Goal: Task Accomplishment & Management: Use online tool/utility

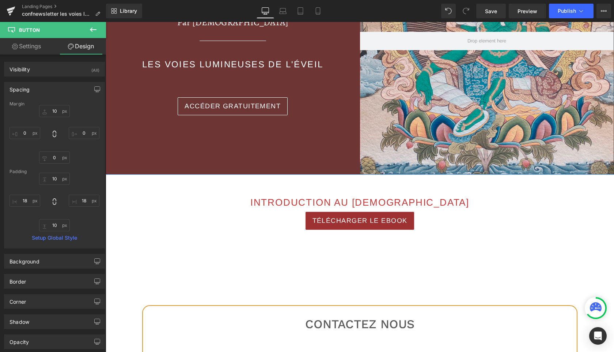
scroll to position [199, 0]
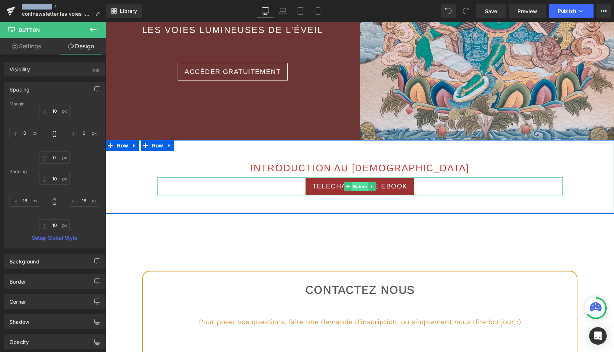
click at [361, 189] on span "Button" at bounding box center [360, 186] width 17 height 9
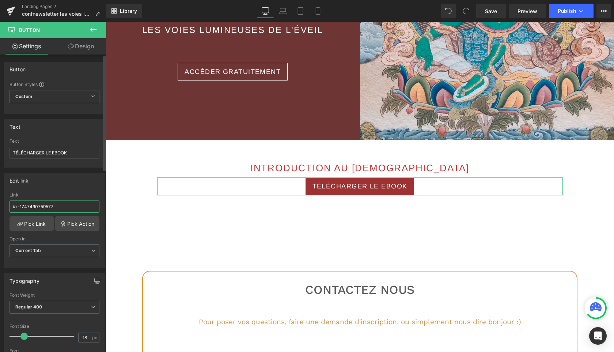
click at [60, 204] on input "#r-1747490759577" at bounding box center [55, 206] width 90 height 12
paste input "[URL][DOMAIN_NAME]"
type input "[URL][DOMAIN_NAME]"
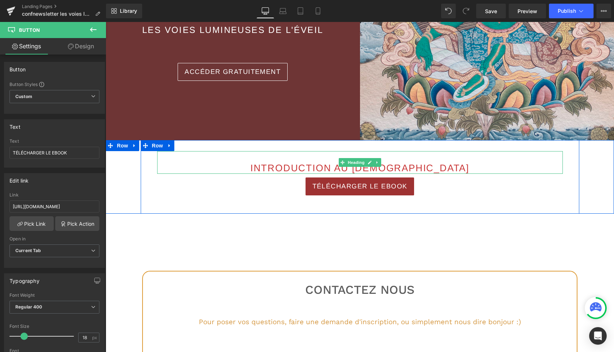
click at [323, 168] on span "INTRODUCTION AU [DEMOGRAPHIC_DATA]" at bounding box center [360, 167] width 219 height 11
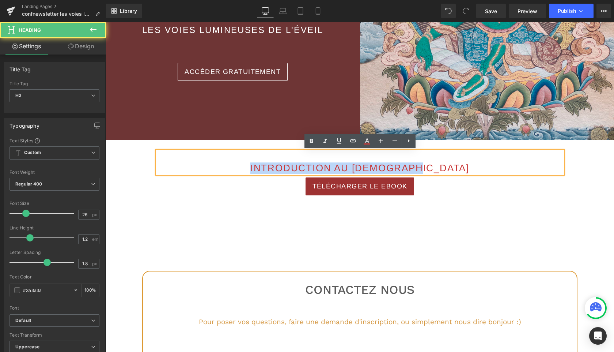
drag, startPoint x: 271, startPoint y: 167, endPoint x: 457, endPoint y: 175, distance: 186.0
click at [457, 174] on div "INTRODUCTION AU BOUDDHISME" at bounding box center [360, 162] width 406 height 23
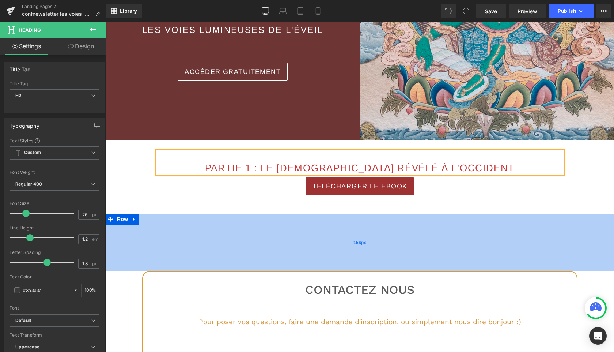
click at [422, 227] on div "156px" at bounding box center [360, 242] width 509 height 57
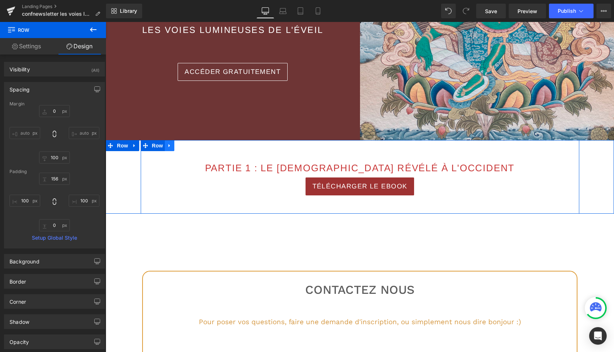
click at [172, 146] on icon at bounding box center [169, 145] width 5 height 5
click at [179, 146] on icon at bounding box center [179, 145] width 5 height 5
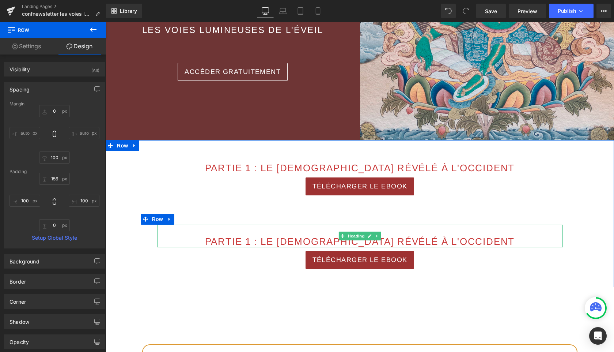
click at [265, 242] on span "PARTIE 1 : Le bouddhisme révélé à l'occident" at bounding box center [360, 241] width 310 height 11
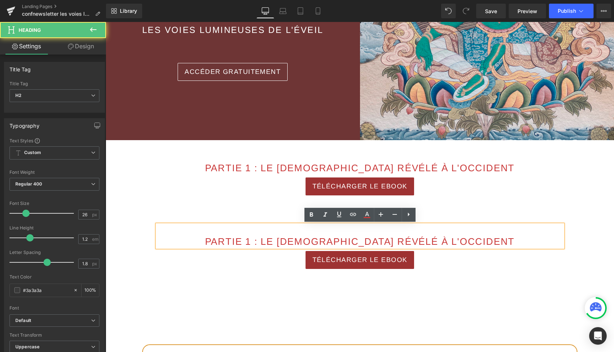
click at [271, 242] on span "PARTIE 1 : Le bouddhisme révélé à l'occident" at bounding box center [360, 241] width 310 height 11
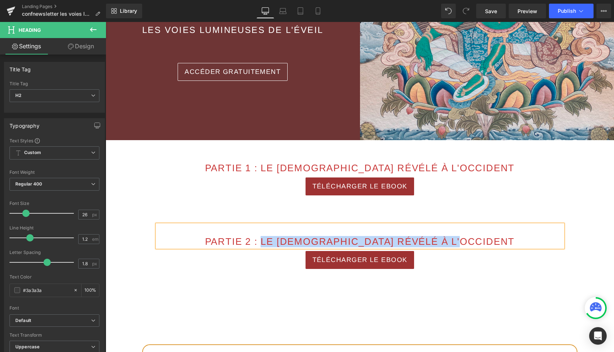
drag, startPoint x: 285, startPoint y: 242, endPoint x: 501, endPoint y: 240, distance: 215.8
click at [501, 240] on h2 "PARTIE 2 : Le bouddhisme révélé à l'occident" at bounding box center [360, 241] width 406 height 11
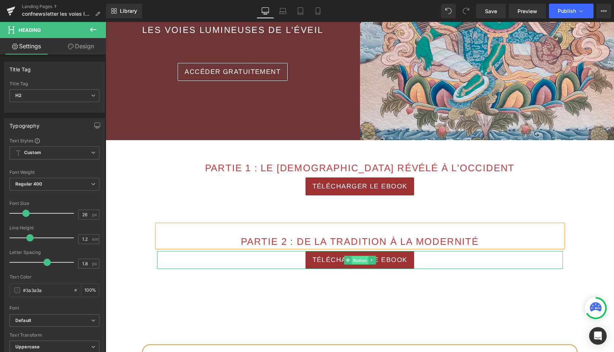
click at [364, 261] on span "Button" at bounding box center [360, 260] width 17 height 9
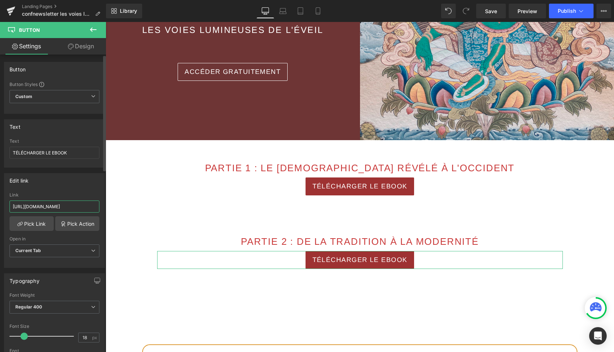
click at [62, 206] on input "https://cdn.shopify.com/s/files/1/0432/4232/4123/files/VLE_1_le_bouddhisme_reve…" at bounding box center [55, 206] width 90 height 12
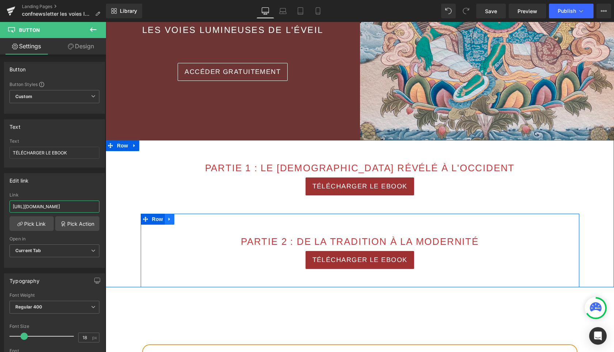
type input "https://cdn.shopify.com/s/files/1/0432/4232/4123/files/VLE_2_de_la_tradition_a_…"
click at [170, 221] on icon at bounding box center [169, 219] width 5 height 5
click at [177, 218] on icon at bounding box center [179, 219] width 5 height 5
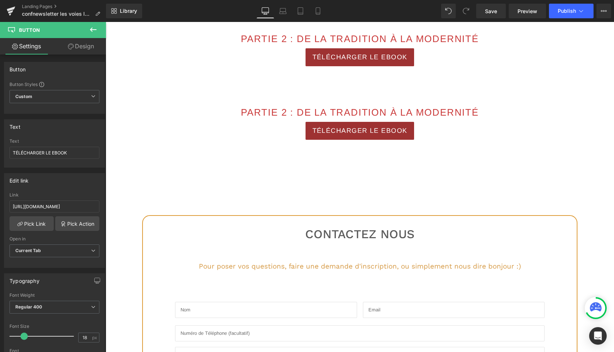
scroll to position [392, 0]
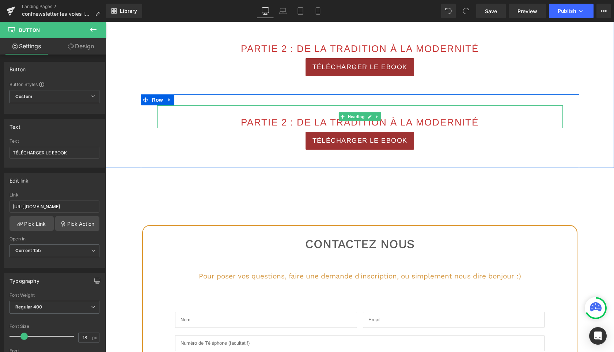
click at [287, 123] on span "PARTIE 2 : de la tradition à la modernité" at bounding box center [360, 122] width 238 height 11
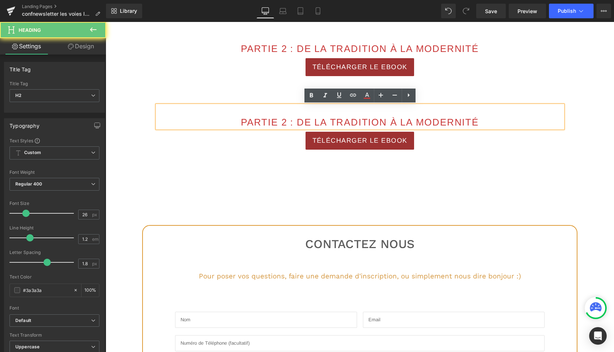
click at [287, 123] on span "PARTIE 2 : de la tradition à la modernité" at bounding box center [360, 122] width 238 height 11
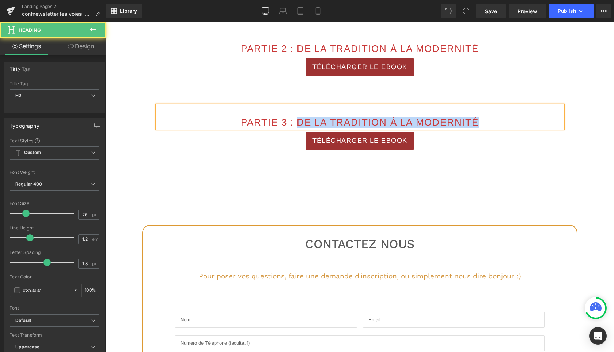
drag, startPoint x: 298, startPoint y: 122, endPoint x: 506, endPoint y: 121, distance: 207.7
click at [506, 121] on h2 "PARTIE 3 : de la tradition à la modernité" at bounding box center [360, 122] width 406 height 11
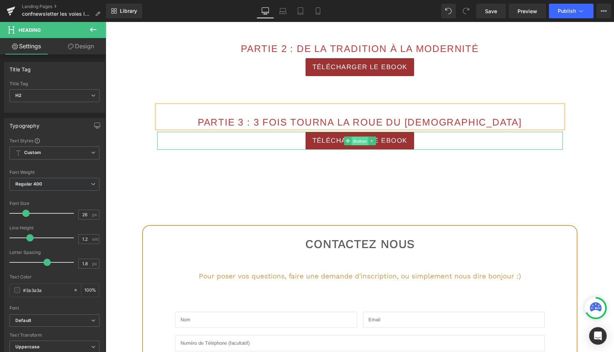
click at [360, 140] on span "Button" at bounding box center [360, 141] width 17 height 9
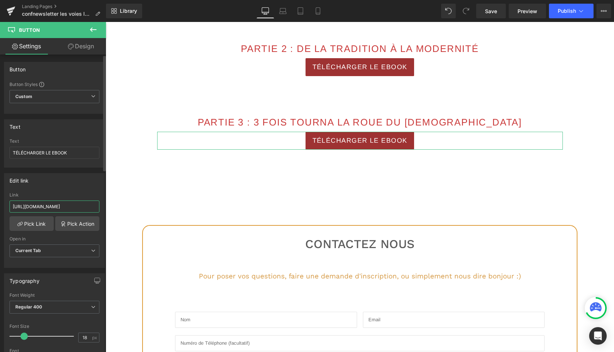
click at [58, 204] on input "https://cdn.shopify.com/s/files/1/0432/4232/4123/files/VLE_2_de_la_tradition_a_…" at bounding box center [55, 206] width 90 height 12
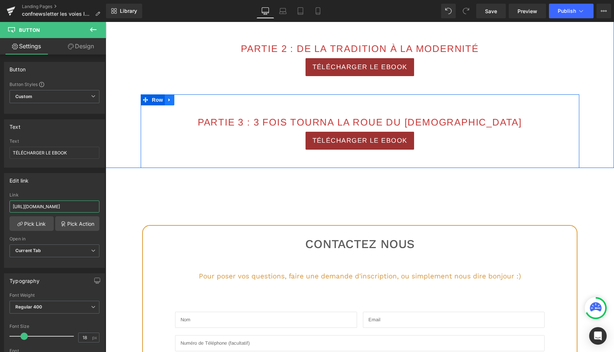
type input "https://cdn.shopify.com/s/files/1/0432/4232/4123/files/VLE_3_la_roue_du_Dharma.…"
click at [172, 99] on icon at bounding box center [169, 99] width 5 height 5
click at [181, 99] on icon at bounding box center [179, 99] width 5 height 5
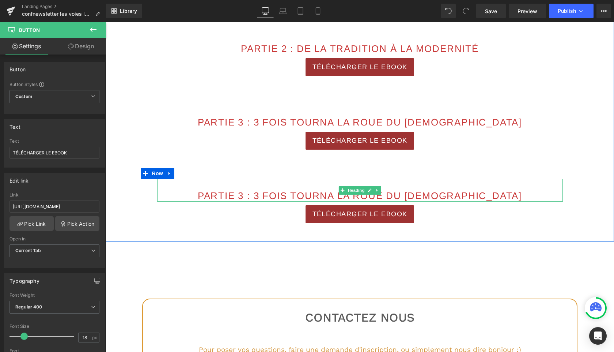
click at [279, 197] on span "PARTIE 3 : 3 fois tourna la roue du dharma" at bounding box center [360, 195] width 324 height 11
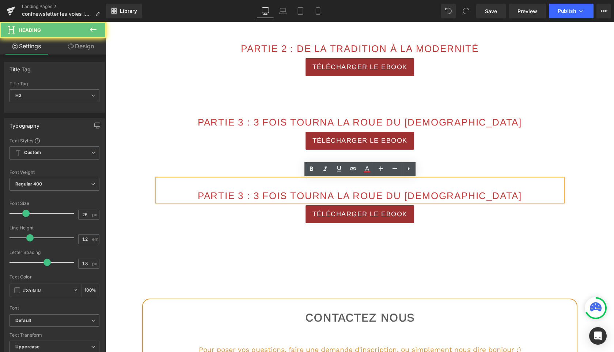
click at [279, 197] on span "PARTIE 3 : 3 fois tourna la roue du dharma" at bounding box center [360, 195] width 324 height 11
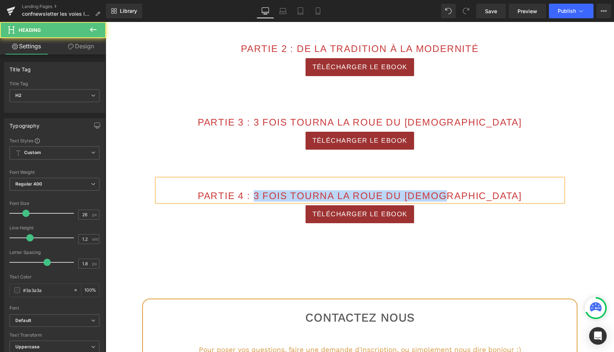
drag, startPoint x: 291, startPoint y: 196, endPoint x: 500, endPoint y: 196, distance: 208.5
click at [500, 196] on h2 "PARTIE 4 : 3 fois tourna la roue du dharma" at bounding box center [360, 195] width 406 height 11
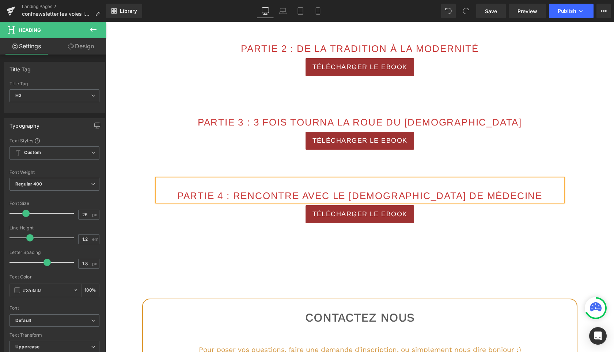
click at [138, 194] on div "PARTIE 1 : Le bouddhisme révélé à l'occident Heading TÉLÉCHARGER LE EBOOK Butto…" at bounding box center [360, 94] width 509 height 294
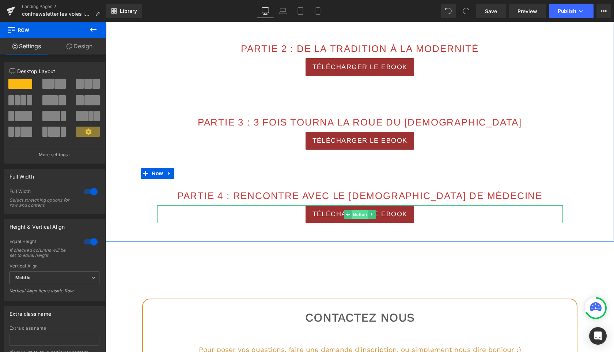
click at [364, 215] on span "Button" at bounding box center [360, 214] width 17 height 9
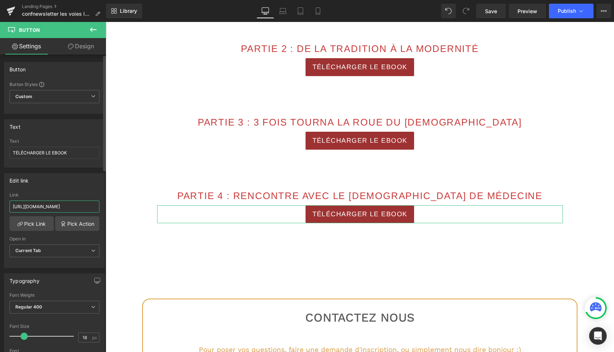
click at [52, 208] on input "https://cdn.shopify.com/s/files/1/0432/4232/4123/files/VLE_3_la_roue_du_Dharma.…" at bounding box center [55, 206] width 90 height 12
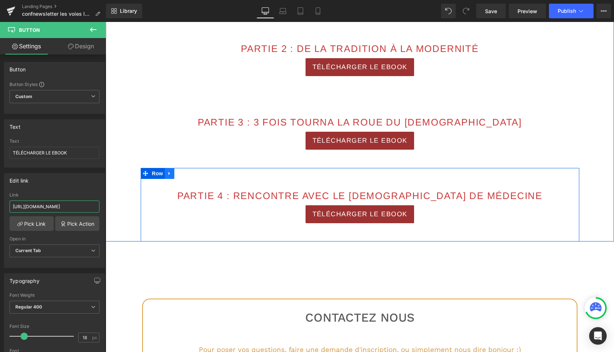
type input "https://cdn.shopify.com/s/files/1/0432/4232/4123/files/VLE_4_le_Bouddha_de_mede…"
click at [171, 174] on icon at bounding box center [169, 173] width 5 height 5
click at [177, 173] on icon at bounding box center [179, 173] width 5 height 5
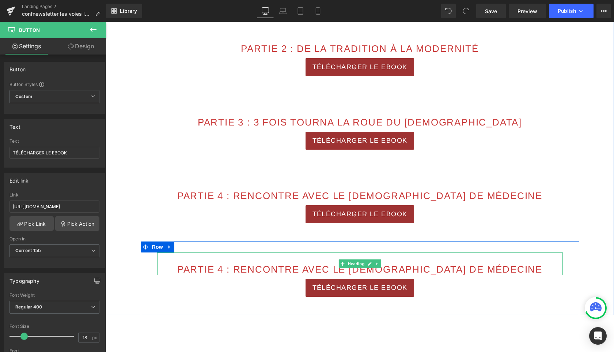
click at [256, 269] on span "PARTIE 4 : RENCONTRE AVEC LE BOUDDHA DE MÉDECINE" at bounding box center [359, 269] width 365 height 11
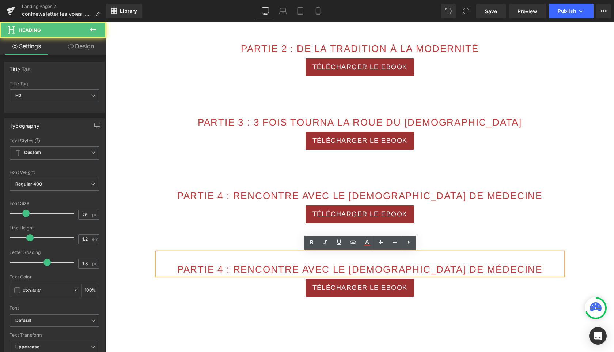
click at [254, 271] on span "PARTIE 4 : RENCONTRE AVEC LE BOUDDHA DE MÉDECINE" at bounding box center [359, 269] width 365 height 11
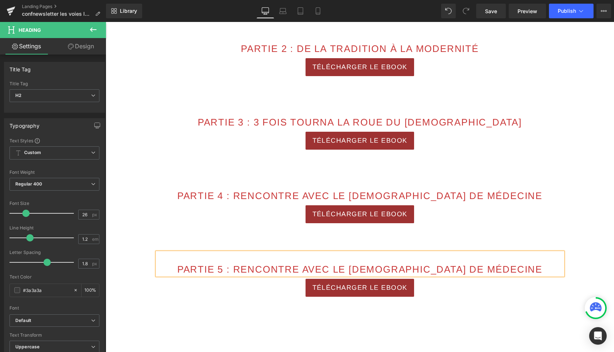
click at [269, 268] on span "PARTIE 5 : RENCONTRE AVEC LE BOUDDHA DE MÉDECINE" at bounding box center [359, 269] width 365 height 11
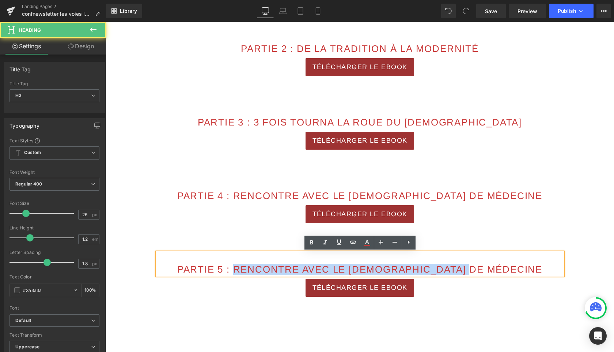
drag, startPoint x: 266, startPoint y: 269, endPoint x: 532, endPoint y: 275, distance: 266.0
click at [532, 275] on div "PARTIE 5 : RENCONTRE AVEC LE BOUDDHA DE MÉDECINE" at bounding box center [360, 263] width 406 height 23
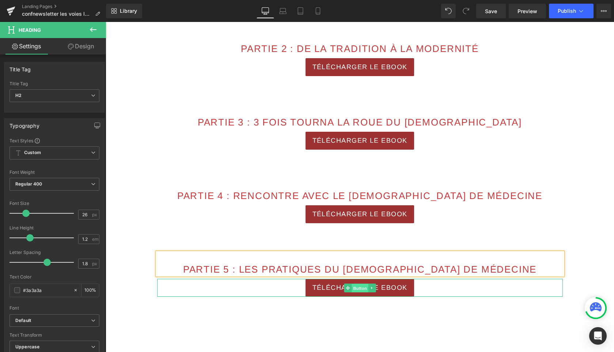
click at [360, 287] on span "Button" at bounding box center [360, 288] width 17 height 9
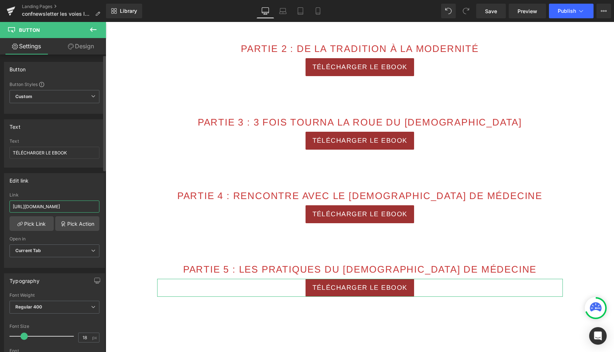
click at [69, 206] on input "https://cdn.shopify.com/s/files/1/0432/4232/4123/files/VLE_4_le_Bouddha_de_mede…" at bounding box center [55, 206] width 90 height 12
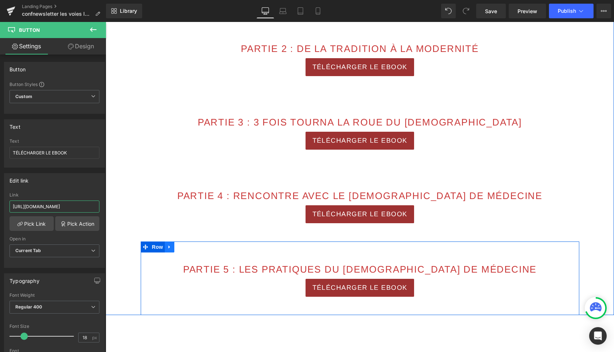
type input "https://cdn.shopify.com/s/files/1/0432/4232/4123/files/VLE_5_les_pratiques_de_S…"
click at [171, 246] on icon at bounding box center [169, 246] width 5 height 5
click at [181, 246] on icon at bounding box center [179, 246] width 5 height 5
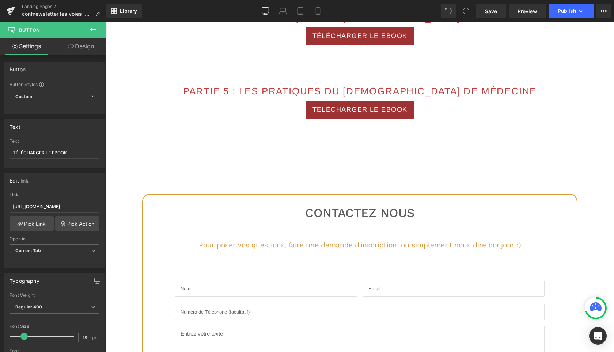
scroll to position [656, 0]
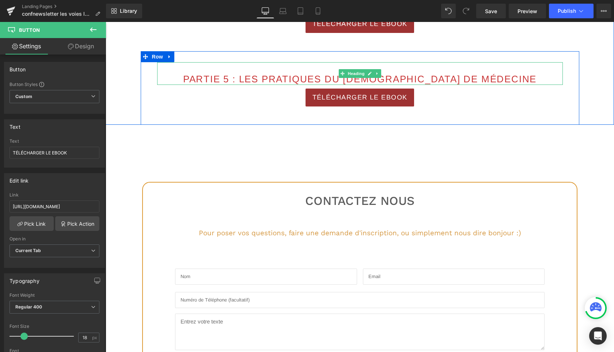
click at [262, 79] on span "PARTIE 5 : Les pratiques du bouddha de médecine" at bounding box center [360, 79] width 354 height 11
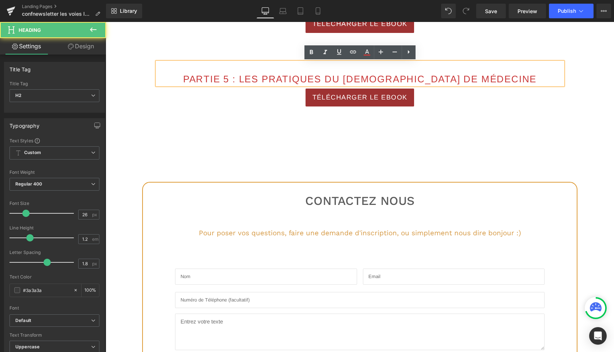
click at [260, 79] on span "PARTIE 5 : Les pratiques du bouddha de médecine" at bounding box center [360, 79] width 354 height 11
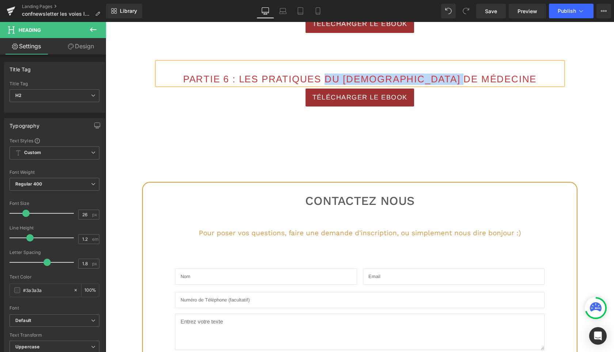
drag, startPoint x: 360, startPoint y: 81, endPoint x: 510, endPoint y: 85, distance: 150.4
click at [510, 85] on div "PARTIE 6 : Les pratiques du bouddha de médecine" at bounding box center [360, 73] width 406 height 23
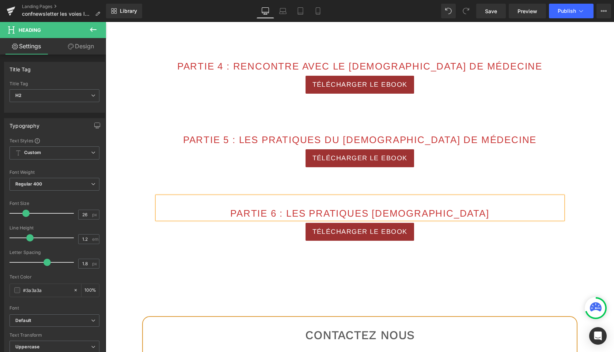
scroll to position [535, 0]
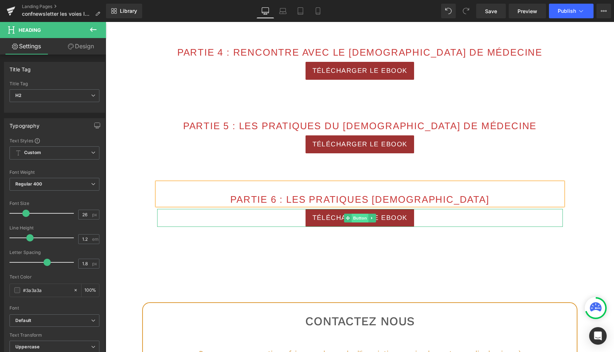
click at [363, 219] on span "Button" at bounding box center [360, 218] width 17 height 9
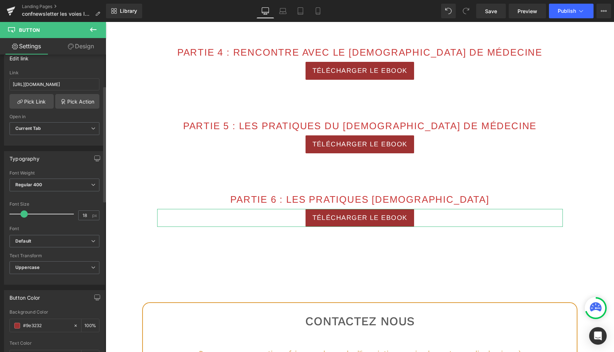
scroll to position [77, 0]
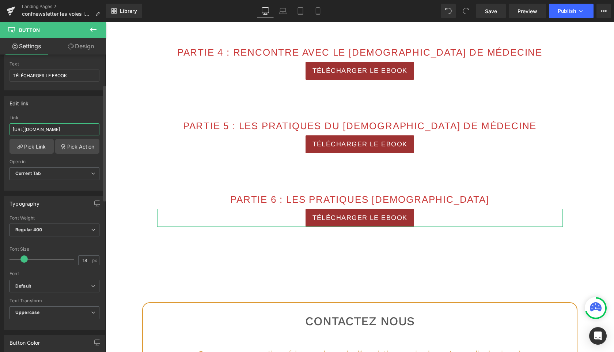
click at [53, 128] on input "https://cdn.shopify.com/s/files/1/0432/4232/4123/files/VLE_5_les_pratiques_de_S…" at bounding box center [55, 129] width 90 height 12
type input "https://cdn.shopify.com/s/files/1/0432/4232/4123/files/VLE_6_les_pratiques_spir…"
click at [74, 74] on input "TÉLÉCHARGER LE EBOOK" at bounding box center [55, 75] width 90 height 12
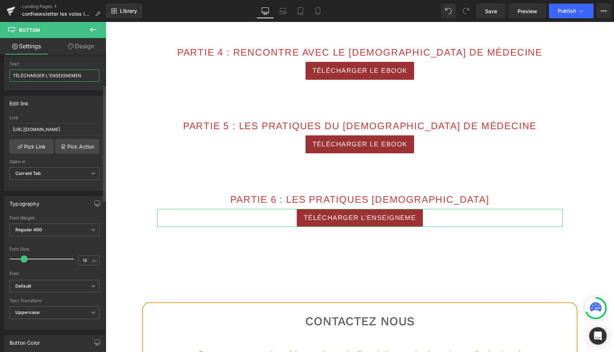
type input "TÉLÉCHARGER L'ENSEIGNEMENT"
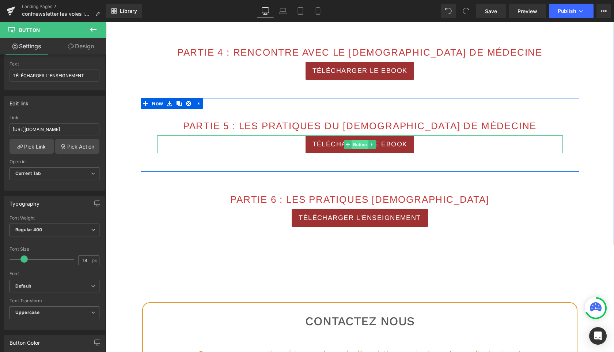
click at [356, 146] on span "Button" at bounding box center [360, 144] width 17 height 9
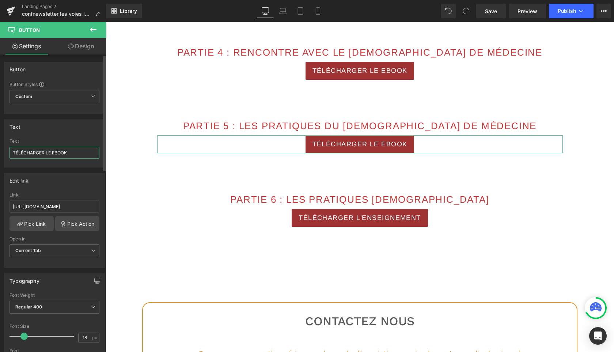
click at [59, 156] on input "TÉLÉCHARGER LE EBOOK" at bounding box center [55, 153] width 90 height 12
paste input "'ENSEIGNEMENT"
type input "TÉLÉCHARGER L'ENSEIGNEMENT"
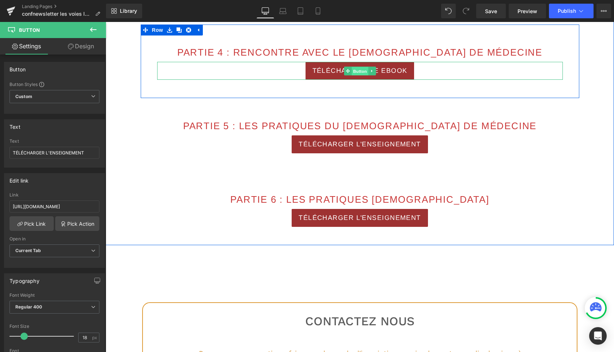
click at [362, 71] on span "Button" at bounding box center [360, 71] width 17 height 9
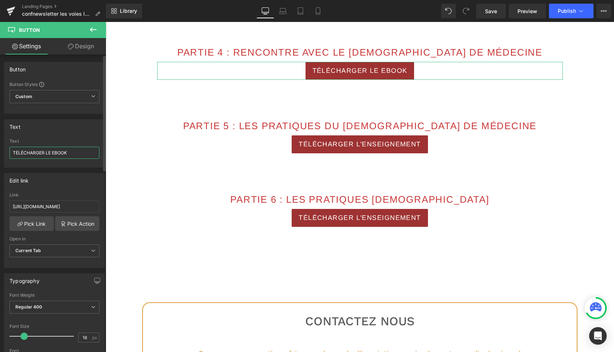
click at [69, 154] on input "TÉLÉCHARGER LE EBOOK" at bounding box center [55, 153] width 90 height 12
paste input "'ENSEIGNEMENT"
type input "TÉLÉCHARGER L'ENSEIGNEMENT"
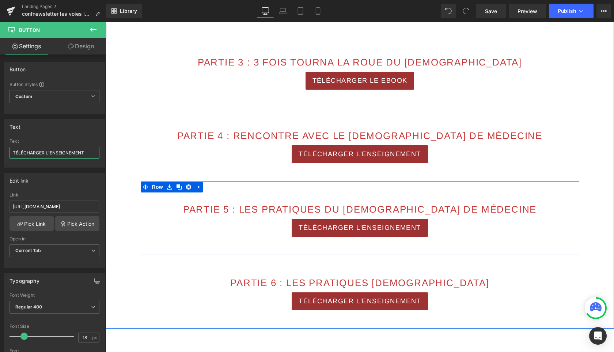
scroll to position [450, 0]
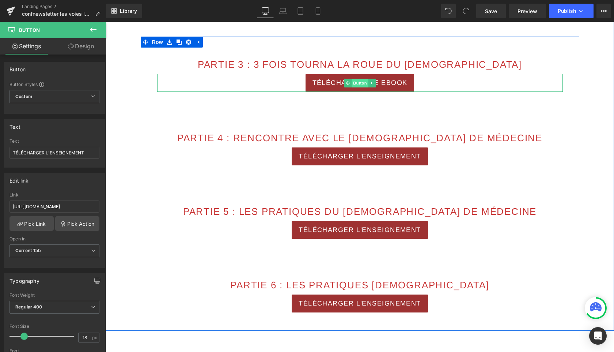
click at [361, 84] on span "Button" at bounding box center [360, 83] width 17 height 9
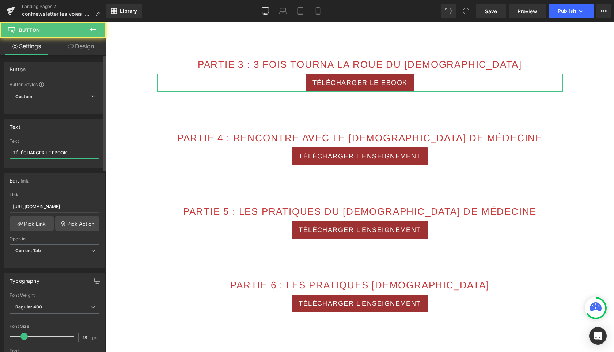
click at [76, 153] on input "TÉLÉCHARGER LE EBOOK" at bounding box center [55, 153] width 90 height 12
paste input "'ENSEIGNEMENT"
type input "TÉLÉCHARGER L'ENSEIGNEMENT"
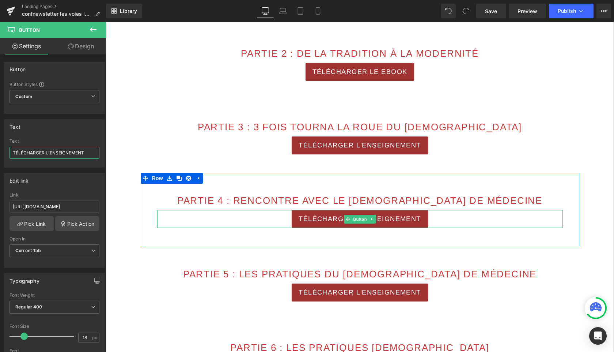
scroll to position [387, 0]
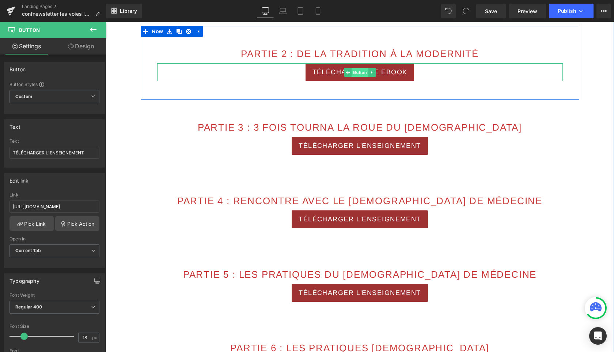
click at [357, 73] on span "Button" at bounding box center [360, 72] width 17 height 9
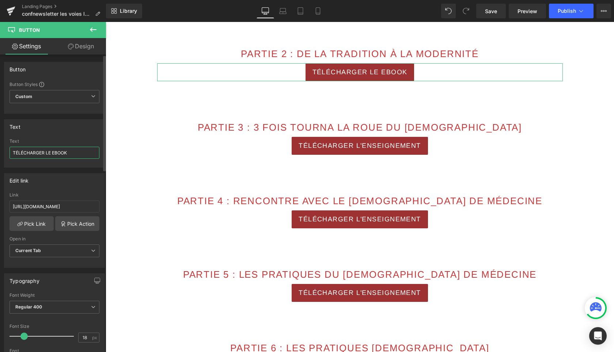
click at [71, 154] on input "TÉLÉCHARGER LE EBOOK" at bounding box center [55, 153] width 90 height 12
paste input "'ENSEIGNEMENT"
type input "TÉLÉCHARGER L'ENSEIGNEMENT"
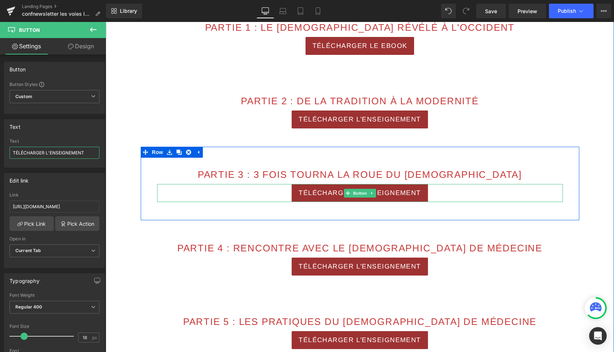
scroll to position [328, 0]
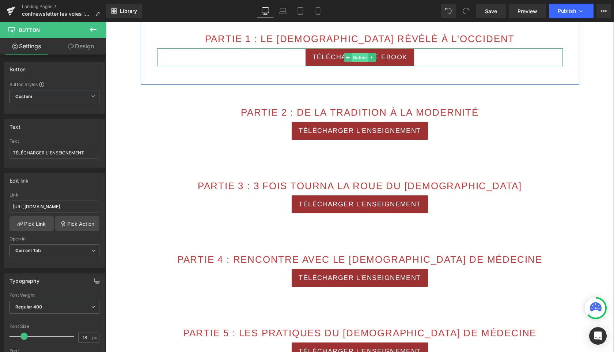
click at [362, 58] on span "Button" at bounding box center [360, 57] width 17 height 9
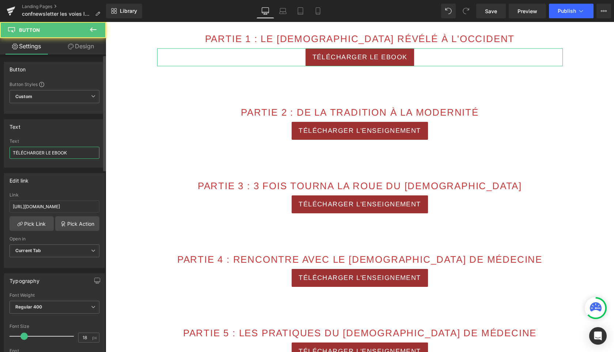
click at [84, 151] on input "TÉLÉCHARGER LE EBOOK" at bounding box center [55, 153] width 90 height 12
paste input "'ENSEIGNEMENT"
type input "TÉLÉCHARGER L'ENSEIGNEMENT"
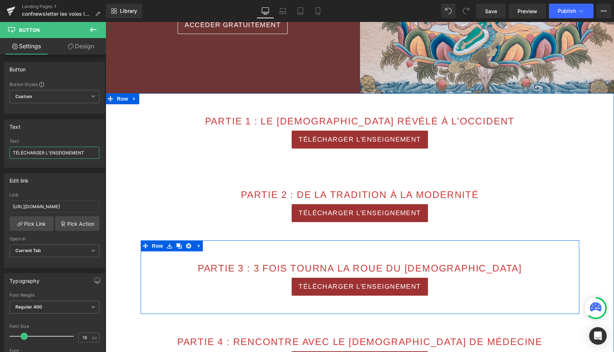
scroll to position [244, 0]
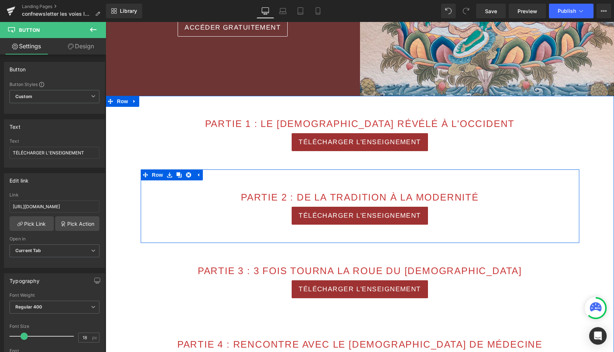
click at [571, 181] on div "PARTIE 2 : de la tradition à la modernité Heading TÉLÉCHARGER L'ENSEIGNEMENT Bu…" at bounding box center [360, 206] width 439 height 74
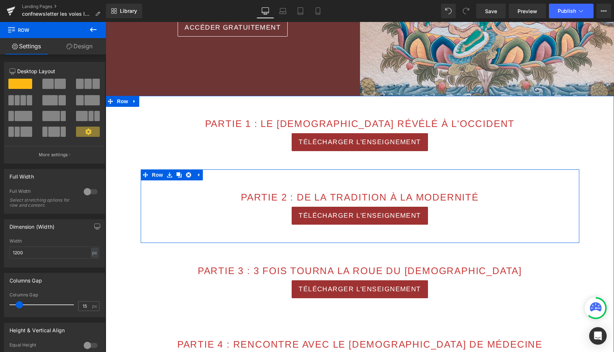
click at [573, 179] on div "PARTIE 2 : de la tradition à la modernité Heading TÉLÉCHARGER L'ENSEIGNEMENT Bu…" at bounding box center [360, 206] width 439 height 74
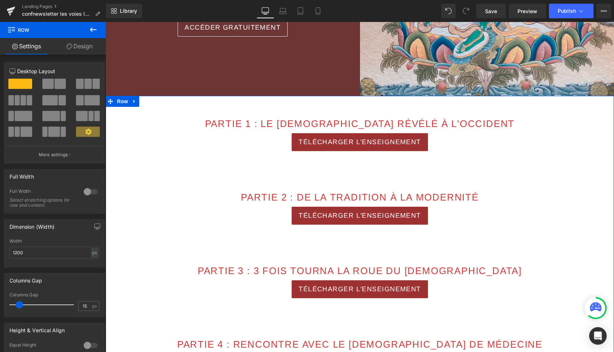
click at [589, 148] on div "PARTIE 1 : Le bouddhisme révélé à l'occident Heading TÉLÉCHARGER L'ENSEIGNEMENT…" at bounding box center [360, 316] width 509 height 441
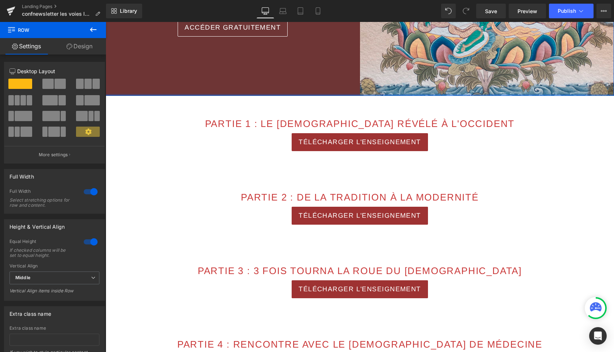
scroll to position [199, 0]
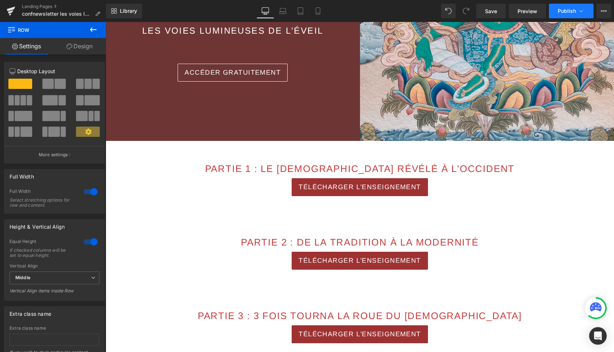
click at [567, 11] on span "Publish" at bounding box center [567, 11] width 18 height 6
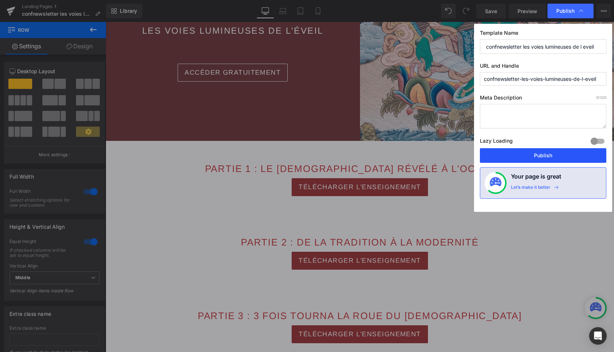
click at [551, 154] on button "Publish" at bounding box center [543, 155] width 127 height 15
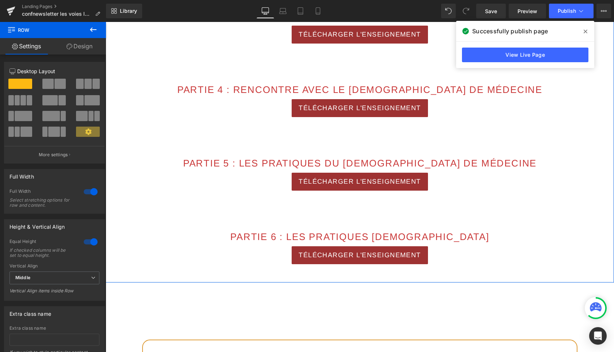
scroll to position [500, 0]
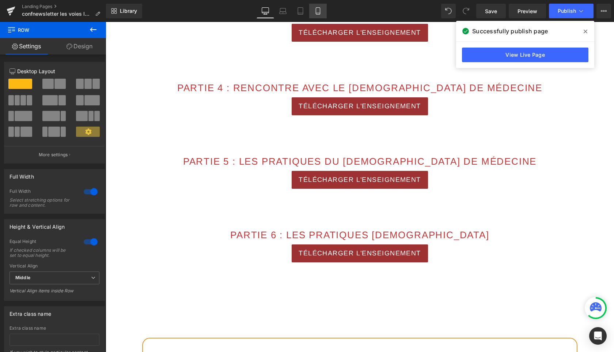
click at [318, 11] on icon at bounding box center [318, 10] width 7 height 7
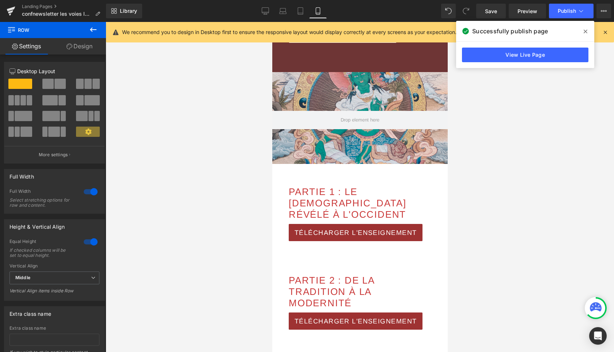
scroll to position [312, 0]
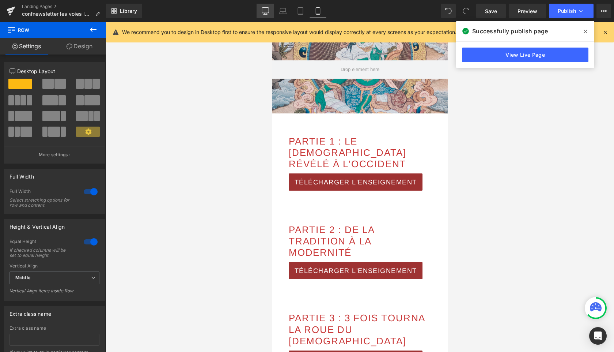
click at [265, 9] on icon at bounding box center [265, 10] width 7 height 7
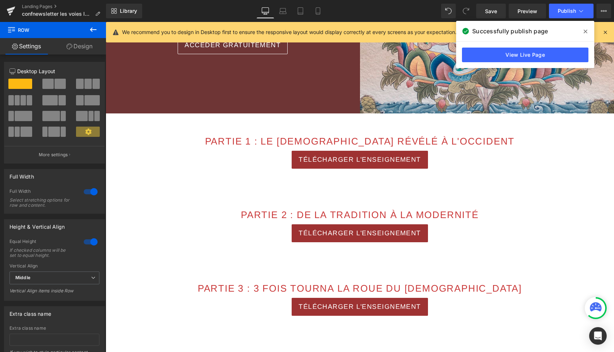
click at [586, 29] on icon at bounding box center [586, 32] width 4 height 6
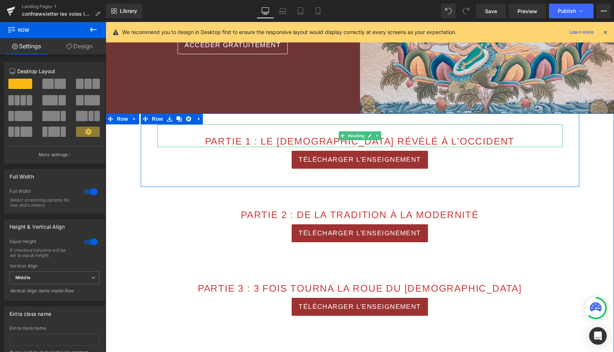
click at [315, 141] on span "PARTIE 1 : Le bouddhisme révélé à l'occident" at bounding box center [360, 141] width 310 height 11
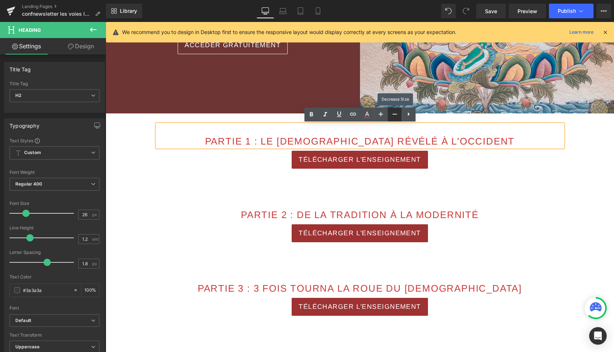
click at [393, 112] on icon at bounding box center [395, 114] width 9 height 9
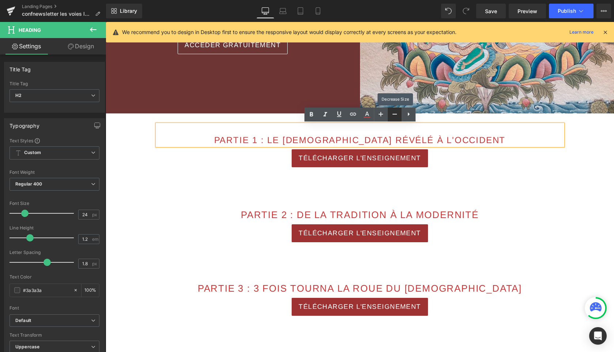
click at [393, 112] on icon at bounding box center [395, 114] width 9 height 9
type input "22"
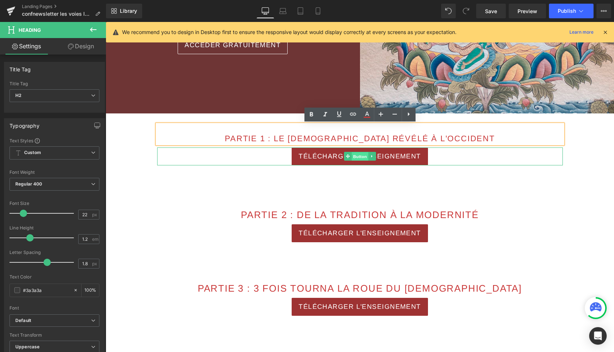
click at [360, 155] on span "Button" at bounding box center [360, 156] width 17 height 9
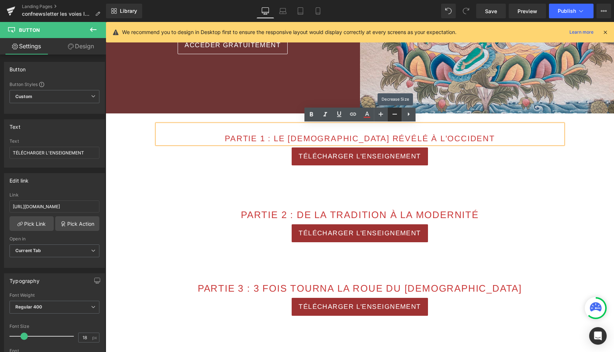
click at [392, 111] on icon at bounding box center [395, 114] width 9 height 9
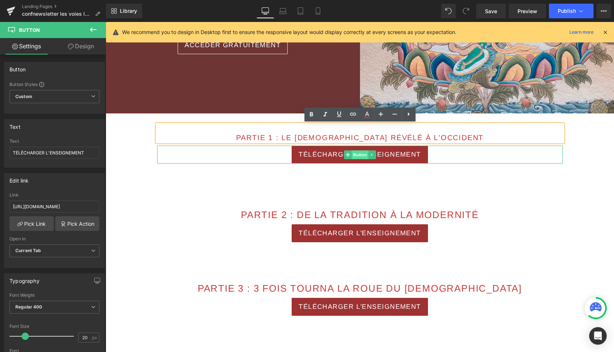
click at [358, 156] on span "Button" at bounding box center [360, 154] width 17 height 9
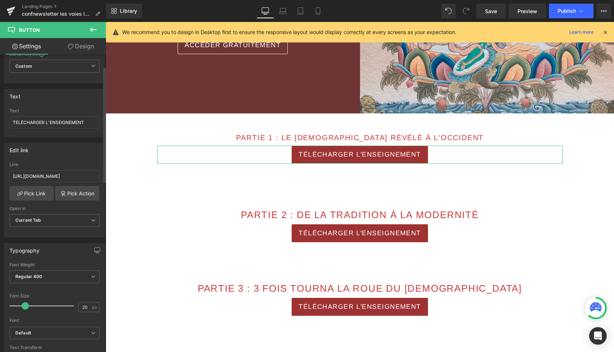
scroll to position [30, 0]
type input "15"
click at [20, 305] on span at bounding box center [22, 305] width 7 height 7
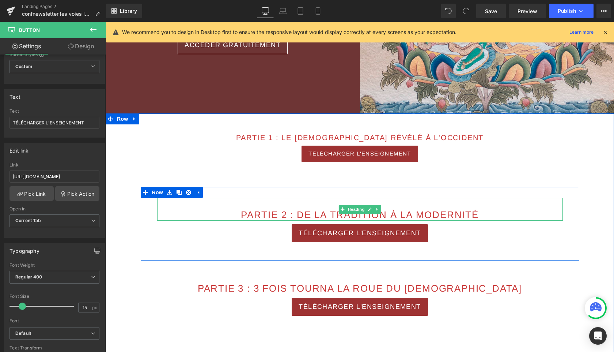
click at [408, 215] on span "PARTIE 2 : de la tradition à la modernité" at bounding box center [360, 214] width 238 height 11
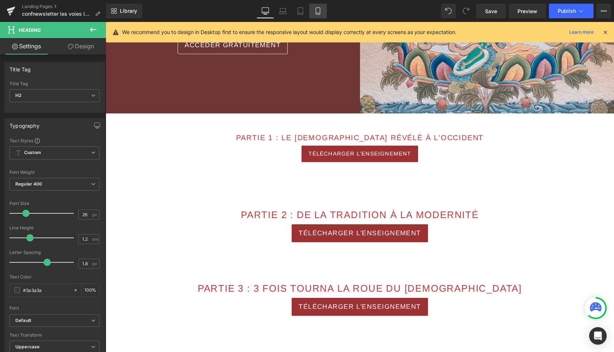
click at [319, 12] on icon at bounding box center [318, 10] width 7 height 7
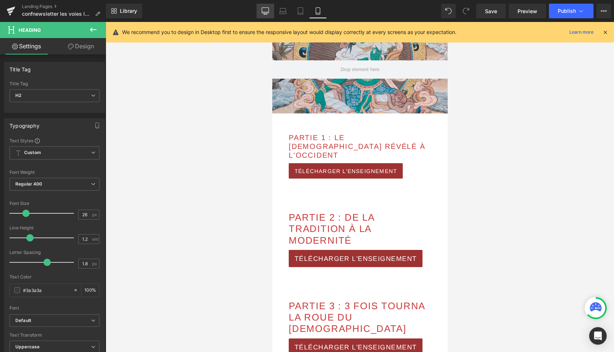
click at [265, 12] on icon at bounding box center [265, 12] width 7 height 0
type input "100"
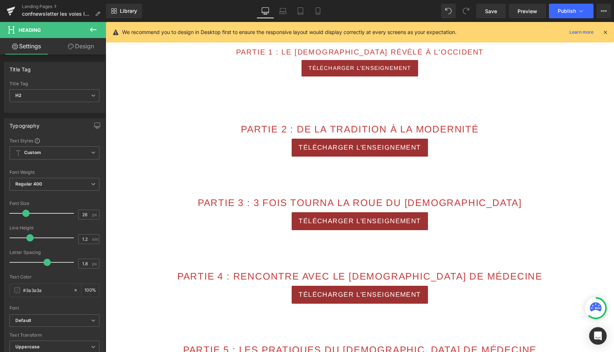
scroll to position [226, 0]
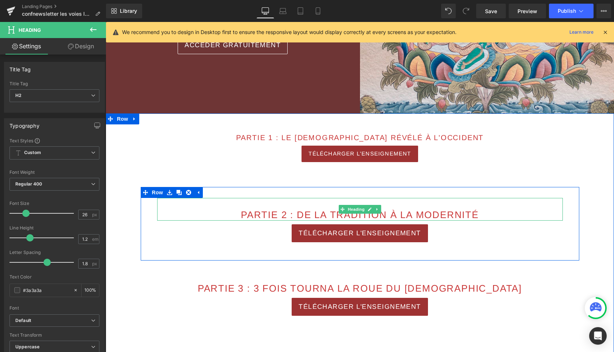
click at [430, 214] on span "PARTIE 2 : de la tradition à la modernité" at bounding box center [360, 214] width 238 height 11
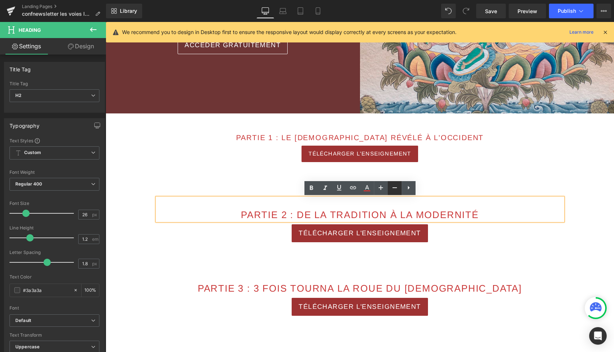
click at [397, 188] on icon at bounding box center [395, 187] width 9 height 9
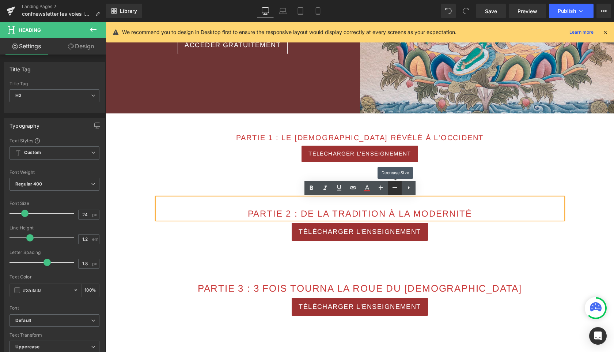
click at [397, 188] on icon at bounding box center [395, 187] width 9 height 9
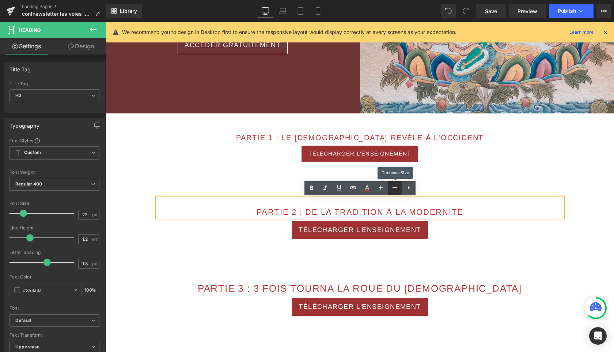
click at [397, 188] on icon at bounding box center [395, 187] width 9 height 9
type input "20"
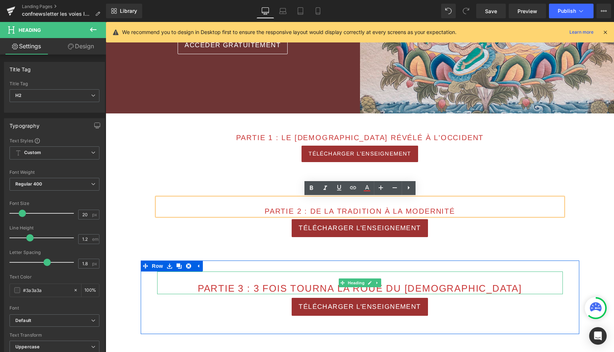
click at [453, 289] on span "PARTIE 3 : 3 fois tourna la roue du dharma" at bounding box center [360, 288] width 324 height 11
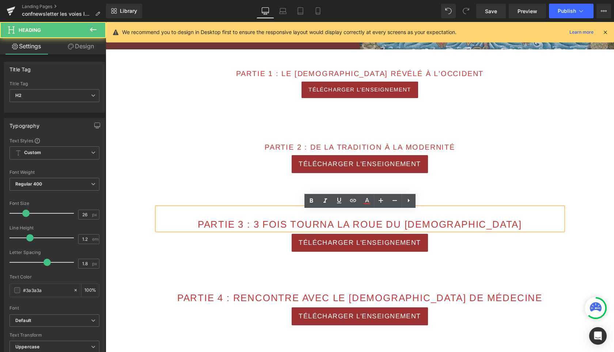
scroll to position [291, 0]
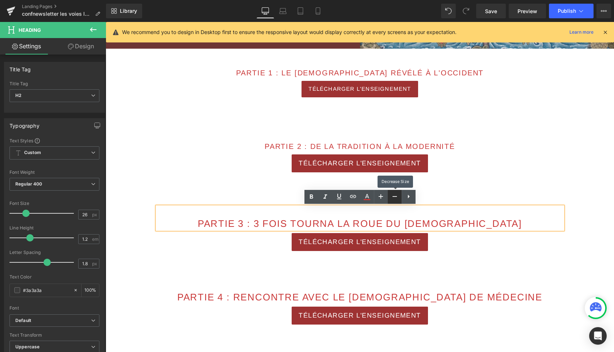
click at [395, 195] on icon at bounding box center [395, 196] width 9 height 9
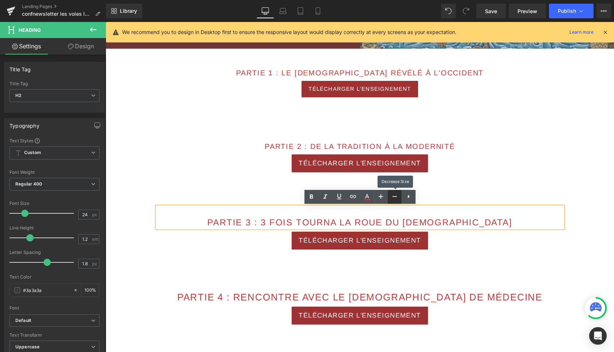
click at [395, 195] on icon at bounding box center [395, 196] width 9 height 9
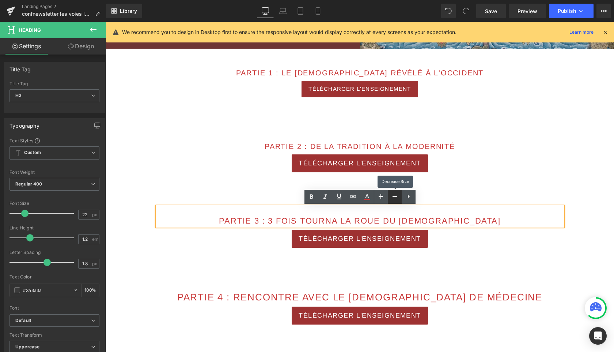
click at [395, 195] on icon at bounding box center [395, 196] width 9 height 9
type input "20"
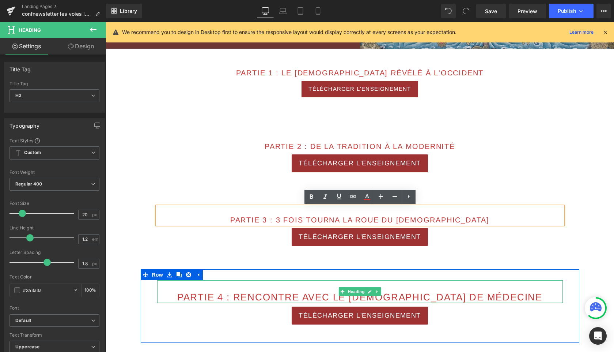
click at [407, 299] on span "PARTIE 4 : RENCONTRE AVEC LE BOUDDHA DE MÉDECINE" at bounding box center [359, 296] width 365 height 11
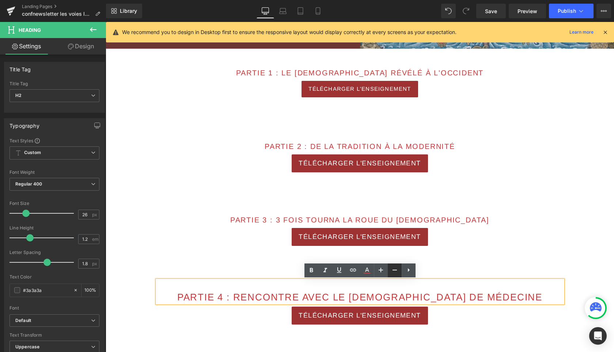
click at [394, 271] on icon at bounding box center [395, 270] width 9 height 9
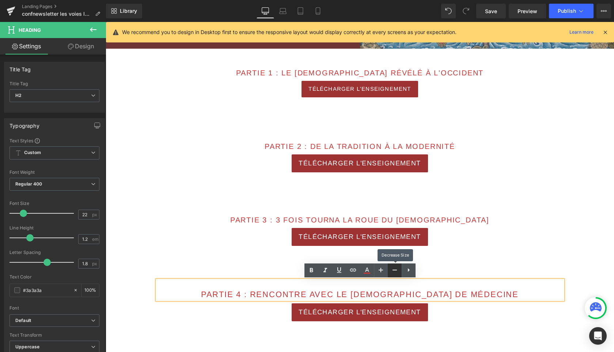
click at [394, 271] on icon at bounding box center [395, 270] width 9 height 9
type input "20"
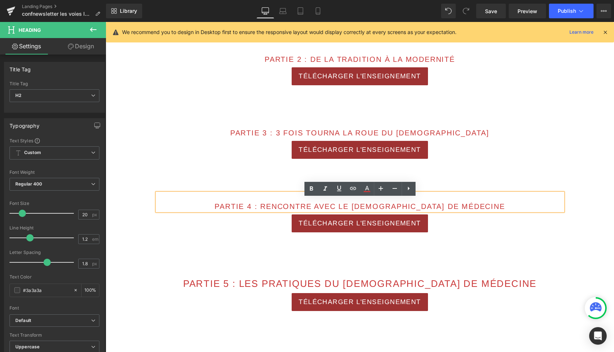
scroll to position [379, 0]
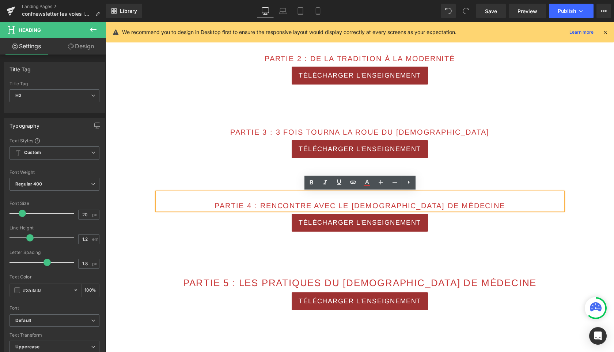
click at [436, 283] on span "PARTIE 5 : Les pratiques du bouddha de médecine" at bounding box center [360, 282] width 354 height 11
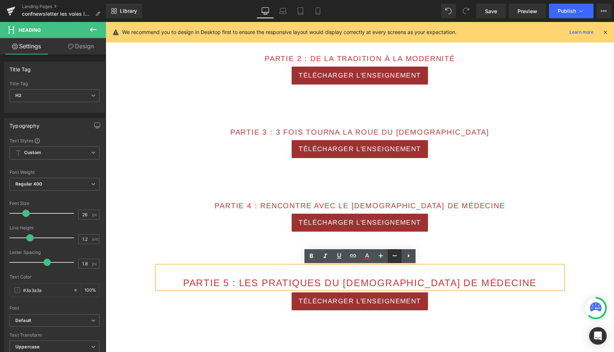
click at [396, 253] on icon at bounding box center [395, 255] width 9 height 9
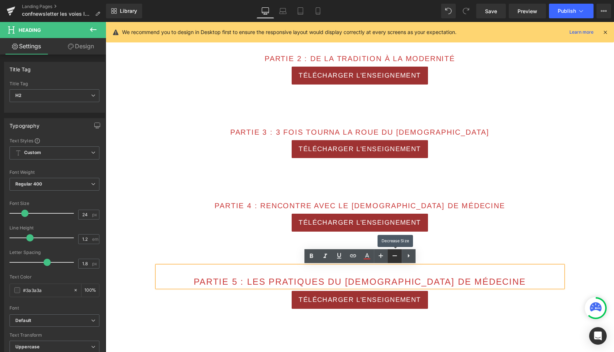
click at [396, 253] on icon at bounding box center [395, 255] width 9 height 9
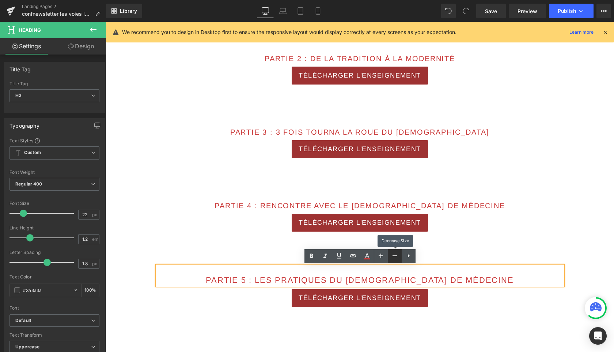
click at [396, 253] on icon at bounding box center [395, 255] width 9 height 9
type input "20"
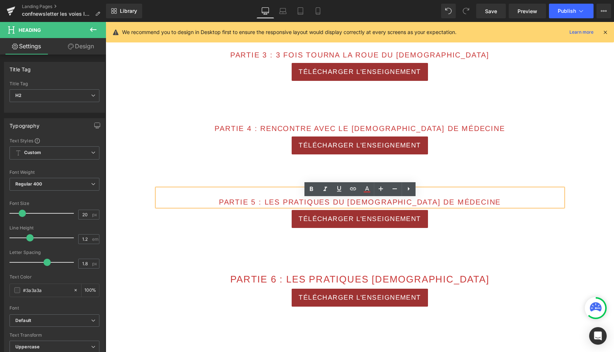
scroll to position [456, 0]
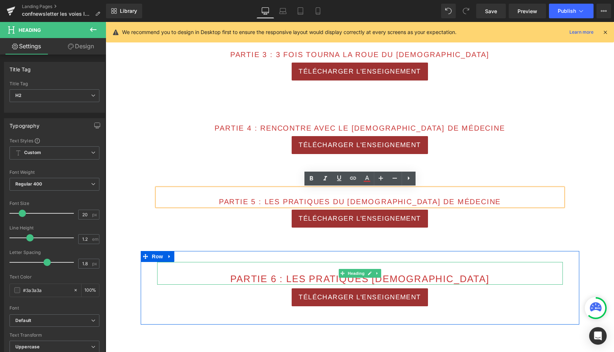
click at [433, 276] on span "PARTIE 6 : Les pratiques SPIRITUELLES" at bounding box center [359, 278] width 259 height 11
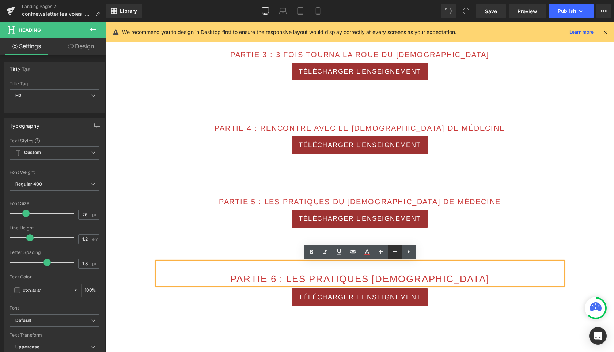
click at [396, 251] on icon at bounding box center [395, 251] width 9 height 9
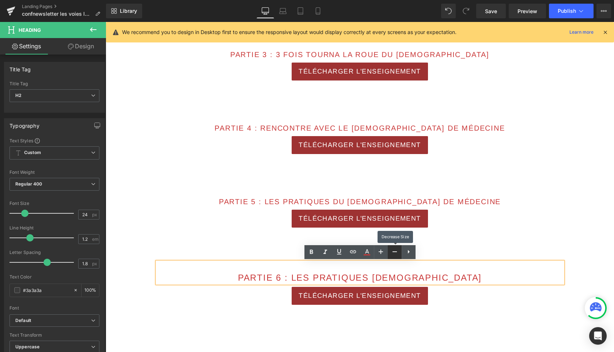
click at [396, 251] on icon at bounding box center [395, 251] width 9 height 9
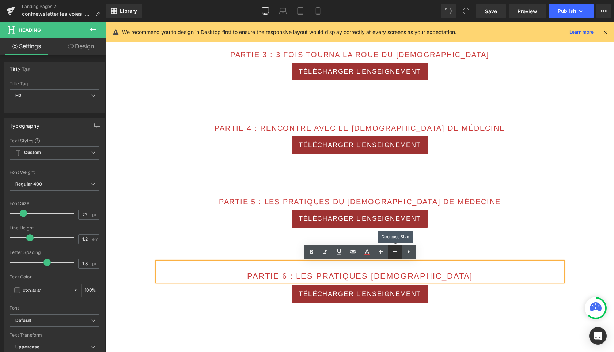
click at [396, 251] on icon at bounding box center [395, 251] width 9 height 9
type input "20"
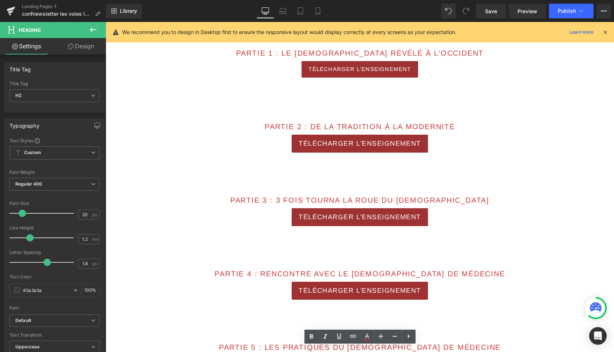
scroll to position [300, 0]
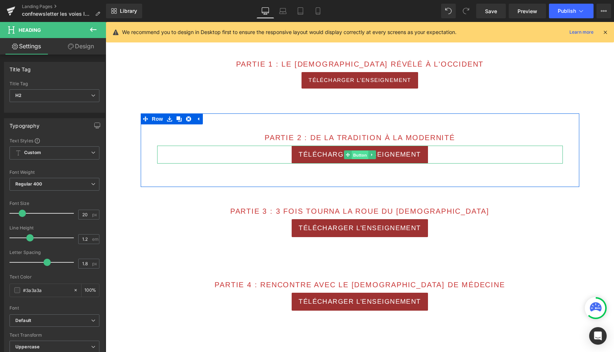
click at [362, 152] on span "Button" at bounding box center [360, 154] width 17 height 9
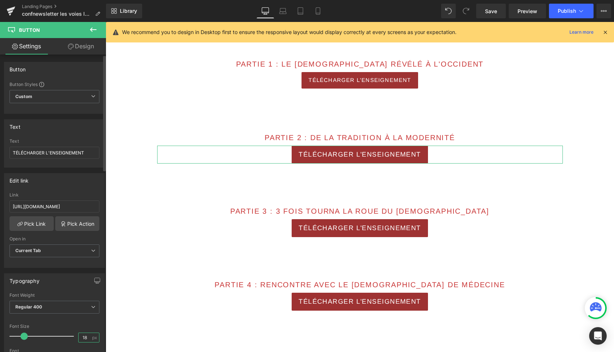
click at [86, 338] on input "18" at bounding box center [85, 337] width 13 height 9
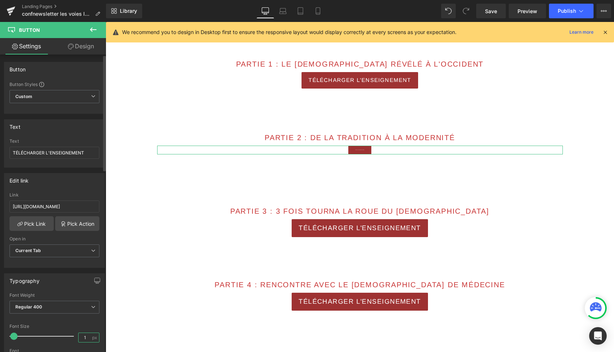
type input "15"
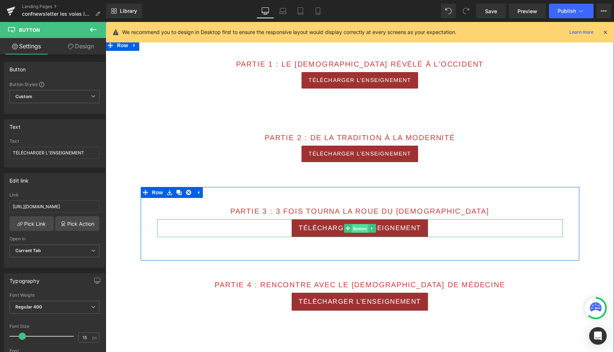
click at [360, 230] on span "Button" at bounding box center [360, 228] width 17 height 9
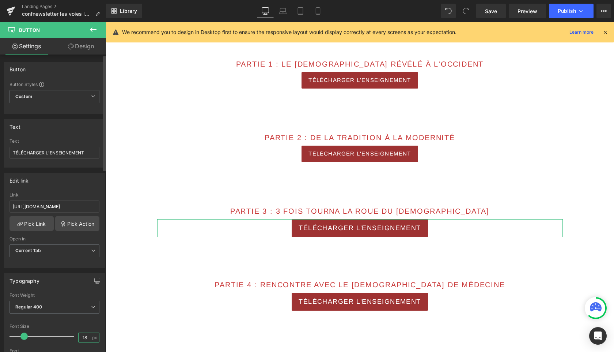
click at [86, 336] on input "18" at bounding box center [85, 337] width 13 height 9
paste input "5"
type input "15"
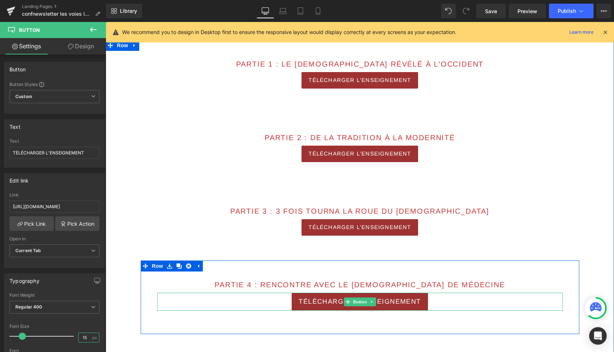
scroll to position [339, 0]
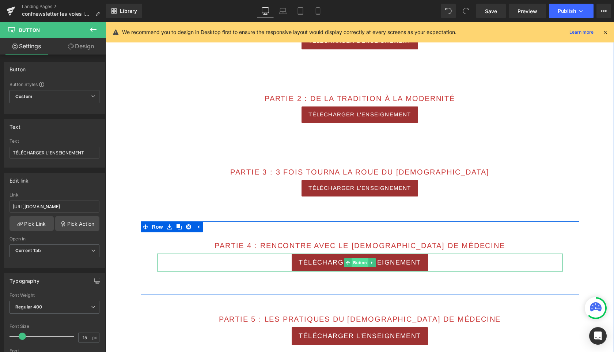
click at [360, 262] on span "Button" at bounding box center [360, 262] width 17 height 9
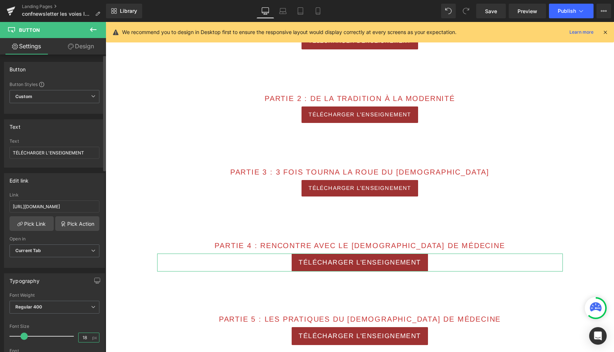
click at [84, 338] on input "18" at bounding box center [85, 337] width 13 height 9
paste input "5"
type input "15"
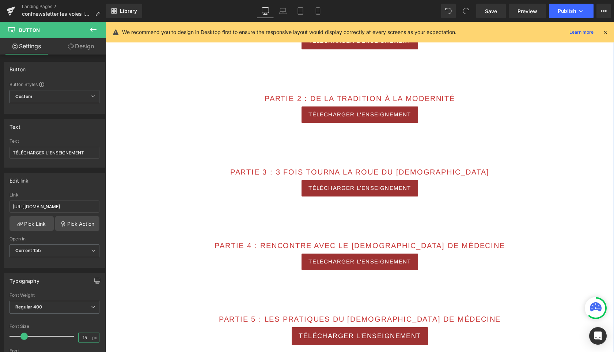
scroll to position [385, 0]
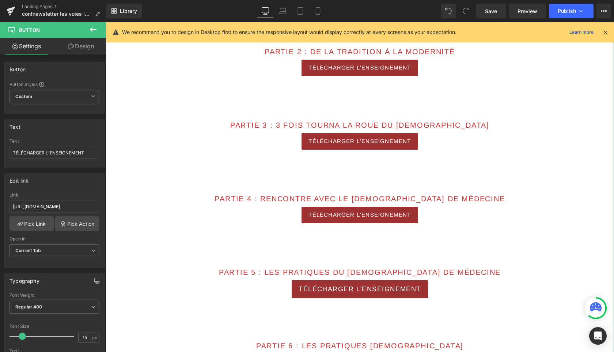
click at [355, 289] on div "TÉLÉCHARGER L'ENSEIGNEMENT Button" at bounding box center [360, 289] width 406 height 18
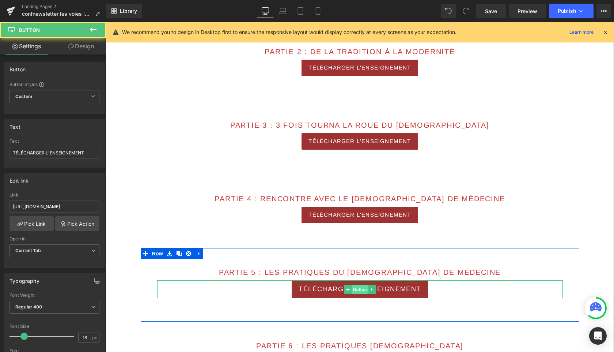
click at [358, 290] on span "Button" at bounding box center [360, 289] width 17 height 9
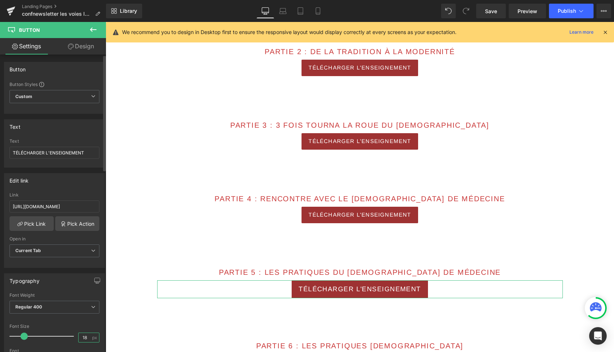
click at [84, 337] on input "18" at bounding box center [85, 337] width 13 height 9
type input "15"
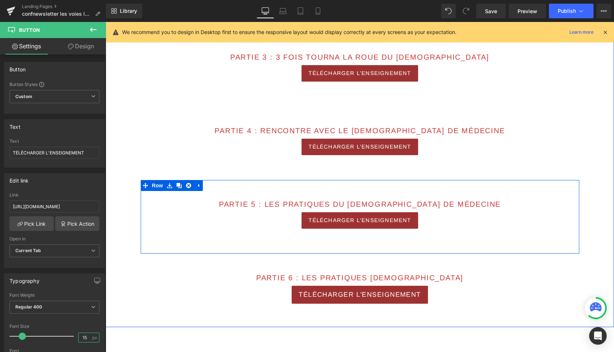
scroll to position [454, 0]
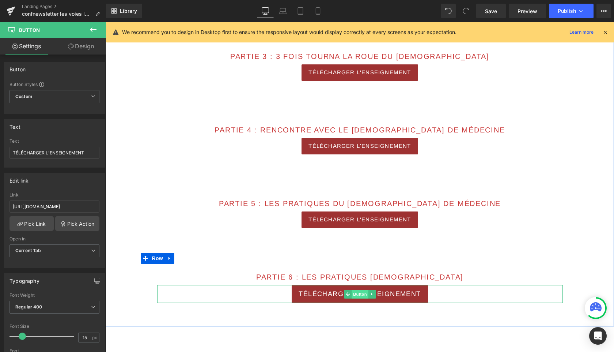
click at [357, 296] on span "Button" at bounding box center [360, 294] width 17 height 9
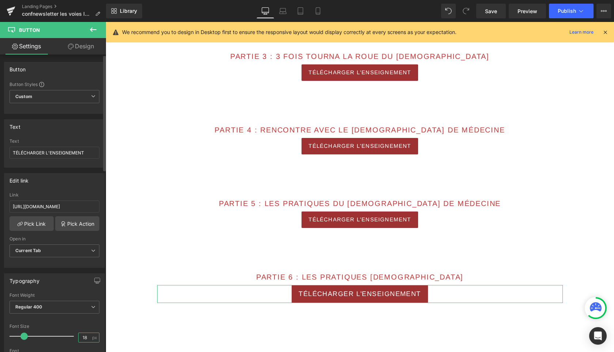
click at [83, 335] on input "18" at bounding box center [85, 337] width 13 height 9
paste input "5"
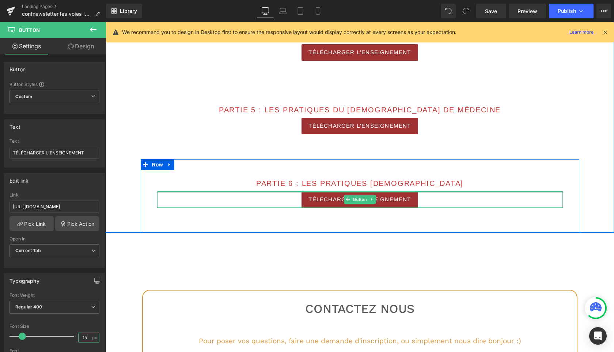
scroll to position [548, 0]
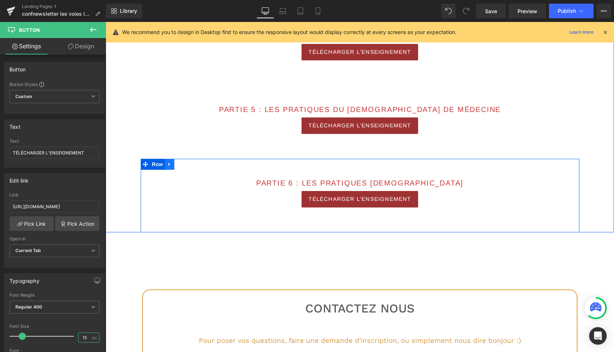
type input "15"
click at [170, 162] on icon at bounding box center [169, 164] width 5 height 5
click at [179, 164] on icon at bounding box center [179, 164] width 5 height 5
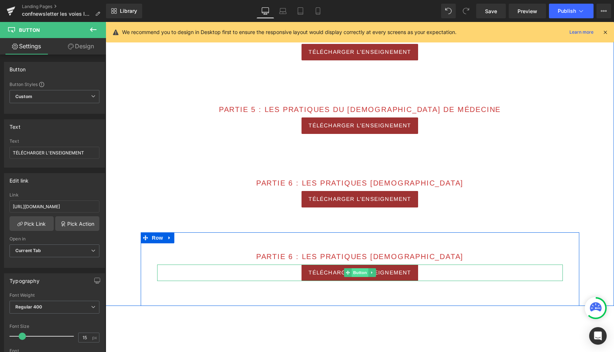
click at [359, 272] on span "Button" at bounding box center [360, 272] width 17 height 9
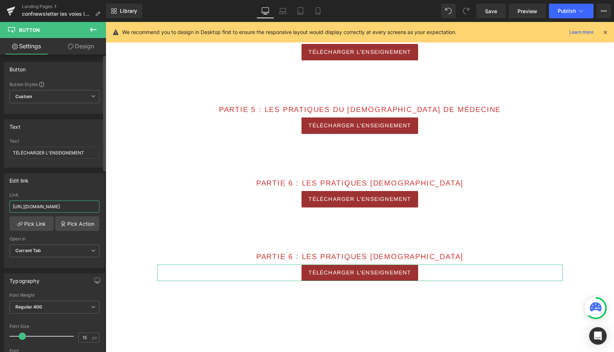
click at [65, 209] on input "https://cdn.shopify.com/s/files/1/0432/4232/4123/files/VLE_6_les_pratiques_spir…" at bounding box center [55, 206] width 90 height 12
click at [58, 205] on input "https://cdn.shopify.com/s/files/1/0432/4232/4123/files/VLE_6_les_pratiques_spir…" at bounding box center [55, 206] width 90 height 12
type input "https://cdn.shopify.com/s/files/1/0432/4232/4123/files/VLE_7_Tighle.pdf?v=17562…"
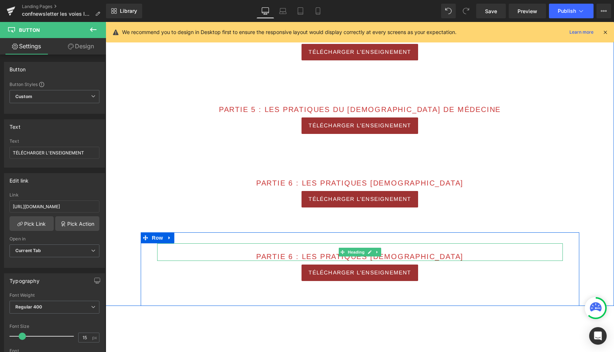
click at [336, 257] on span "PARTIE 6 : Les pratiques SPIRITUELLES" at bounding box center [359, 256] width 207 height 8
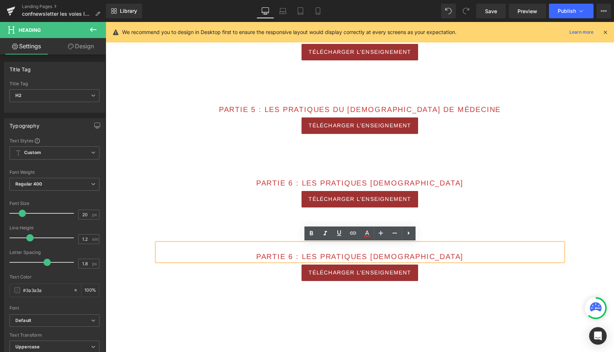
click at [336, 257] on span "PARTIE 6 : Les pratiques SPIRITUELLES" at bounding box center [359, 256] width 207 height 8
click at [318, 257] on span "PARTIE 6 : Les pratiques SPIRITUELLES" at bounding box center [359, 256] width 207 height 8
drag, startPoint x: 318, startPoint y: 257, endPoint x: 464, endPoint y: 257, distance: 146.7
click at [464, 257] on h2 "PARTIE 6 : Les pratiques SPIRITUELLES" at bounding box center [360, 256] width 406 height 9
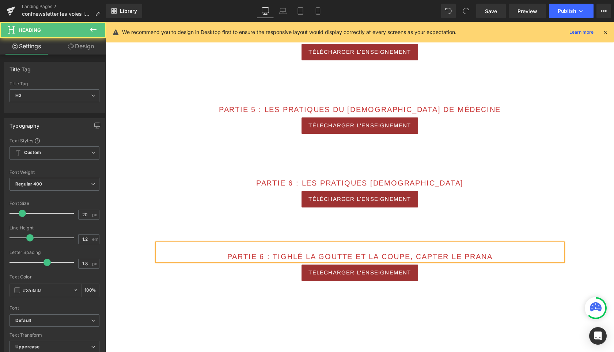
click at [263, 256] on span "PARTIE 6 : TIGHLÉ LA GOUTTE ET LA COUPE, CAPTER LE PRANA" at bounding box center [360, 256] width 266 height 8
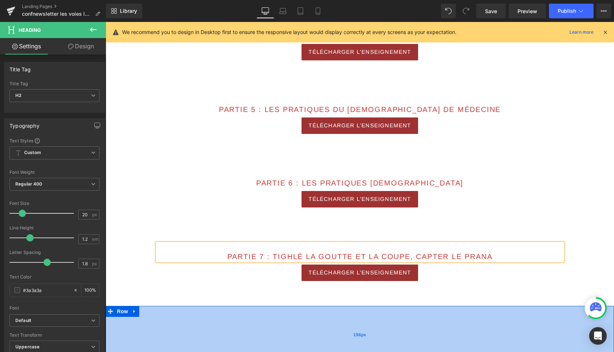
click at [274, 320] on div "156px" at bounding box center [360, 334] width 509 height 57
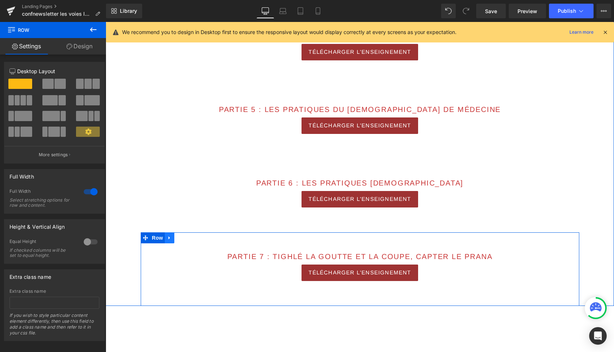
click at [171, 237] on icon at bounding box center [169, 237] width 5 height 5
click at [180, 237] on icon at bounding box center [179, 237] width 5 height 5
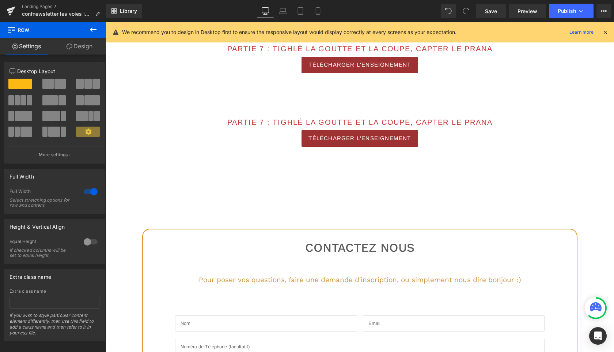
scroll to position [746, 0]
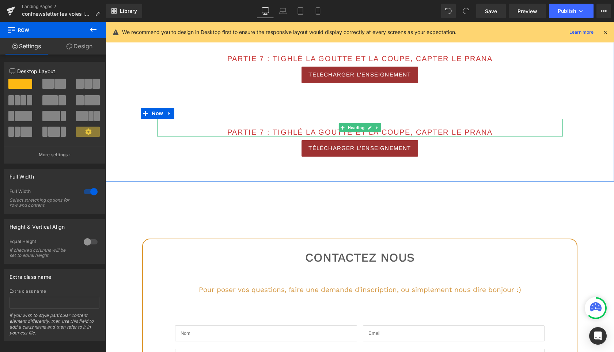
click at [266, 133] on span "PARTIE 7 : TIGHLÉ LA GOUTTE ET LA COUPE, CAPTER LE PRANA" at bounding box center [360, 132] width 266 height 8
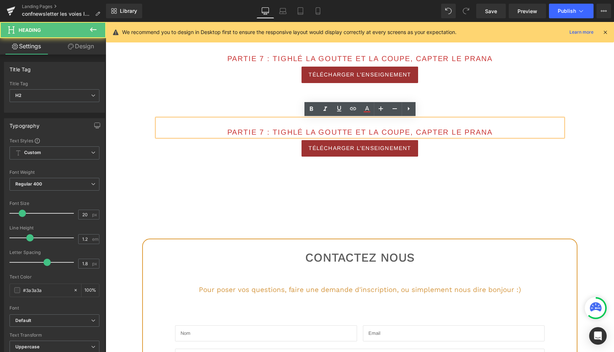
click at [263, 133] on span "PARTIE 7 : TIGHLÉ LA GOUTTE ET LA COUPE, CAPTER LE PRANA" at bounding box center [360, 132] width 266 height 8
click at [275, 132] on span "PARTIE 8 : TIGHLÉ LA GOUTTE ET LA COUPE, CAPTER LE PRANA" at bounding box center [360, 132] width 266 height 8
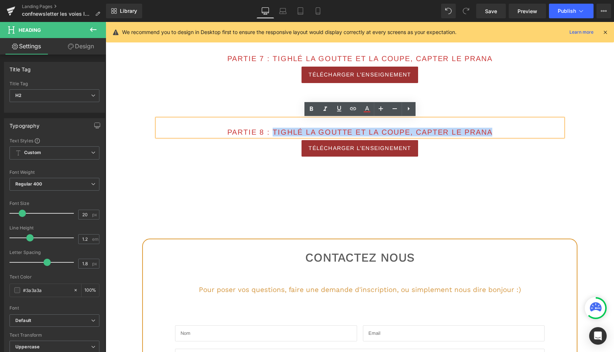
drag, startPoint x: 273, startPoint y: 132, endPoint x: 500, endPoint y: 131, distance: 227.1
click at [500, 131] on h2 "PARTIE 8 : TIGHLÉ LA GOUTTE ET LA COUPE, CAPTER LE PRANA" at bounding box center [360, 132] width 406 height 9
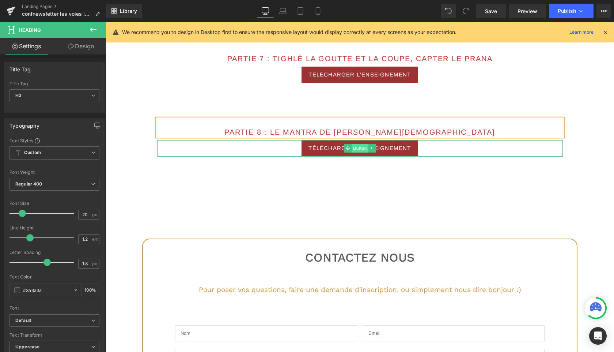
click at [362, 148] on span "Button" at bounding box center [360, 148] width 17 height 9
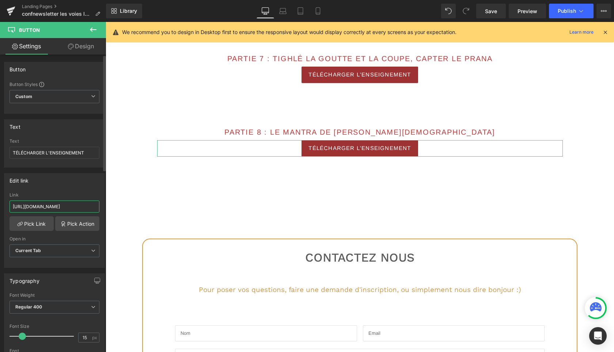
click at [73, 207] on input "https://cdn.shopify.com/s/files/1/0432/4232/4123/files/VLE_7_Tighle.pdf?v=17562…" at bounding box center [55, 206] width 90 height 12
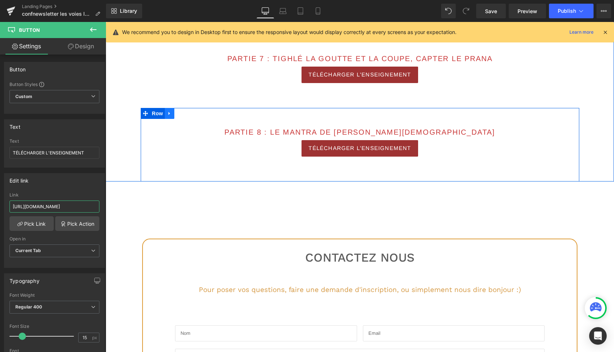
type input "https://cdn.shopify.com/s/files/1/0432/4232/4123/files/VLE_8_le_mantra_de_maitr…"
click at [169, 114] on icon at bounding box center [169, 113] width 1 height 3
click at [180, 114] on icon at bounding box center [179, 113] width 5 height 5
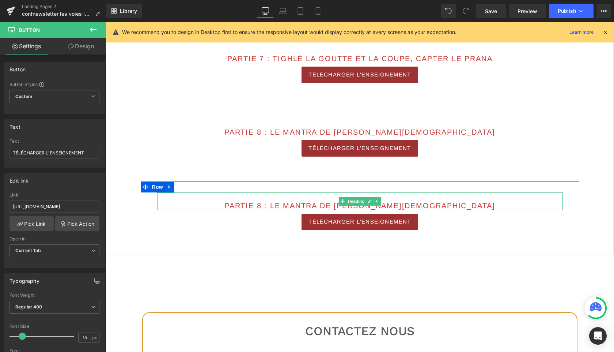
click at [311, 207] on span "PARTIE 8 : LE MANTRA DE MAITRE VAJRA" at bounding box center [360, 206] width 271 height 8
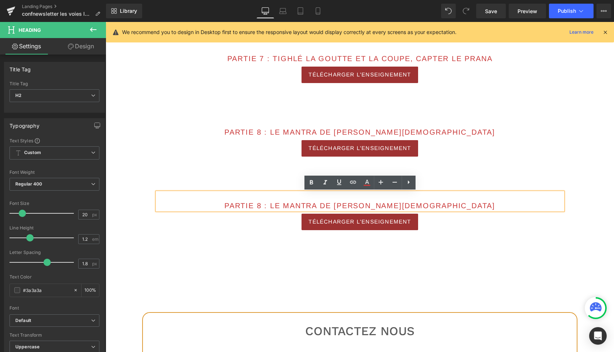
click at [311, 207] on span "PARTIE 8 : LE MANTRA DE MAITRE VAJRA" at bounding box center [360, 206] width 271 height 8
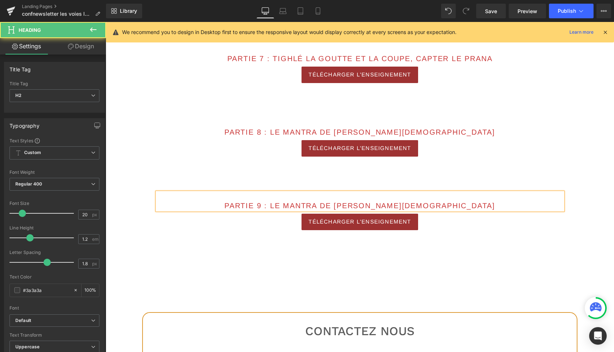
click at [372, 204] on span "PARTIE 9 : LE MANTRA DE MAITRE VAJRA" at bounding box center [360, 206] width 271 height 8
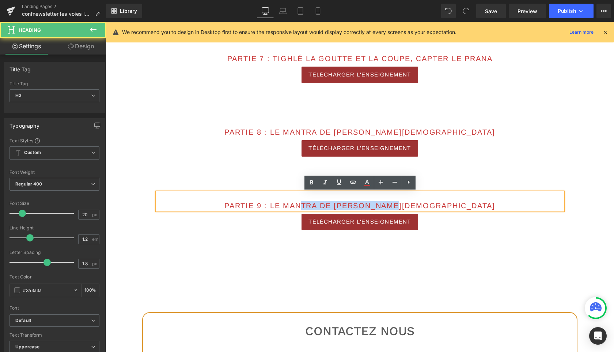
drag, startPoint x: 350, startPoint y: 207, endPoint x: 467, endPoint y: 209, distance: 116.3
click at [467, 209] on h2 "PARTIE 9 : LE MANTRA DE MAITRE VAJRA" at bounding box center [360, 205] width 406 height 9
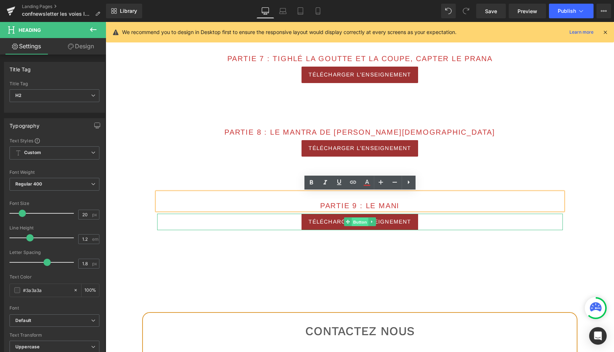
click at [359, 223] on span "Button" at bounding box center [360, 222] width 17 height 9
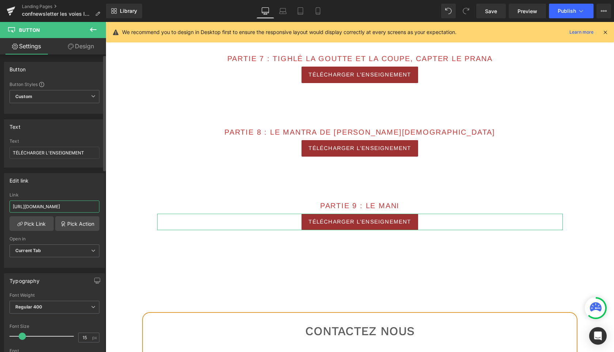
click at [63, 206] on input "https://cdn.shopify.com/s/files/1/0432/4232/4123/files/VLE_8_le_mantra_de_maitr…" at bounding box center [55, 206] width 90 height 12
paste input "9_le_Mani.pdf?v=1756200994"
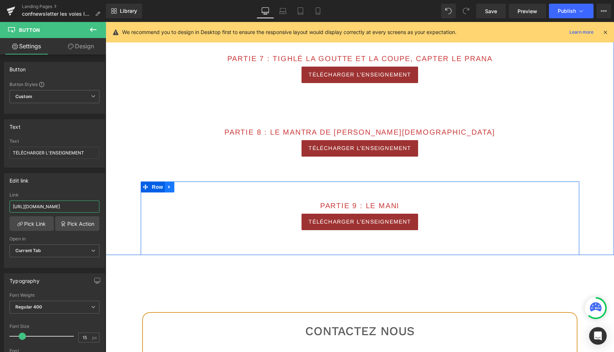
type input "https://cdn.shopify.com/s/files/1/0432/4232/4123/files/VLE_9_le_Mani.pdf?v=1756…"
click at [169, 187] on icon at bounding box center [169, 186] width 1 height 3
click at [178, 187] on icon at bounding box center [179, 186] width 5 height 5
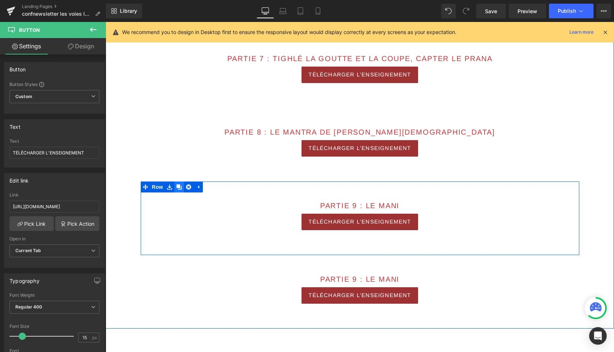
click at [178, 187] on icon at bounding box center [179, 186] width 5 height 5
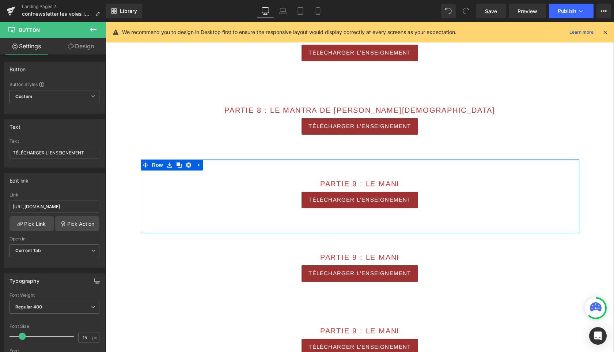
scroll to position [781, 0]
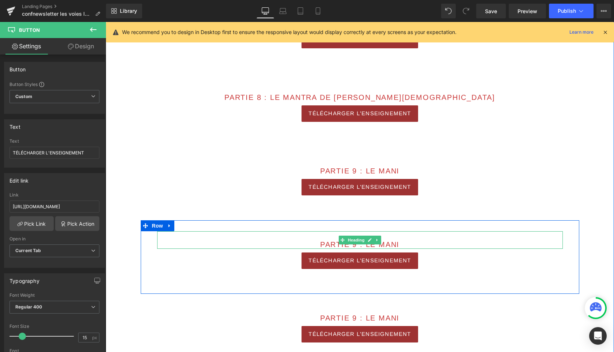
click at [402, 246] on h2 "PARTIE 9 : LE MANI" at bounding box center [360, 244] width 406 height 9
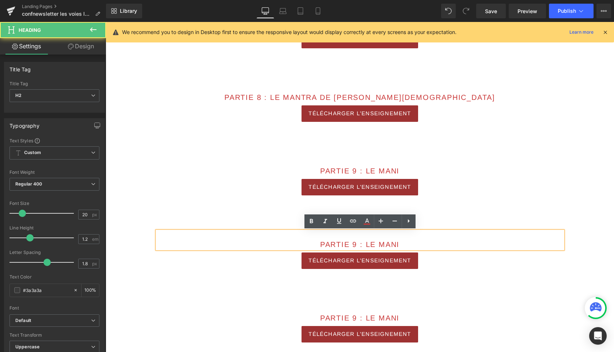
click at [404, 243] on h2 "PARTIE 9 : LE MANI" at bounding box center [360, 244] width 406 height 9
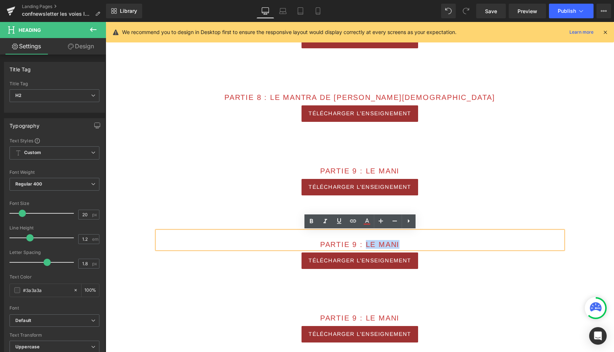
drag, startPoint x: 404, startPoint y: 243, endPoint x: 366, endPoint y: 245, distance: 37.7
click at [366, 245] on h2 "PARTIE 9 : LE MANI" at bounding box center [360, 244] width 406 height 9
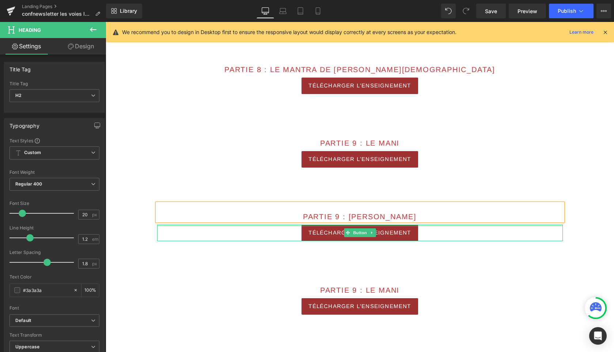
scroll to position [808, 0]
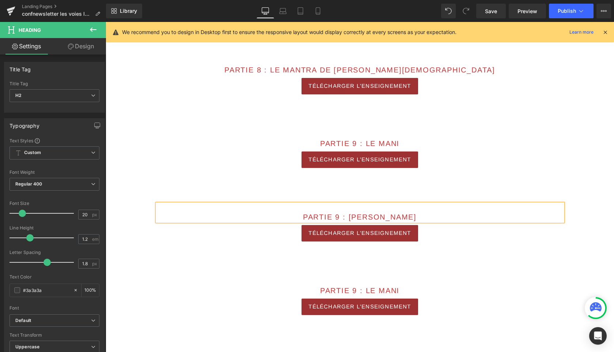
click at [361, 218] on span "PARTIE 9 : Tara" at bounding box center [360, 217] width 114 height 8
click at [363, 233] on span "Button" at bounding box center [360, 233] width 17 height 9
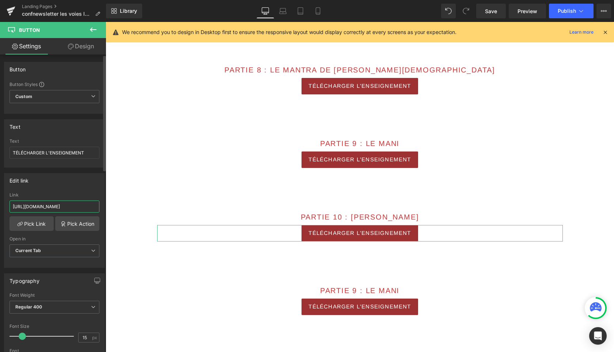
click at [56, 207] on input "https://cdn.shopify.com/s/files/1/0432/4232/4123/files/VLE_9_le_Mani.pdf?v=1756…" at bounding box center [55, 206] width 90 height 12
type input "https://cdn.shopify.com/s/files/1/0432/4232/4123/files/VLE_10_Tara.pdf?v=175620…"
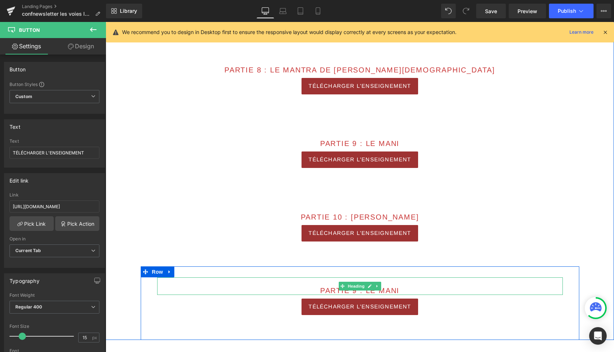
click at [334, 290] on span "PARTIE 9 : LE MANI" at bounding box center [359, 290] width 79 height 8
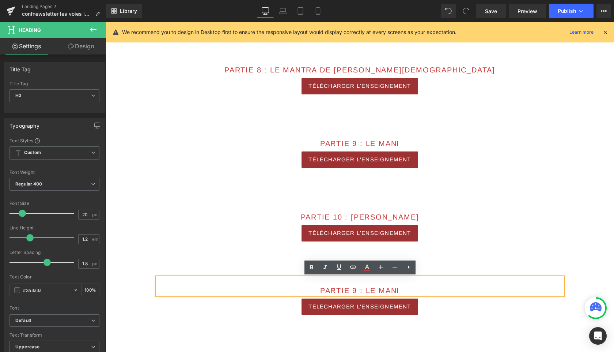
click at [356, 292] on span "PARTIE 9 : LE MANI" at bounding box center [359, 290] width 79 height 8
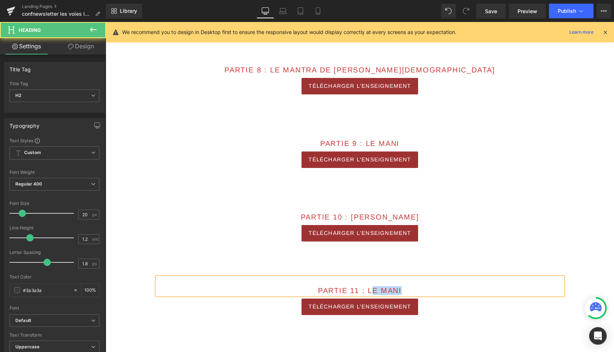
drag, startPoint x: 372, startPoint y: 290, endPoint x: 421, endPoint y: 290, distance: 49.0
click at [421, 290] on h2 "PARTIE 11 : LE MANI" at bounding box center [360, 290] width 406 height 9
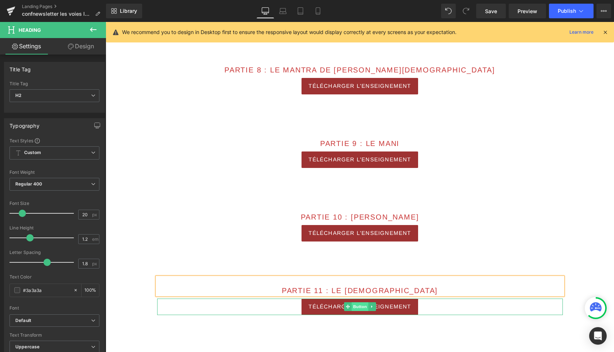
click at [361, 306] on span "Button" at bounding box center [360, 306] width 17 height 9
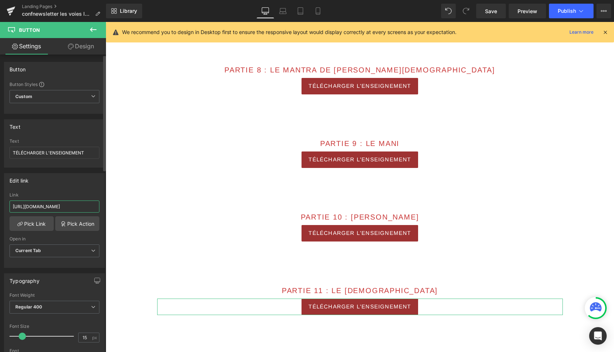
click at [46, 206] on input "https://cdn.shopify.com/s/files/1/0432/4232/4123/files/VLE_9_le_Mani.pdf?v=1756…" at bounding box center [55, 206] width 90 height 12
type input "https://cdn.shopify.com/s/files/1/0432/4232/4123/files/VLE_11_le_Guru_Yoga.pdf?…"
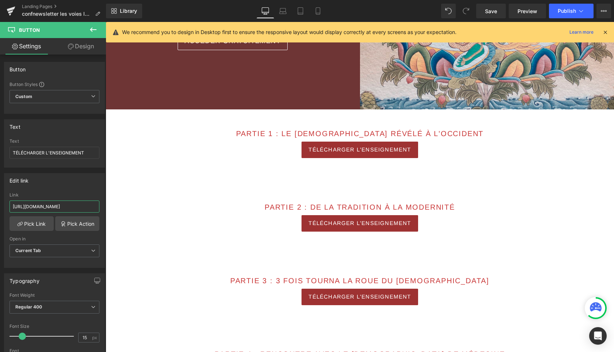
scroll to position [230, 0]
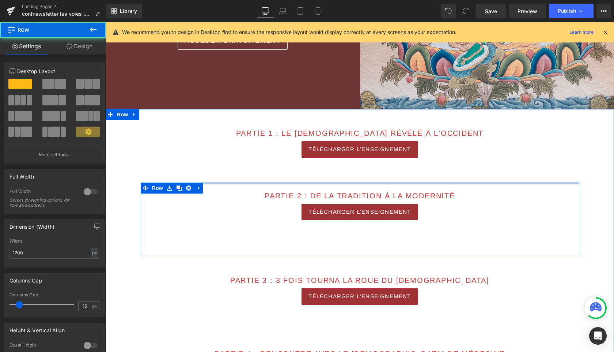
drag, startPoint x: 354, startPoint y: 188, endPoint x: 357, endPoint y: 181, distance: 7.2
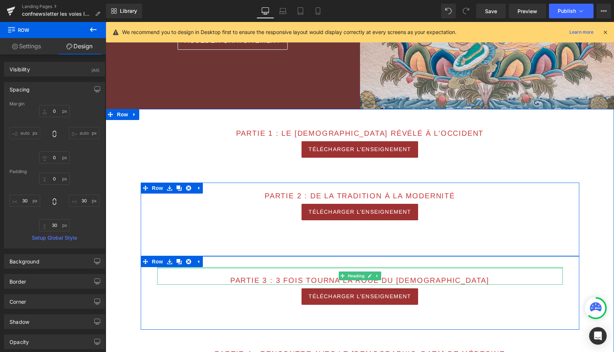
click at [354, 268] on div at bounding box center [360, 268] width 406 height 2
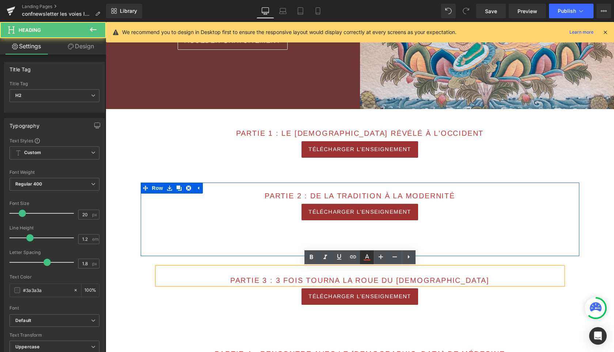
click at [360, 261] on link at bounding box center [367, 257] width 14 height 14
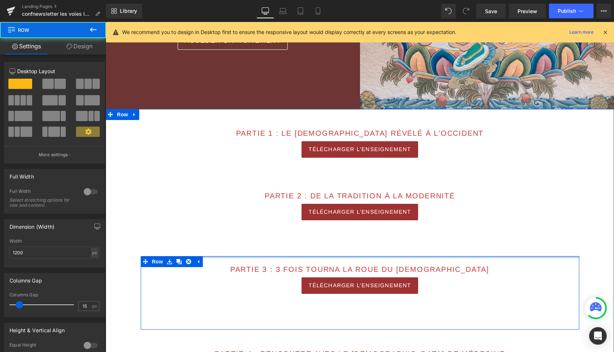
drag, startPoint x: 399, startPoint y: 260, endPoint x: 399, endPoint y: 235, distance: 25.2
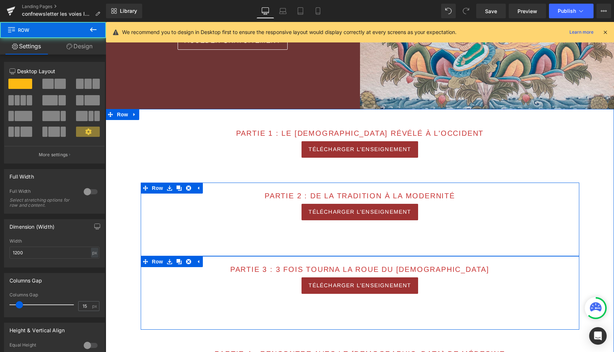
click at [355, 238] on div "PARTIE 2 : de la tradition à la modernité Heading TÉLÉCHARGER L'ENSEIGNEMENT Bu…" at bounding box center [360, 219] width 439 height 74
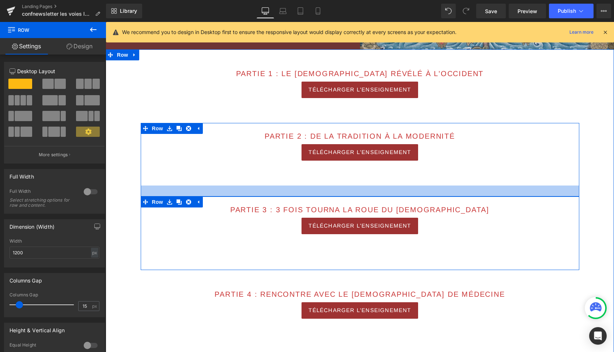
scroll to position [296, 0]
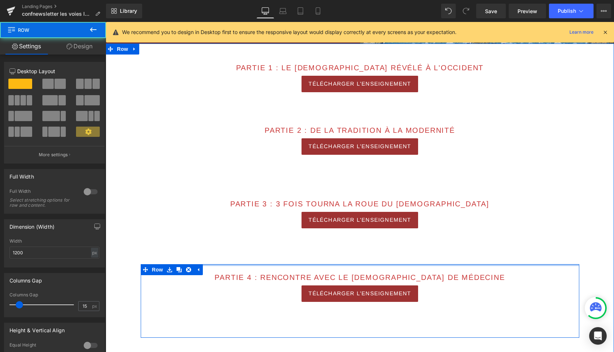
drag, startPoint x: 352, startPoint y: 269, endPoint x: 354, endPoint y: 240, distance: 29.0
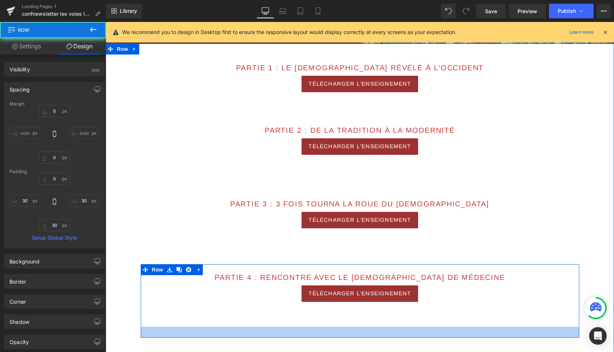
scroll to position [380, 0]
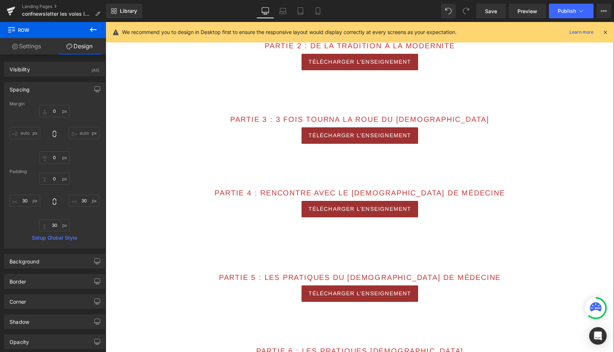
click at [356, 260] on div "PARTIE 5 : Les pratiques du bouddha de médecine Heading TÉLÉCHARGER L'ENSEIGNEM…" at bounding box center [360, 290] width 439 height 74
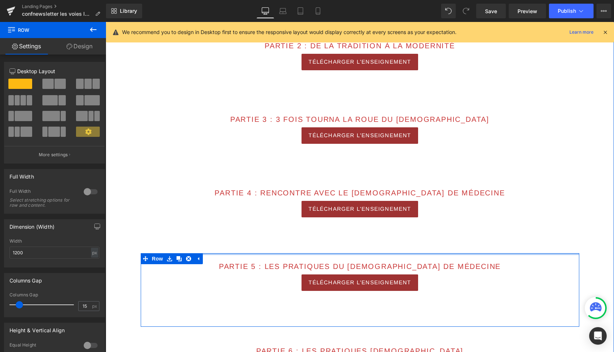
drag, startPoint x: 357, startPoint y: 259, endPoint x: 359, endPoint y: 233, distance: 25.7
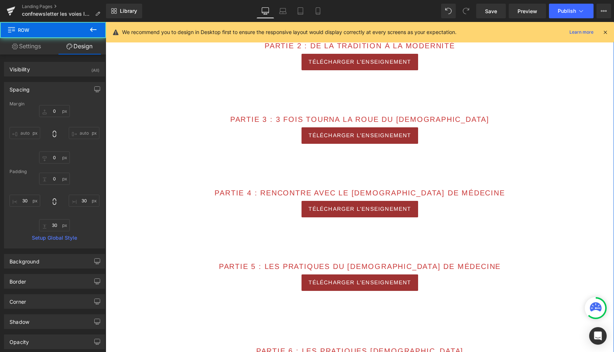
scroll to position [439, 0]
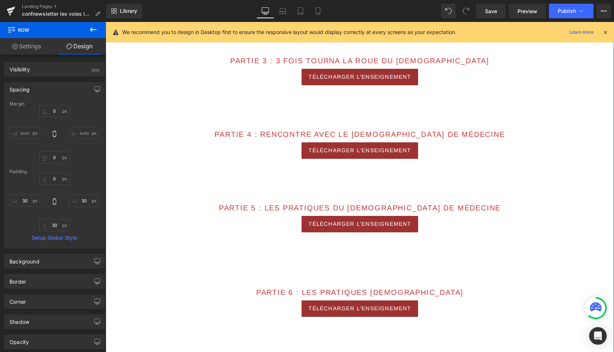
click at [362, 273] on div "PARTIE 6 : Les pratiques SPIRITUELLES Heading TÉLÉCHARGER L'ENSEIGNEMENT Button…" at bounding box center [360, 305] width 439 height 74
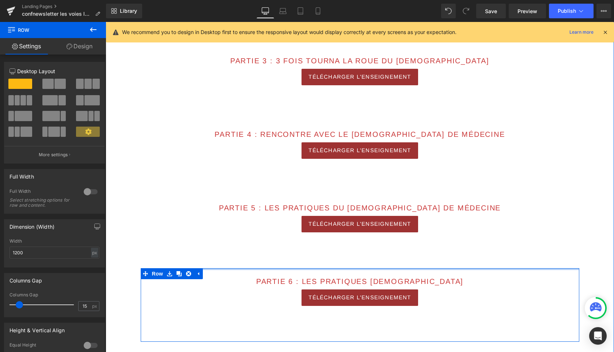
drag, startPoint x: 365, startPoint y: 269, endPoint x: 368, endPoint y: 237, distance: 31.6
click at [368, 237] on div "PARTIE 1 : Le bouddhisme révélé à l'occident Heading TÉLÉCHARGER L'ENSEIGNEMENT…" at bounding box center [360, 305] width 509 height 809
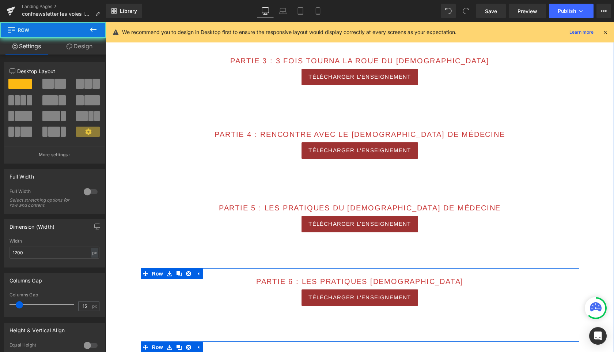
scroll to position [527, 0]
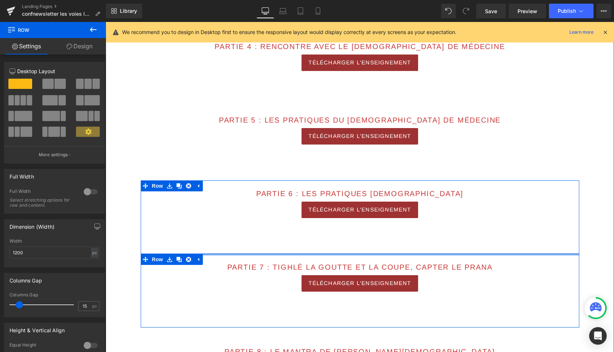
drag, startPoint x: 367, startPoint y: 257, endPoint x: 372, endPoint y: 235, distance: 22.7
click at [372, 235] on div "PARTIE 1 : Le bouddhisme révélé à l'occident Heading TÉLÉCHARGER L'ENSEIGNEMENT…" at bounding box center [360, 217] width 509 height 809
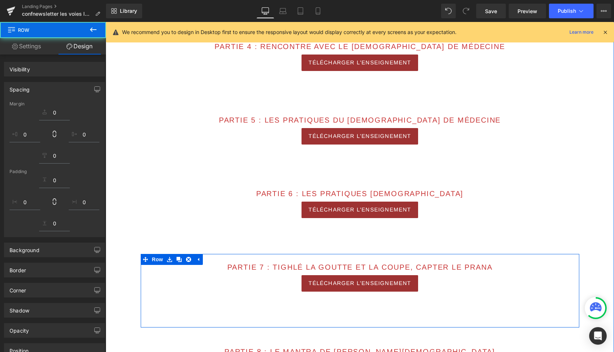
click at [364, 294] on div "PARTIE 1 : Le bouddhisme révélé à l'occident Heading TÉLÉCHARGER L'ENSEIGNEMENT…" at bounding box center [360, 217] width 509 height 809
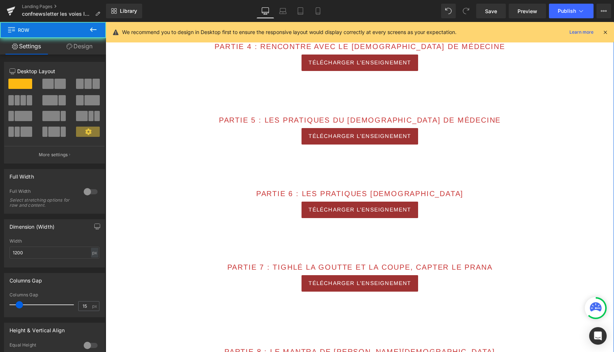
scroll to position [564, 0]
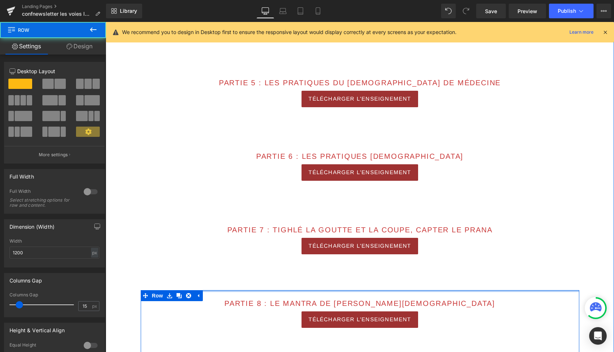
drag, startPoint x: 363, startPoint y: 292, endPoint x: 366, endPoint y: 263, distance: 29.8
click at [366, 263] on div "PARTIE 1 : Le bouddhisme révélé à l'occident Heading TÉLÉCHARGER L'ENSEIGNEMENT…" at bounding box center [360, 179] width 509 height 809
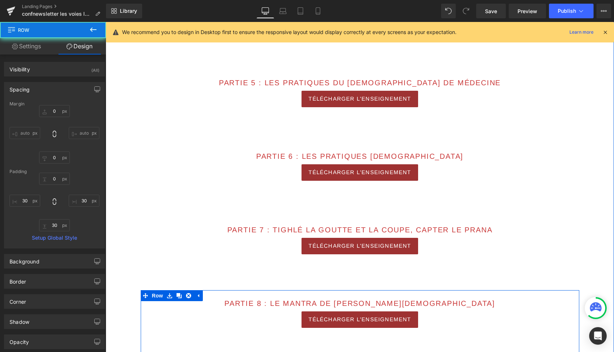
scroll to position [656, 0]
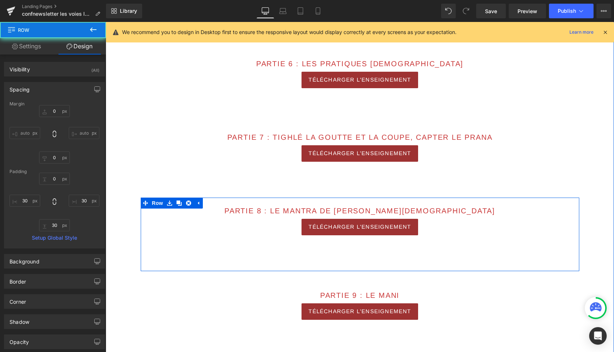
click at [366, 276] on div "PARTIE 9 : LE MANI Heading TÉLÉCHARGER L'ENSEIGNEMENT Button Row" at bounding box center [360, 308] width 439 height 74
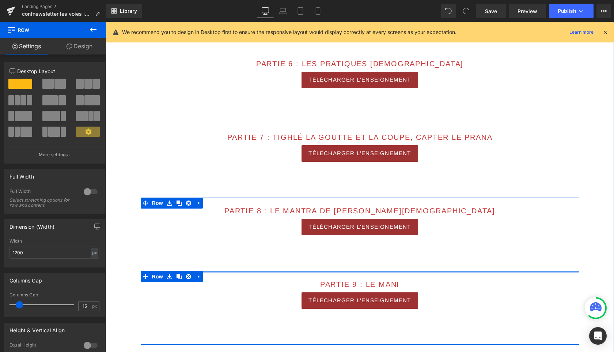
drag, startPoint x: 372, startPoint y: 274, endPoint x: 374, endPoint y: 249, distance: 24.6
click at [374, 249] on div "PARTIE 1 : Le bouddhisme révélé à l'occident Heading TÉLÉCHARGER L'ENSEIGNEMENT…" at bounding box center [360, 87] width 509 height 809
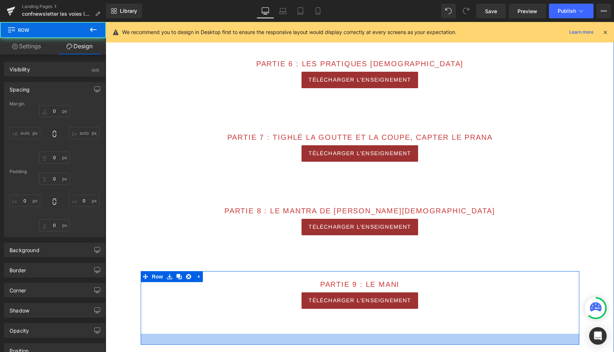
scroll to position [762, 0]
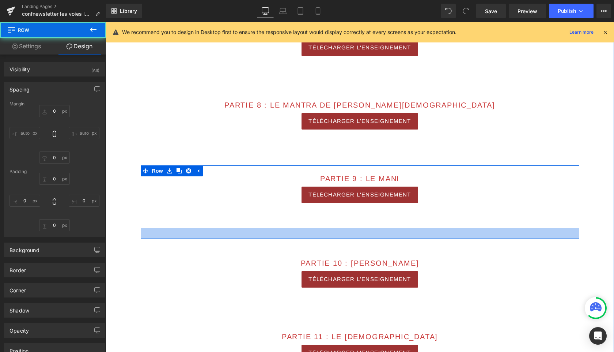
type input "0"
type input "30"
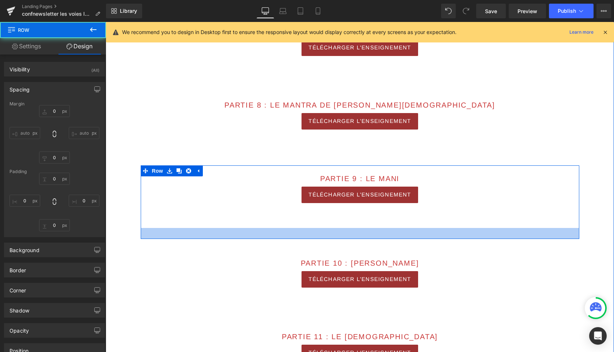
type input "30"
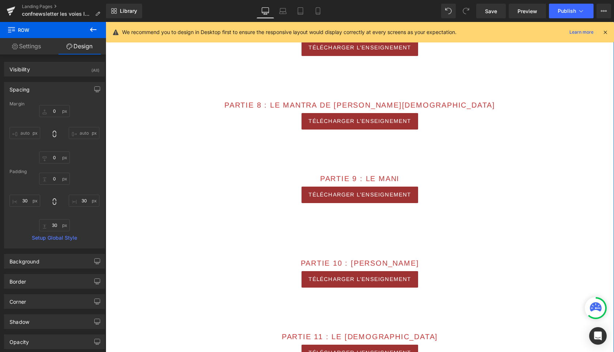
click at [374, 241] on div "PARTIE 10 : Tara Heading TÉLÉCHARGER L'ENSEIGNEMENT Button Row" at bounding box center [360, 276] width 439 height 74
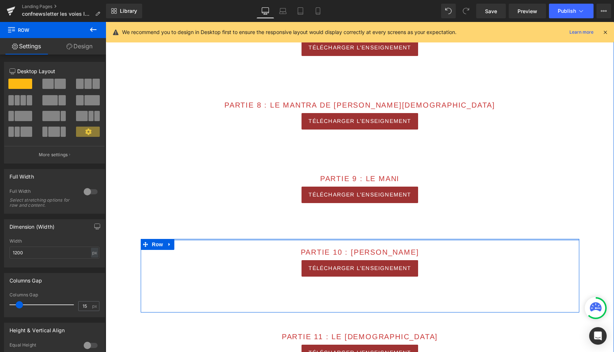
drag, startPoint x: 371, startPoint y: 242, endPoint x: 371, endPoint y: 208, distance: 34.0
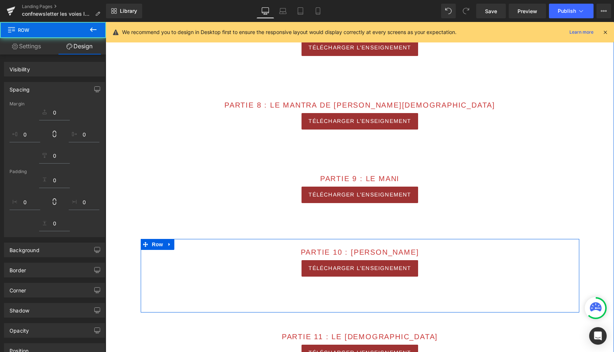
click at [373, 257] on div "PARTIE 10 : Tara Heading TÉLÉCHARGER L'ENSEIGNEMENT Button" at bounding box center [360, 258] width 417 height 38
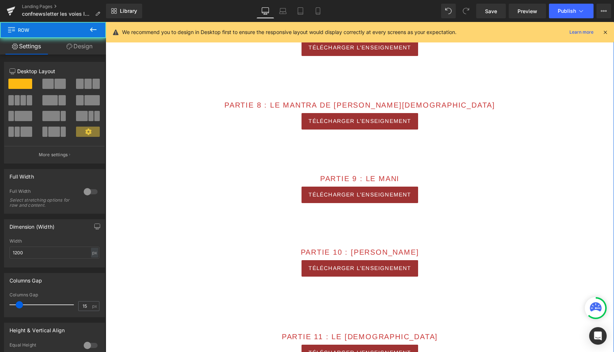
scroll to position [820, 0]
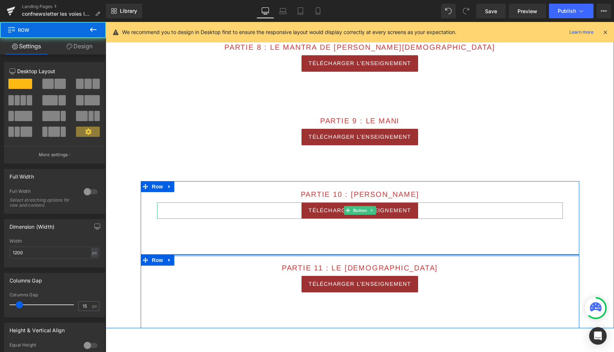
drag, startPoint x: 370, startPoint y: 260, endPoint x: 376, endPoint y: 210, distance: 49.8
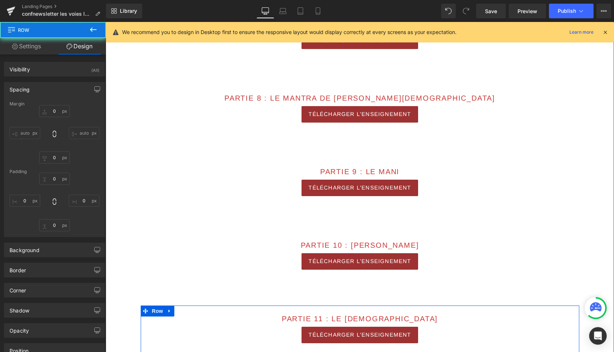
type input "0"
type input "30"
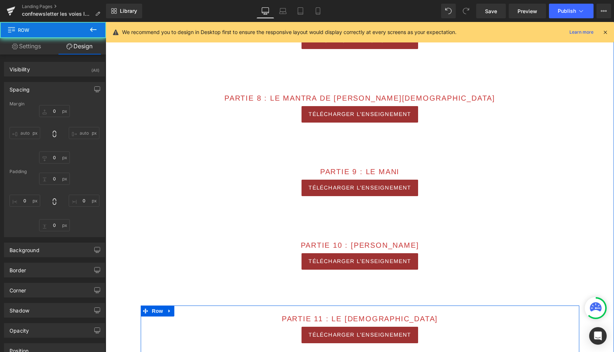
type input "30"
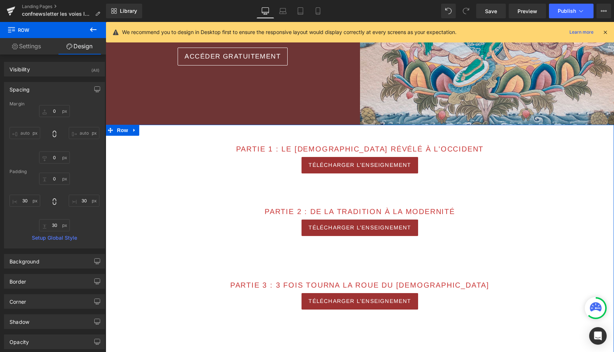
scroll to position [216, 0]
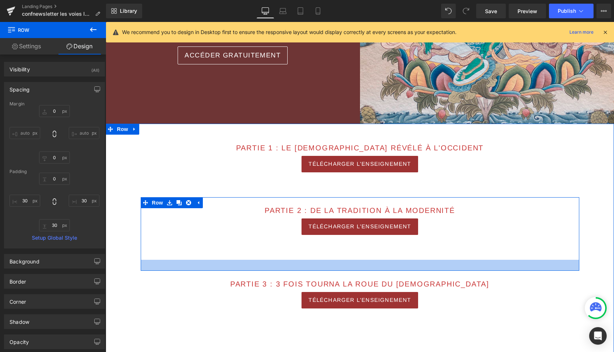
click at [357, 269] on div at bounding box center [360, 265] width 439 height 11
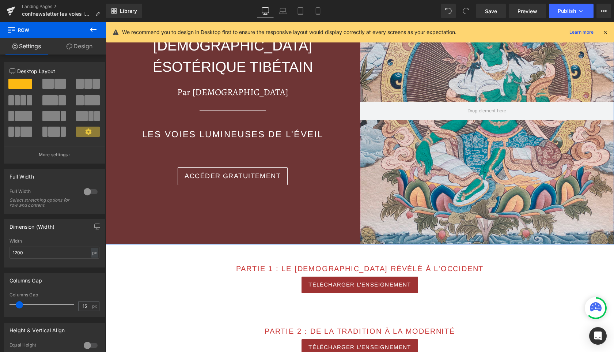
scroll to position [135, 0]
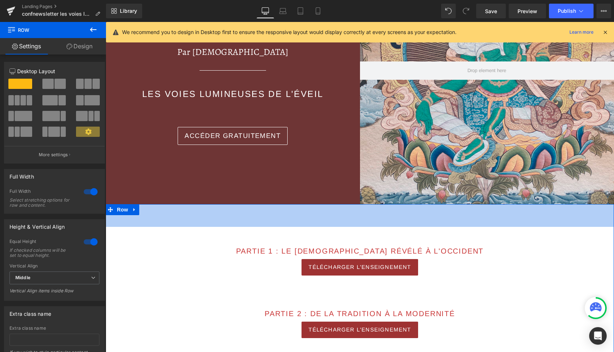
drag, startPoint x: 382, startPoint y: 205, endPoint x: 381, endPoint y: 228, distance: 22.7
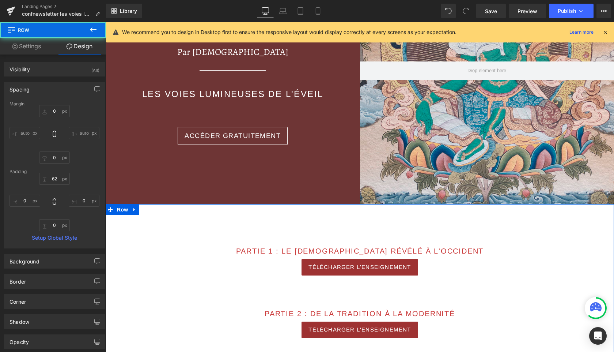
scroll to position [188, 0]
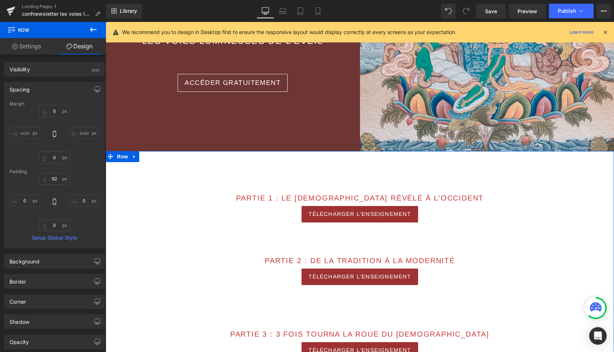
click at [379, 241] on div "PARTIE 1 : Le bouddhisme révélé à l'occident Heading TÉLÉCHARGER L'ENSEIGNEMENT…" at bounding box center [360, 211] width 439 height 74
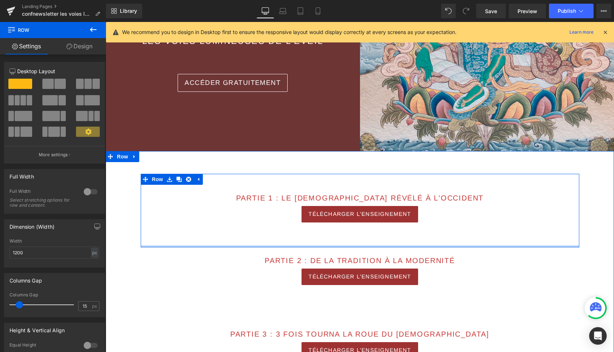
drag, startPoint x: 392, startPoint y: 245, endPoint x: 469, endPoint y: 246, distance: 76.8
click at [395, 225] on div "PARTIE 1 : Le bouddhisme révélé à l'occident Heading TÉLÉCHARGER L'ENSEIGNEMENT…" at bounding box center [360, 211] width 439 height 74
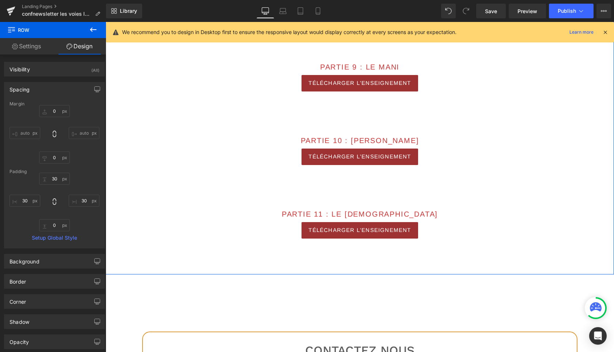
scroll to position [959, 0]
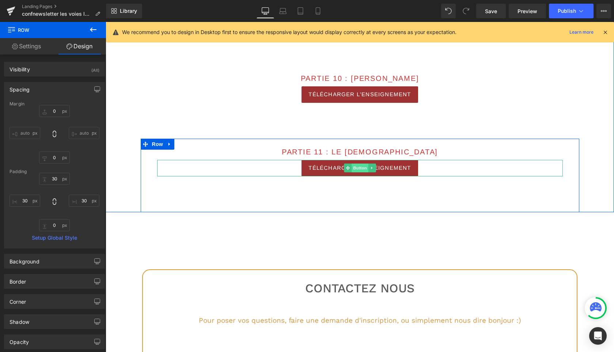
click at [359, 169] on span "Button" at bounding box center [360, 167] width 17 height 9
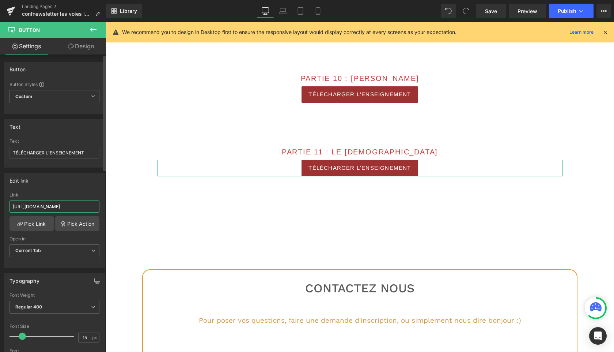
click at [48, 207] on input "https://cdn.shopify.com/s/files/1/0432/4232/4123/files/VLE_11_le_Guru_Yoga.pdf?…" at bounding box center [55, 206] width 90 height 12
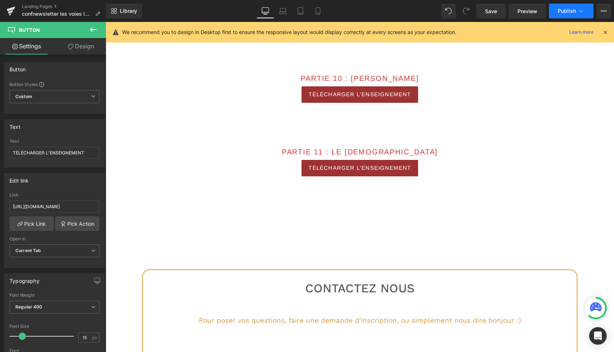
click at [563, 9] on span "Publish" at bounding box center [567, 11] width 18 height 6
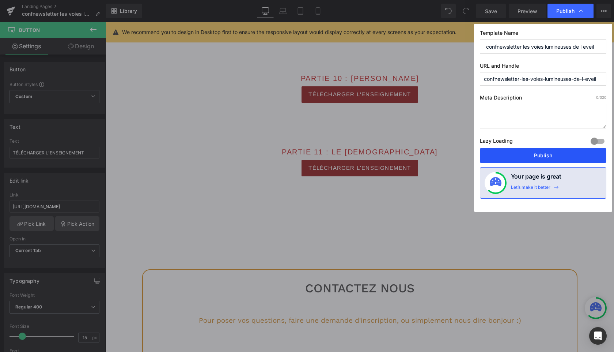
click at [538, 156] on button "Publish" at bounding box center [543, 155] width 127 height 15
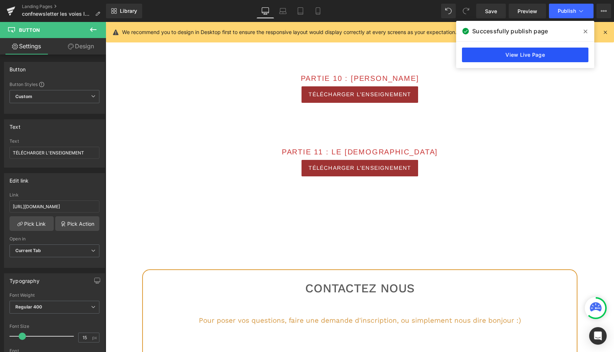
click at [523, 56] on link "View Live Page" at bounding box center [525, 55] width 127 height 15
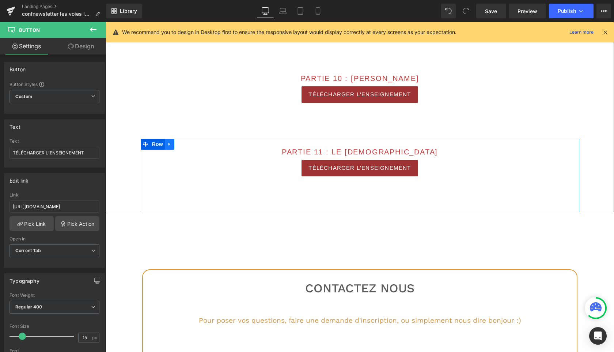
click at [172, 147] on link at bounding box center [170, 144] width 10 height 11
click at [181, 145] on icon at bounding box center [179, 144] width 5 height 5
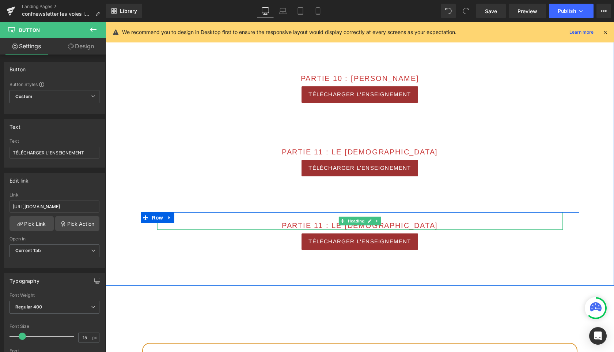
click at [318, 221] on span "PARTIE 11 : Le Guru Yoga" at bounding box center [360, 225] width 156 height 8
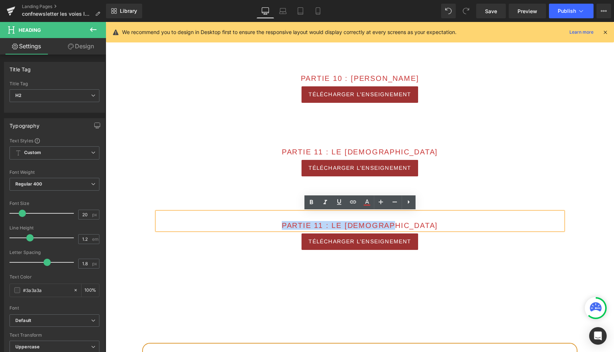
drag, startPoint x: 304, startPoint y: 225, endPoint x: 459, endPoint y: 228, distance: 155.5
click at [459, 228] on h2 "PARTIE 11 : Le Guru Yoga" at bounding box center [360, 225] width 406 height 9
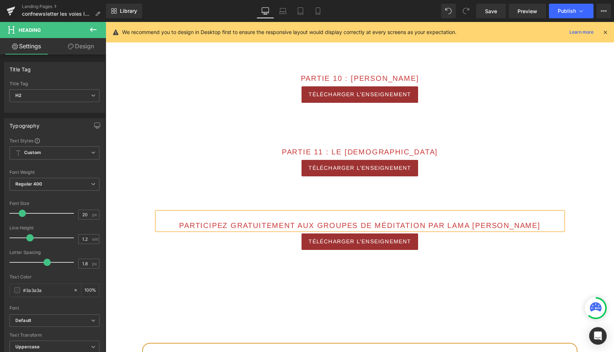
click at [411, 274] on div "PARTICIPEZ GRATUITEMENT AUX GROUPES DE MÉDITATION PAR LAMA CHIME RIGDZIN RINPOC…" at bounding box center [360, 249] width 439 height 74
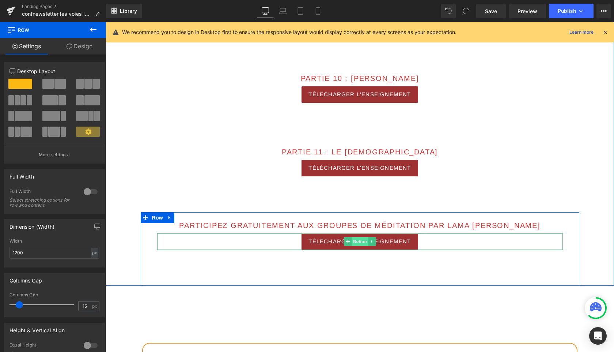
click at [361, 241] on span "Button" at bounding box center [360, 241] width 17 height 9
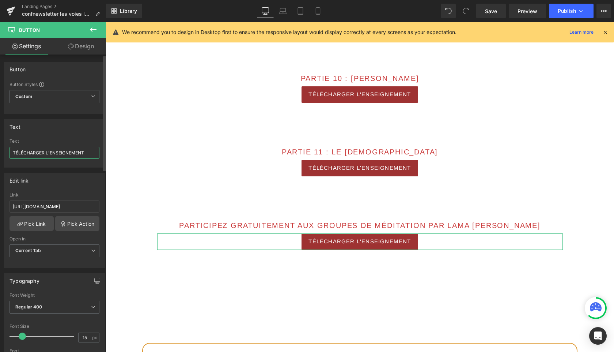
click at [64, 153] on input "TÉLÉCHARGER L'ENSEIGNEMENT" at bounding box center [55, 153] width 90 height 12
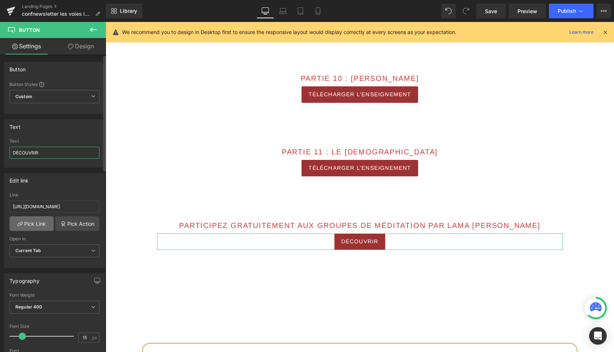
type input "DÉCOUVRIR"
click at [35, 219] on link "Pick Link" at bounding box center [32, 223] width 44 height 15
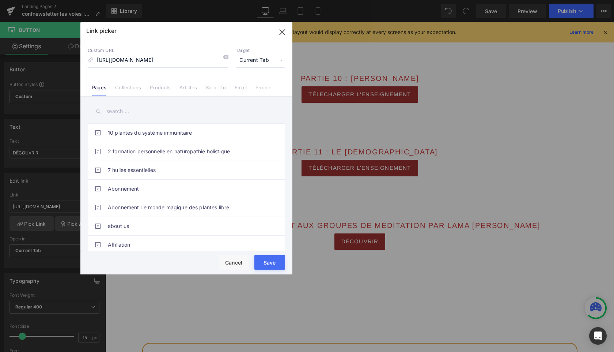
click at [129, 113] on input "text" at bounding box center [186, 111] width 197 height 16
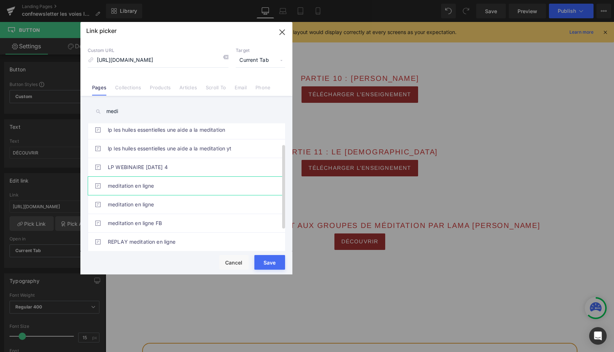
scroll to position [33, 0]
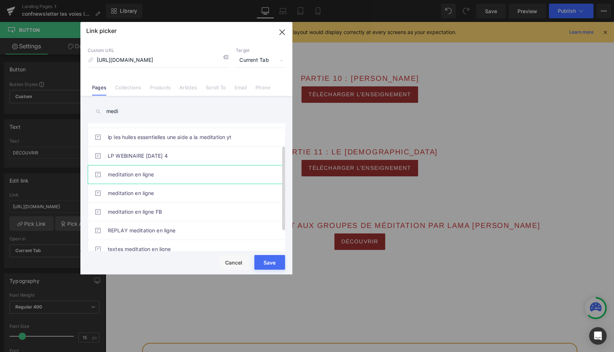
type input "medi"
click at [140, 175] on link "meditation en ligne" at bounding box center [188, 174] width 161 height 18
click at [133, 195] on link "meditation en ligne" at bounding box center [188, 193] width 161 height 18
click at [146, 176] on link "meditation en ligne" at bounding box center [188, 174] width 161 height 18
type input "/pages/meditation-en-ligne"
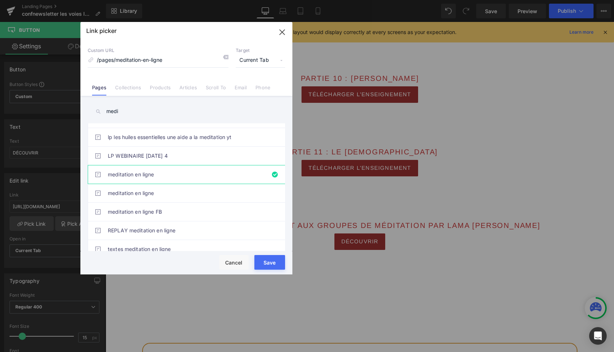
click at [267, 263] on button "Save" at bounding box center [270, 262] width 31 height 15
type input "/pages/meditation-en-ligne"
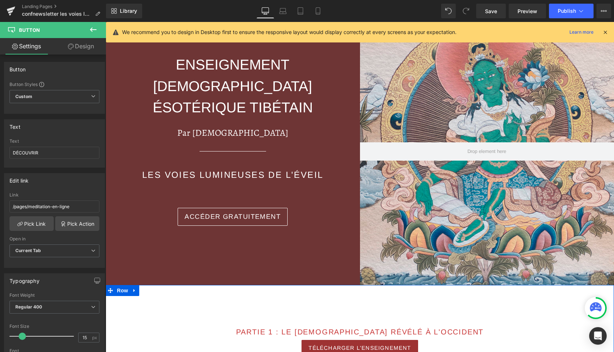
scroll to position [0, 0]
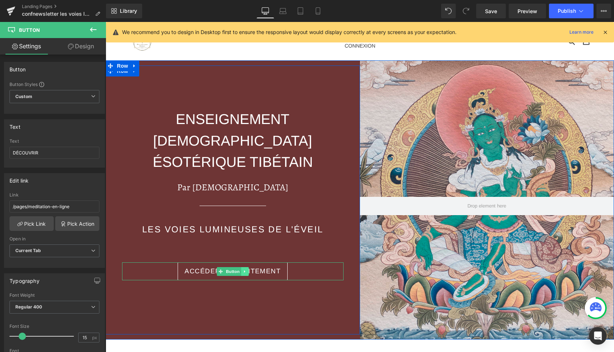
click at [246, 269] on icon at bounding box center [245, 271] width 4 height 4
click at [248, 269] on icon at bounding box center [249, 271] width 4 height 4
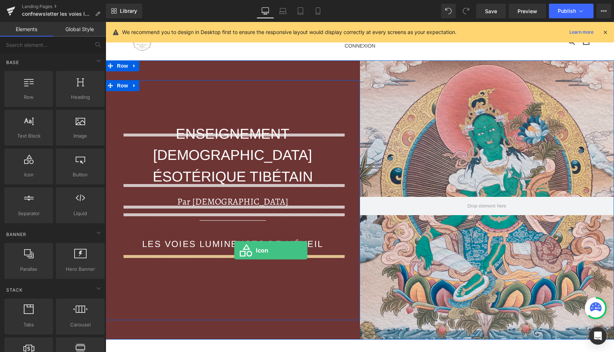
drag, startPoint x: 128, startPoint y: 188, endPoint x: 234, endPoint y: 250, distance: 122.9
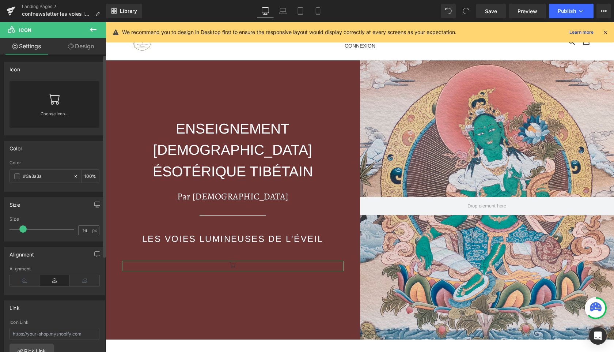
click at [68, 100] on div "Choose Icon..." at bounding box center [55, 104] width 90 height 46
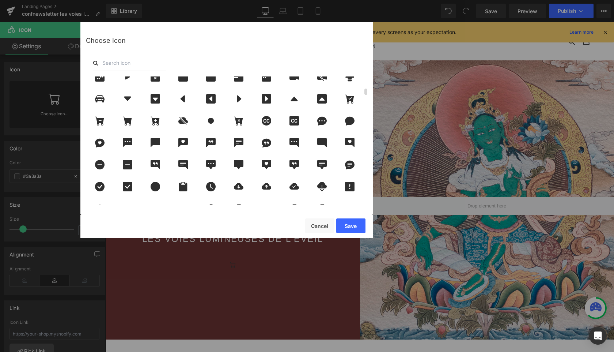
scroll to position [206, 0]
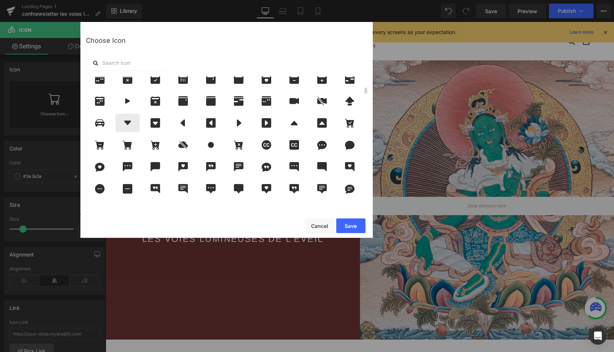
click at [129, 123] on icon at bounding box center [127, 123] width 7 height 4
click at [358, 225] on button "Save" at bounding box center [350, 225] width 29 height 15
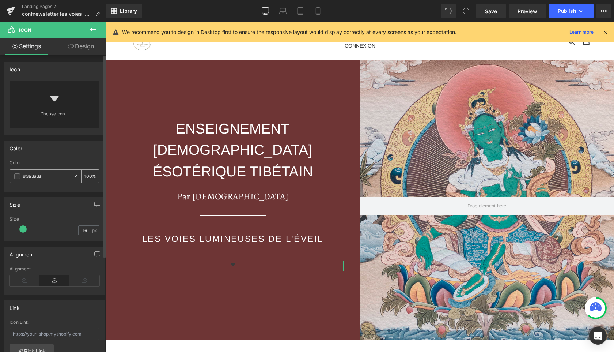
click at [17, 177] on span at bounding box center [17, 176] width 6 height 6
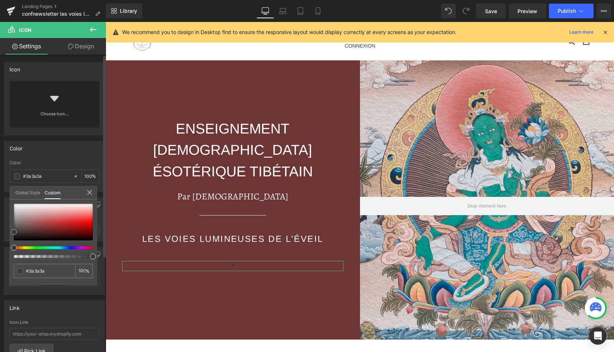
type input "#d0c7c7"
type input "#d2caca"
type input "#ffffff"
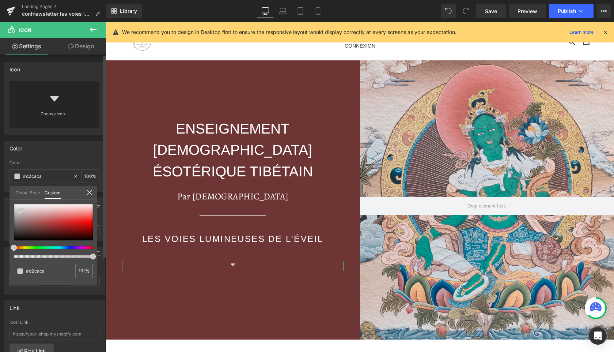
type input "#ffffff"
drag, startPoint x: 21, startPoint y: 211, endPoint x: 29, endPoint y: 171, distance: 41.0
click at [0, 189] on div "Color rgba(255, 255, 255, 1) Color #ffffff 100 % Global Style Custom Setup Glob…" at bounding box center [54, 163] width 109 height 56
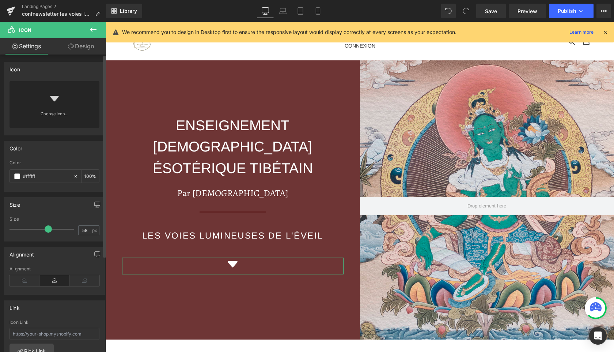
type input "59"
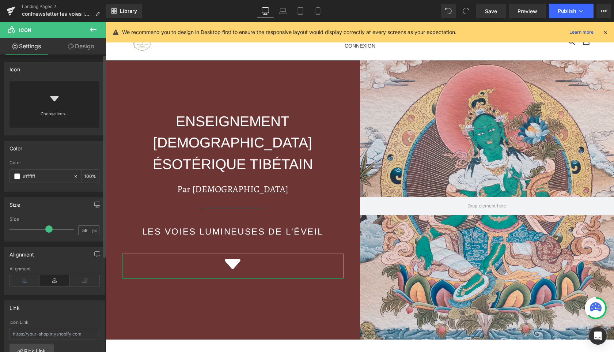
drag, startPoint x: 22, startPoint y: 228, endPoint x: 46, endPoint y: 231, distance: 25.0
click at [46, 231] on span at bounding box center [48, 228] width 7 height 7
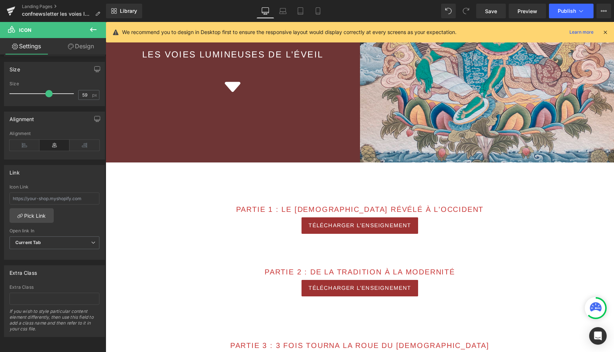
scroll to position [177, 0]
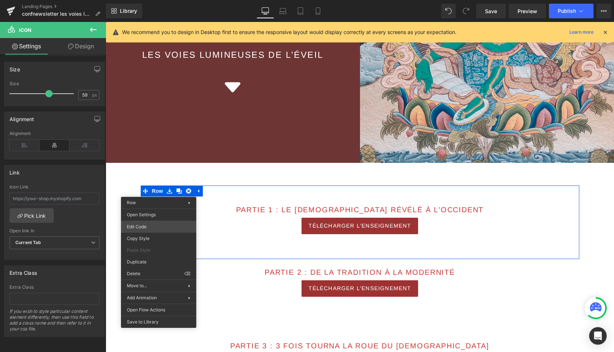
click at [151, 0] on div "Icon You are previewing how the will restyle your page. You can not edit Elemen…" at bounding box center [307, 0] width 614 height 0
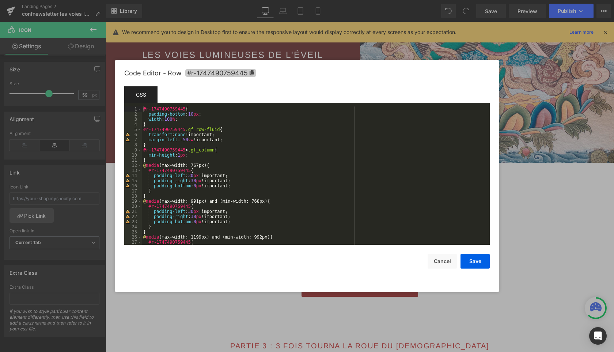
click at [210, 73] on span "#r-1747490759445" at bounding box center [220, 73] width 71 height 8
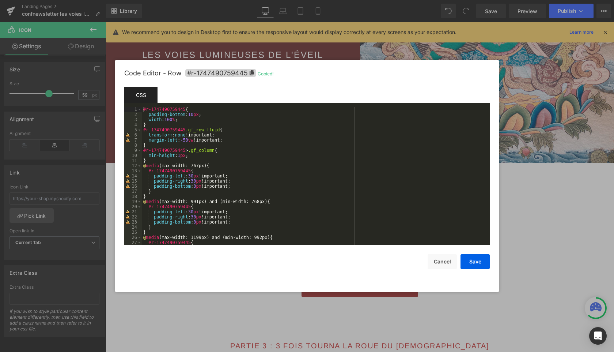
click at [521, 246] on div at bounding box center [307, 176] width 614 height 352
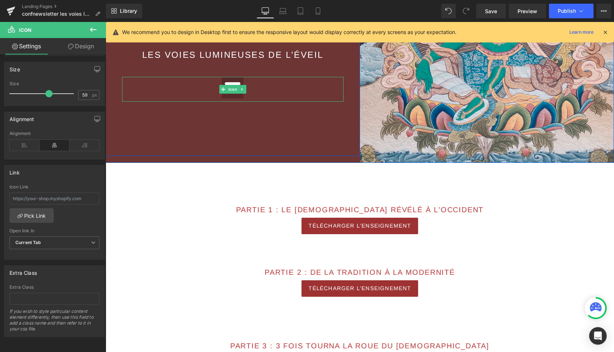
click at [232, 82] on icon at bounding box center [233, 87] width 16 height 10
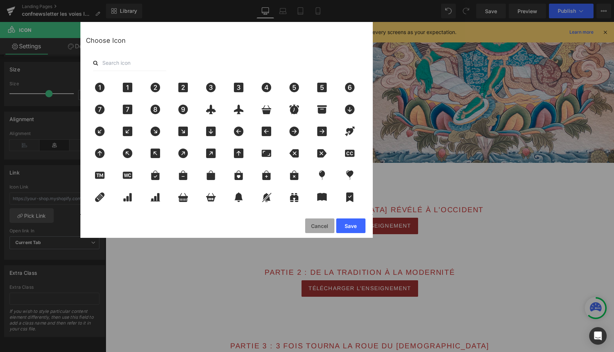
click at [317, 224] on button "Cancel" at bounding box center [319, 225] width 29 height 15
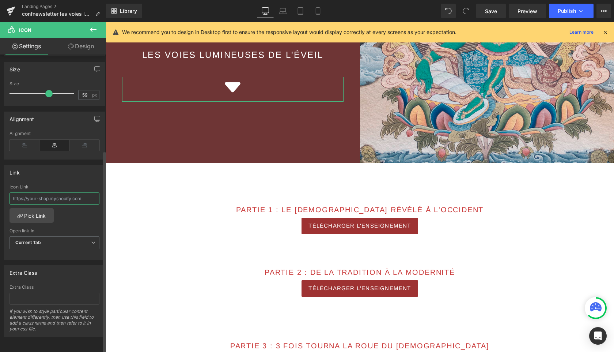
click at [45, 193] on input "text" at bounding box center [55, 198] width 90 height 12
paste input "#r-1747490759445"
type input "#r-1747490759445"
click at [75, 212] on div "#r-1747490759445 Icon Link #r-1747490759445 Pick Link Current Tab New Tab Open …" at bounding box center [54, 221] width 100 height 75
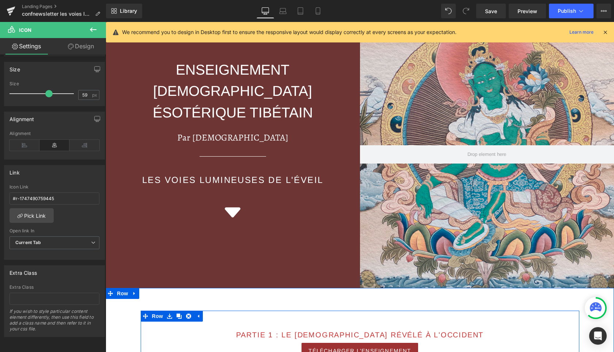
scroll to position [0, 0]
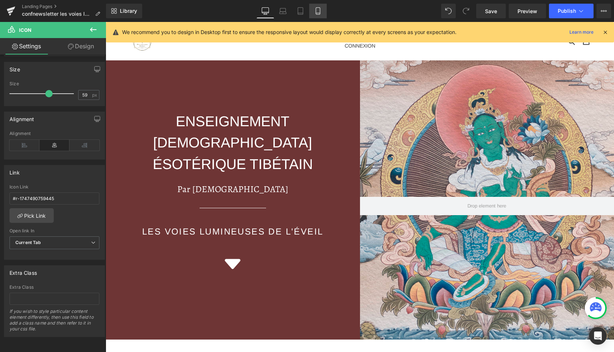
click at [318, 9] on icon at bounding box center [318, 10] width 7 height 7
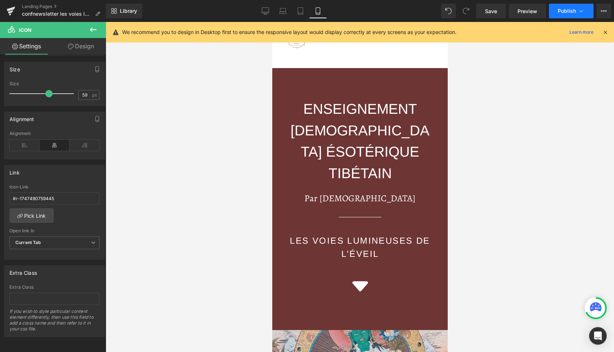
click at [569, 14] on span "Publish" at bounding box center [567, 11] width 18 height 6
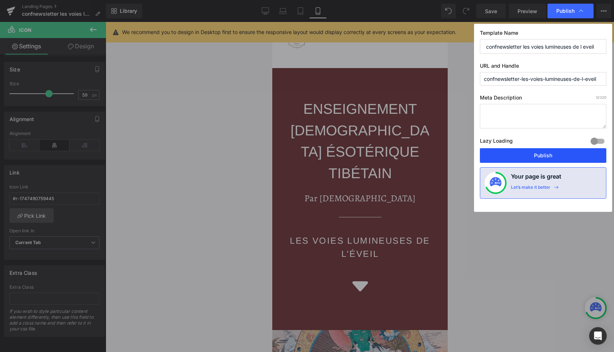
click at [531, 153] on button "Publish" at bounding box center [543, 155] width 127 height 15
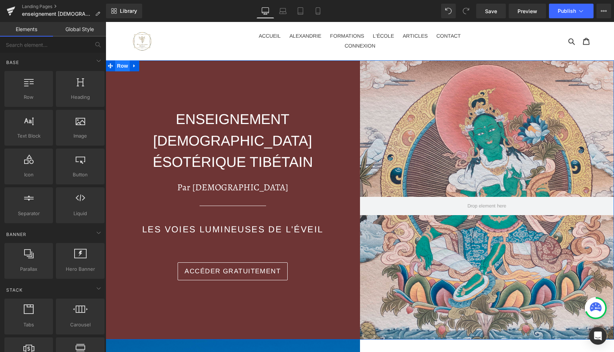
click at [126, 66] on span "Row" at bounding box center [122, 65] width 15 height 11
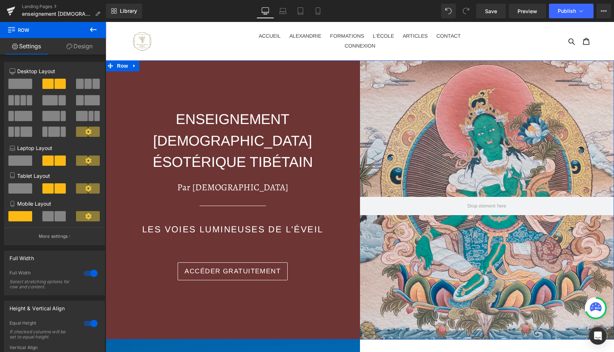
click at [70, 45] on icon at bounding box center [70, 47] width 6 height 6
click at [0, 0] on div "Background" at bounding box center [0, 0] width 0 height 0
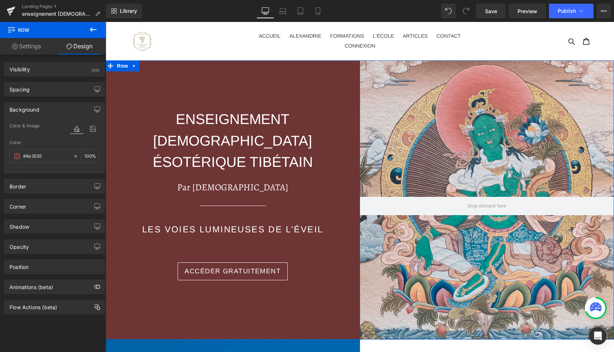
type input "#6e3535"
type input "100"
click at [52, 157] on input "#6e3535" at bounding box center [46, 156] width 47 height 8
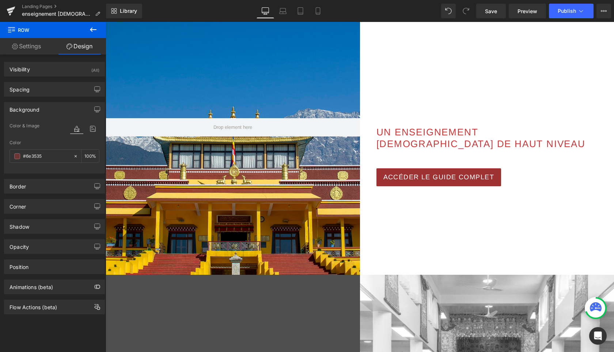
scroll to position [338, 0]
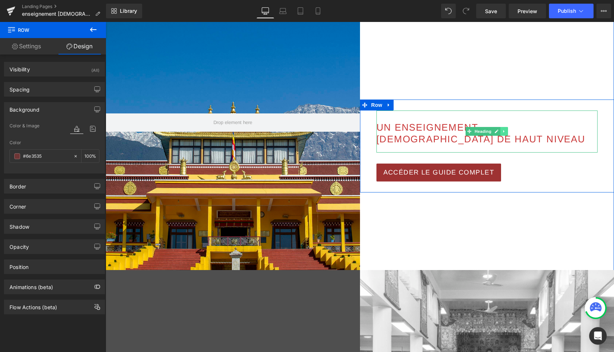
click at [505, 135] on link at bounding box center [505, 131] width 8 height 9
click at [499, 132] on icon at bounding box center [501, 131] width 4 height 4
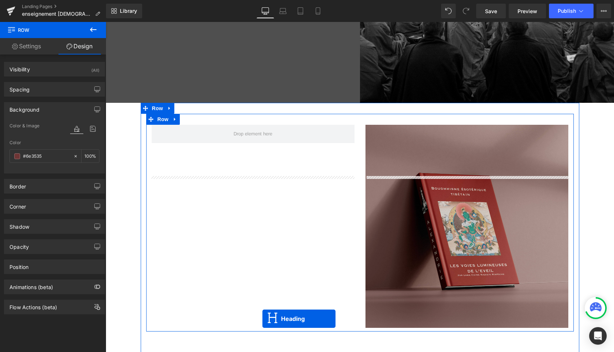
scroll to position [791, 0]
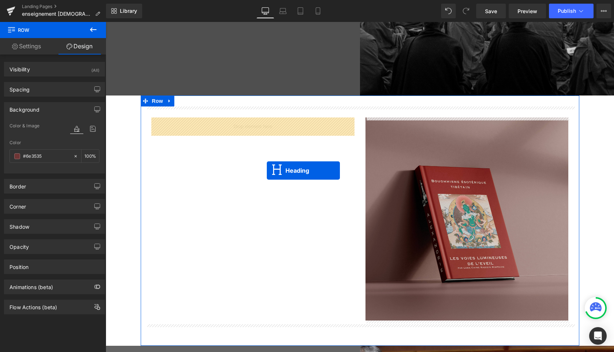
drag, startPoint x: 468, startPoint y: 151, endPoint x: 267, endPoint y: 170, distance: 202.0
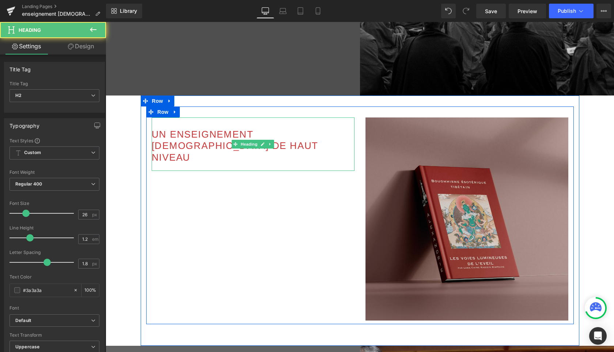
click at [226, 163] on div at bounding box center [253, 167] width 203 height 8
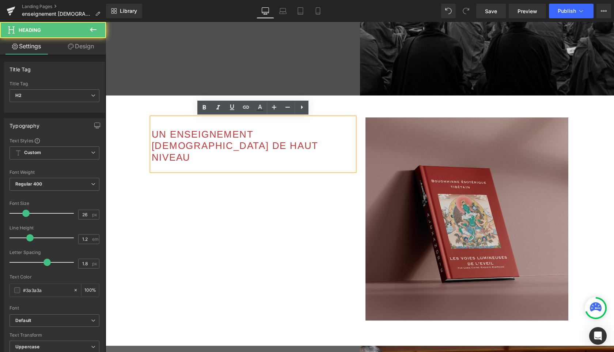
click at [225, 148] on h2 "UN ENSEIGNEMENT [DEMOGRAPHIC_DATA] DE HAUT NIVEAU" at bounding box center [253, 146] width 203 height 34
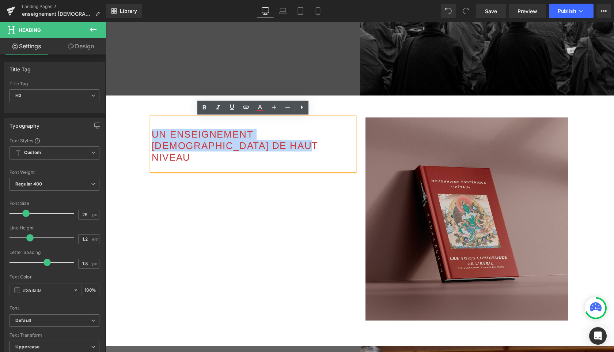
drag, startPoint x: 225, startPoint y: 148, endPoint x: 143, endPoint y: 139, distance: 82.8
click at [143, 139] on div "UN ENSEIGNEMENT [DEMOGRAPHIC_DATA] DE HAUT NIVEAU Heading Image Row" at bounding box center [360, 215] width 439 height 218
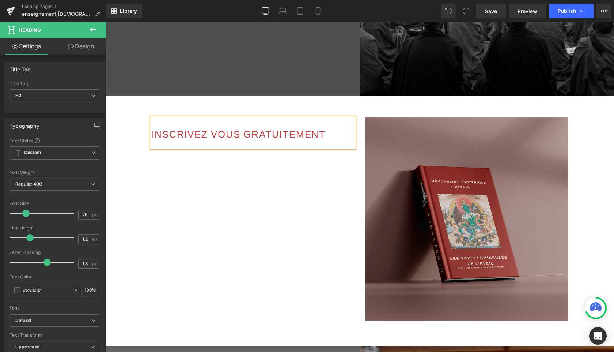
click at [176, 195] on div "INSCRIVEZ VOUS GRATUITEMENT Heading Image Row" at bounding box center [360, 215] width 428 height 218
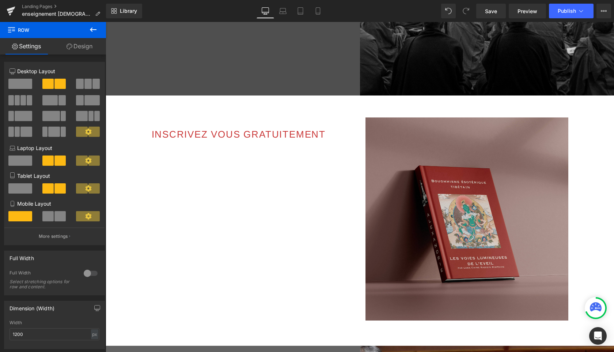
click at [94, 27] on icon at bounding box center [93, 29] width 9 height 9
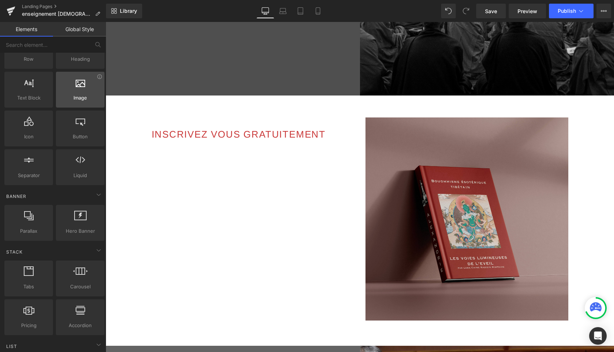
scroll to position [37, 0]
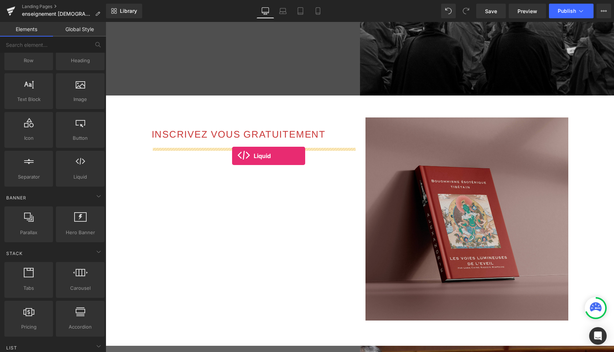
drag, startPoint x: 180, startPoint y: 192, endPoint x: 232, endPoint y: 155, distance: 64.1
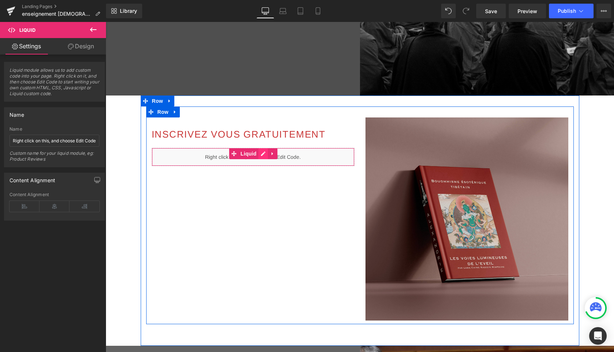
click at [263, 155] on div "Liquid" at bounding box center [253, 157] width 203 height 18
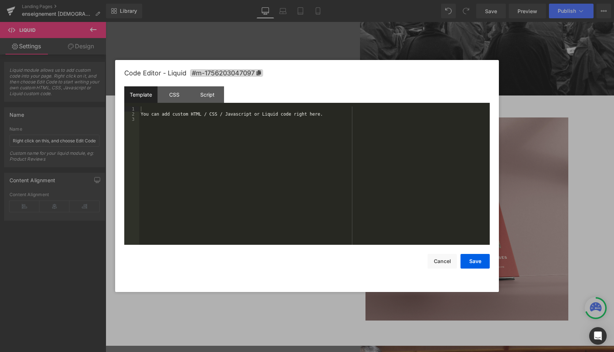
click at [218, 139] on div "You can add custom HTML / CSS / Javascript or Liquid code right here." at bounding box center [314, 180] width 351 height 148
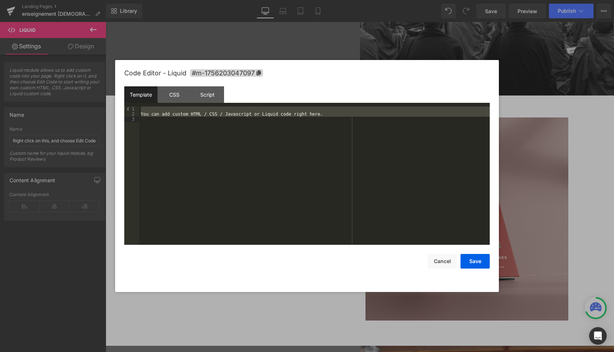
paste textarea
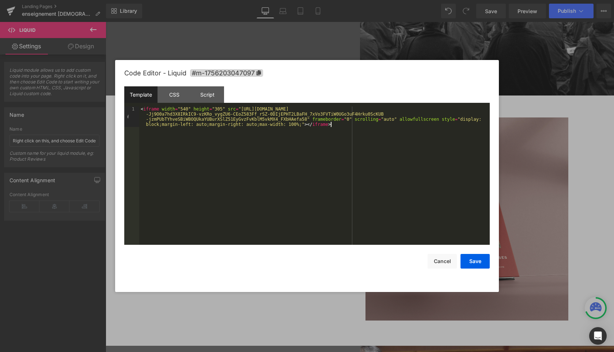
click at [219, 110] on div "< iframe width = "540" height = "305" src = "[URL][DOMAIN_NAME] -Jj9O0a7hd3X8IR…" at bounding box center [314, 195] width 351 height 179
click at [392, 121] on div "< iframe width = "540" height = "355" src = "[URL][DOMAIN_NAME] -Jj9O0a7hd3X8IR…" at bounding box center [314, 195] width 351 height 179
click at [475, 262] on button "Save" at bounding box center [475, 261] width 29 height 15
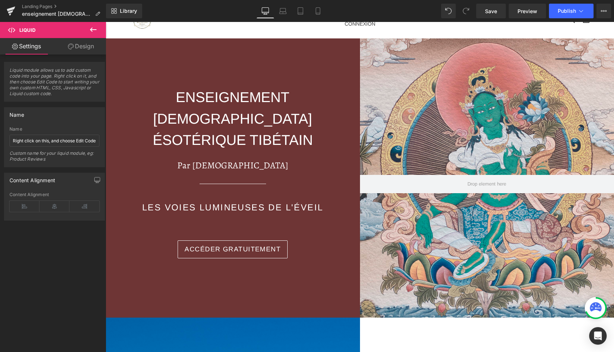
scroll to position [0, 0]
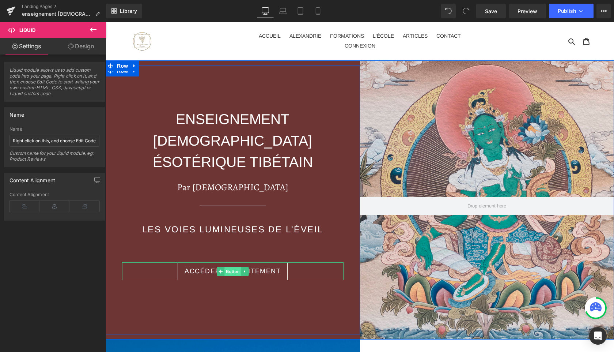
click at [234, 267] on span "Button" at bounding box center [233, 271] width 17 height 9
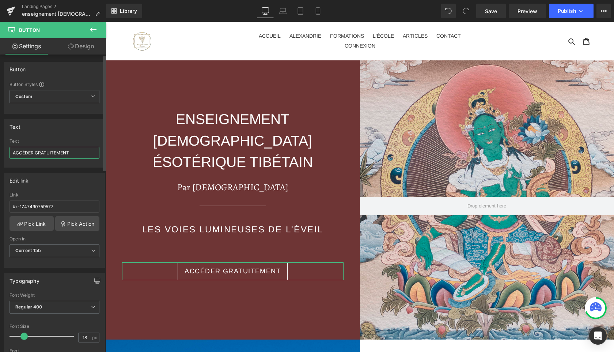
click at [76, 152] on input "ACCÉDER GRATUITEMENT" at bounding box center [55, 153] width 90 height 12
type input "ACCÉDER GRATUITEMENT à l'enseignement"
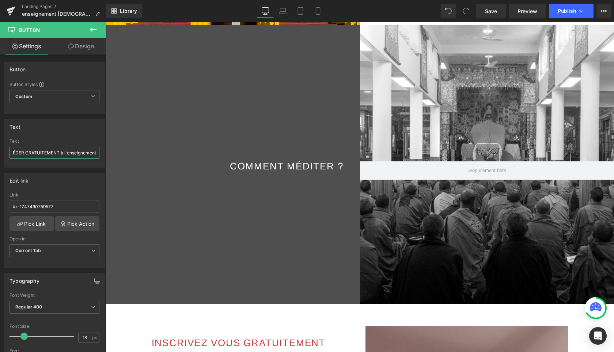
scroll to position [836, 0]
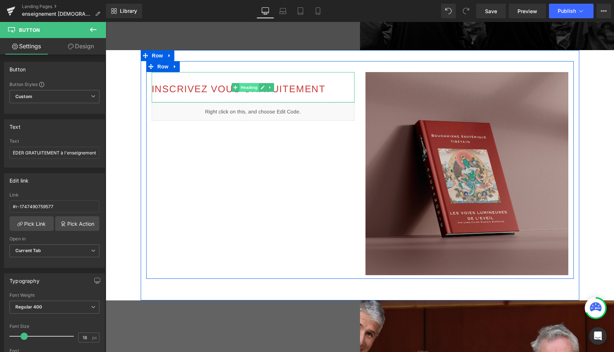
click at [253, 89] on span "Heading" at bounding box center [250, 87] width 20 height 9
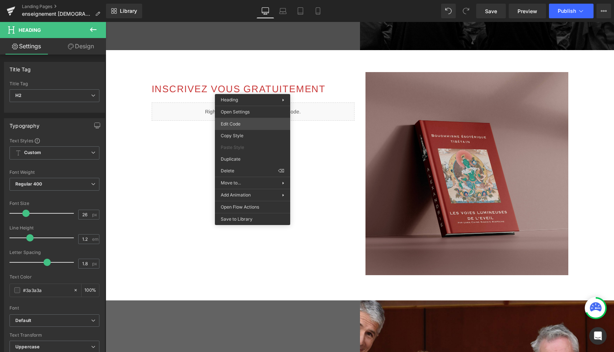
click at [249, 0] on div "Heading You are previewing how the will restyle your page. You can not edit Ele…" at bounding box center [307, 0] width 614 height 0
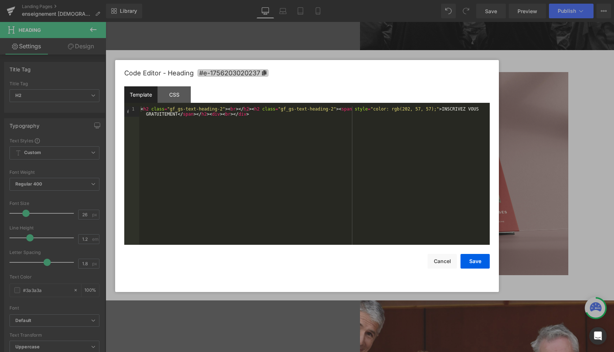
click at [230, 72] on span "#e-1756203020237" at bounding box center [232, 73] width 71 height 8
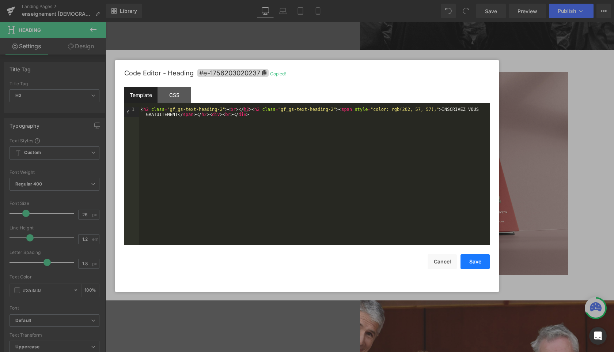
click at [477, 263] on button "Save" at bounding box center [475, 261] width 29 height 15
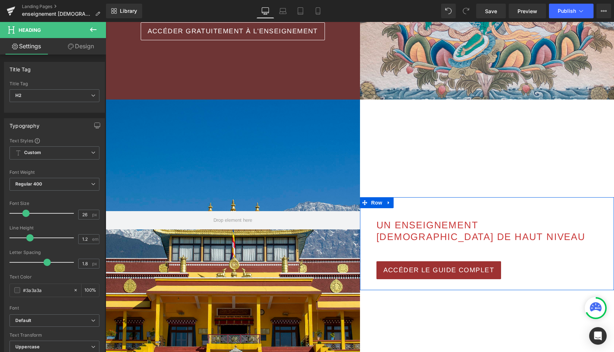
scroll to position [0, 0]
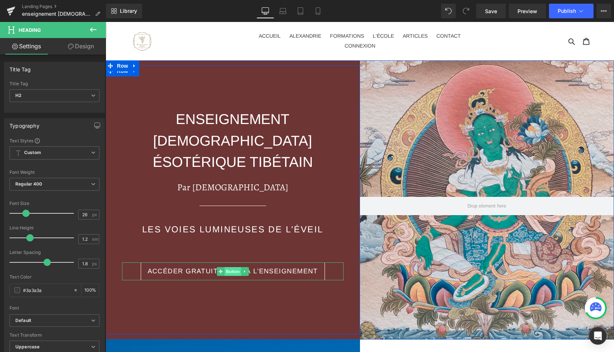
click at [235, 267] on span "Button" at bounding box center [233, 271] width 17 height 9
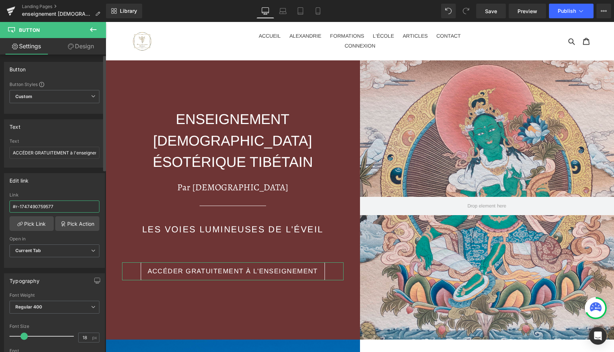
click at [58, 206] on input "#r-1747490759577" at bounding box center [55, 206] width 90 height 12
paste input "e-175620302023"
type input "#e-1756203020237"
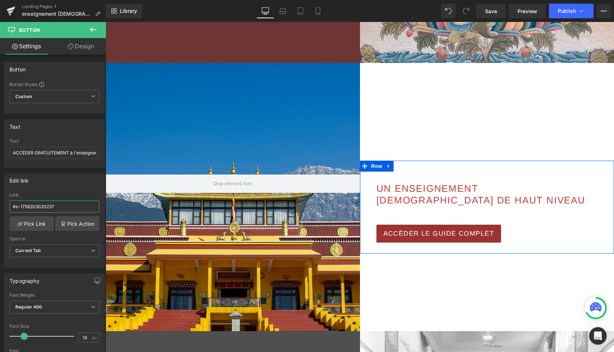
scroll to position [276, 0]
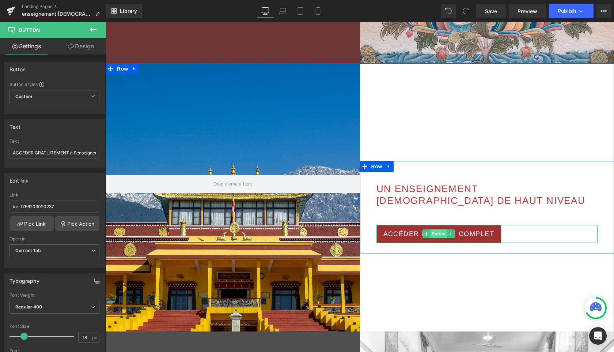
click at [439, 235] on span "Button" at bounding box center [439, 233] width 17 height 9
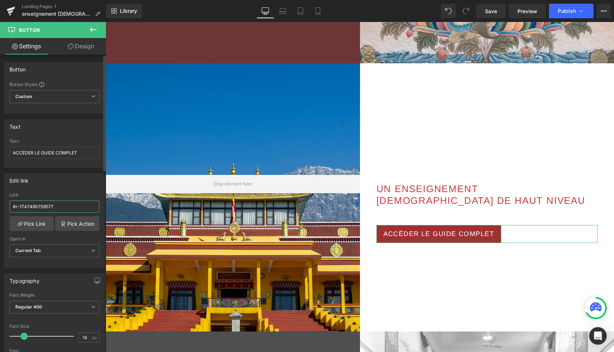
click at [68, 207] on input "#r-1747490759577" at bounding box center [55, 206] width 90 height 12
paste input "e-175620302023"
type input "#e-1756203020237"
click at [85, 154] on input "ACCÉDER LE GUIDE COMPLET" at bounding box center [55, 153] width 90 height 12
drag, startPoint x: 35, startPoint y: 154, endPoint x: 105, endPoint y: 153, distance: 70.6
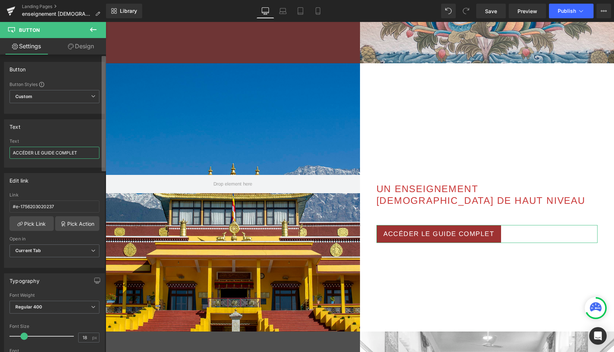
click at [105, 153] on div "Button Button Styles Custom Custom Setup Global Style Custom Setup Global Style…" at bounding box center [53, 204] width 106 height 301
type input "ACCÉDER A L'ENSEIGNEMENT"
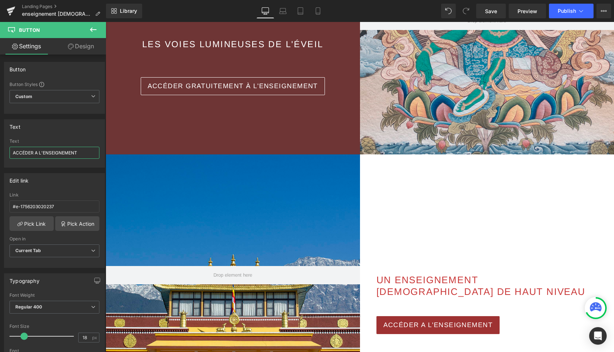
scroll to position [201, 0]
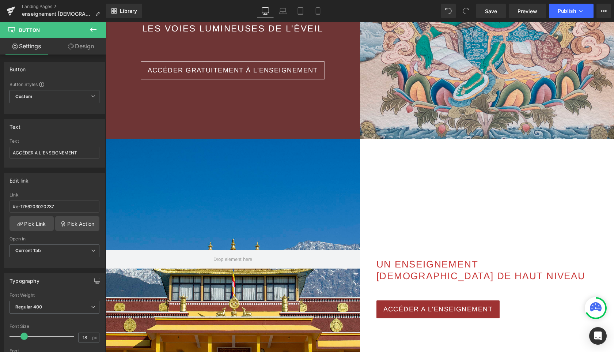
click at [93, 27] on icon at bounding box center [93, 29] width 9 height 9
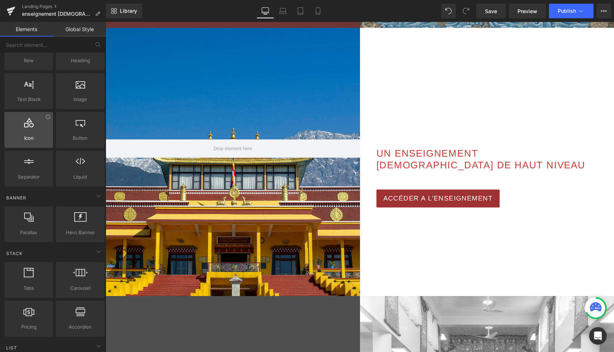
scroll to position [0, 0]
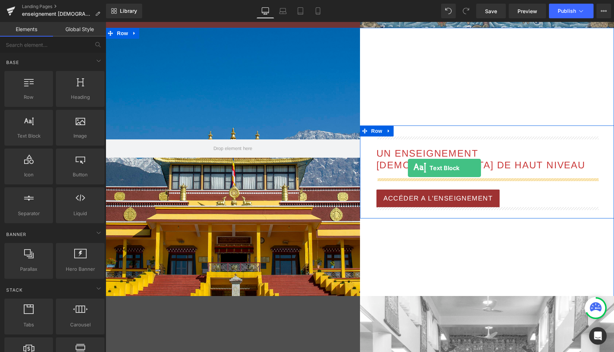
drag, startPoint x: 141, startPoint y: 153, endPoint x: 408, endPoint y: 168, distance: 267.8
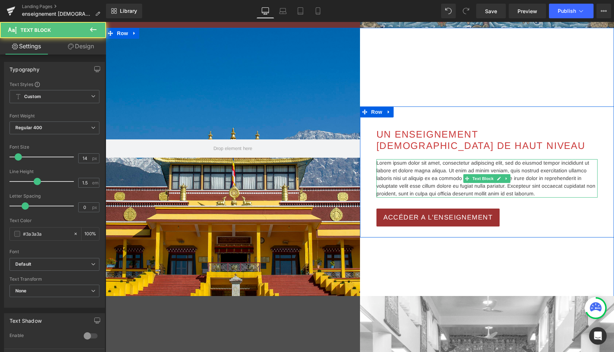
click at [399, 171] on p "Lorem ipsum dolor sit amet, consectetur adipiscing elit, sed do eiusmod tempor …" at bounding box center [488, 178] width 222 height 38
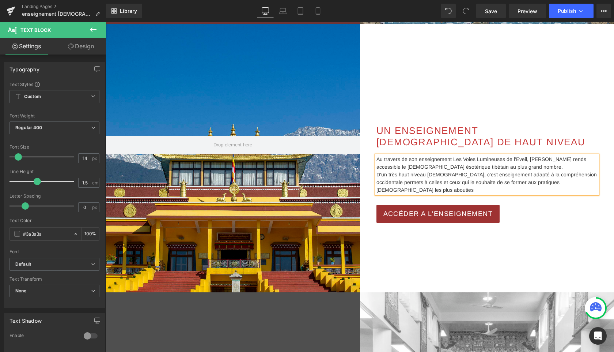
scroll to position [312, 0]
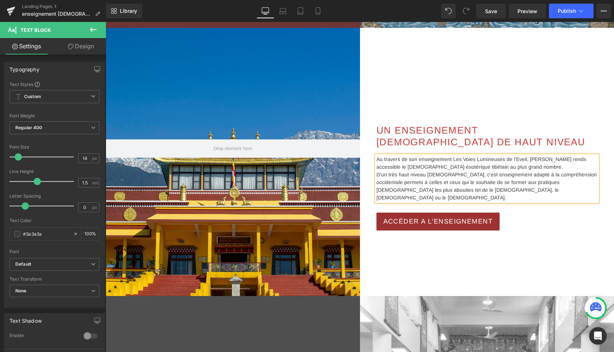
click at [498, 171] on p "Au travers de son enseignement Les Voies Lumineuses de l'Eveil, [PERSON_NAME] r…" at bounding box center [488, 162] width 222 height 15
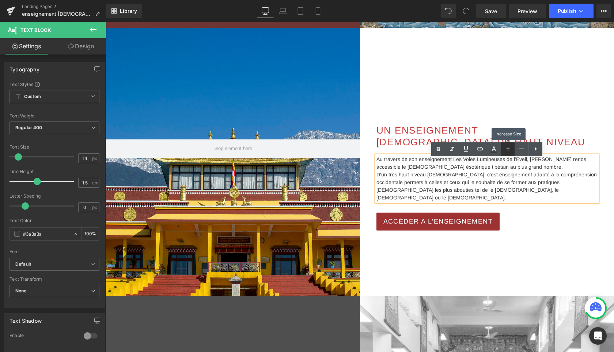
type input "16"
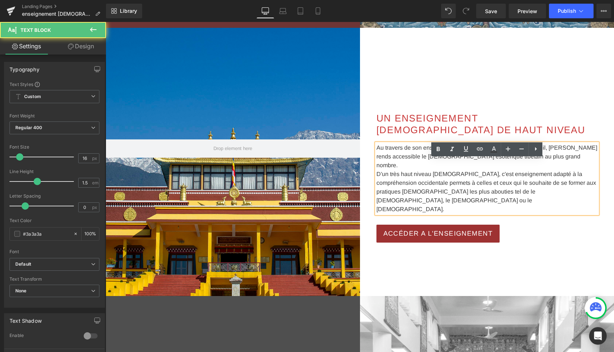
click at [506, 185] on p "D'un très haut niveau [DEMOGRAPHIC_DATA], c'est enseignement adapté à la compré…" at bounding box center [488, 192] width 222 height 44
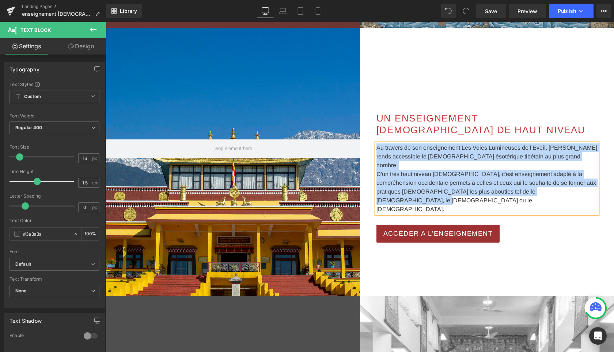
copy div "Au travers de son enseignement Les Voies Lumineuses de l'Eveil, [PERSON_NAME] r…"
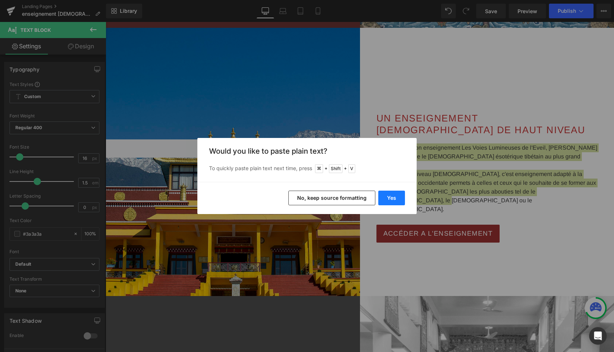
click at [396, 200] on button "Yes" at bounding box center [392, 198] width 27 height 15
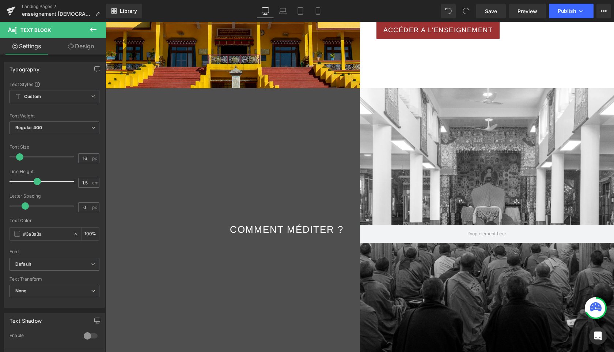
scroll to position [521, 0]
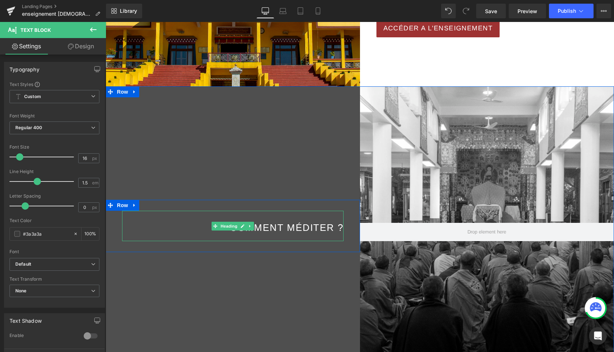
click at [294, 227] on span "COMMENT MÉDITER ?" at bounding box center [287, 227] width 114 height 11
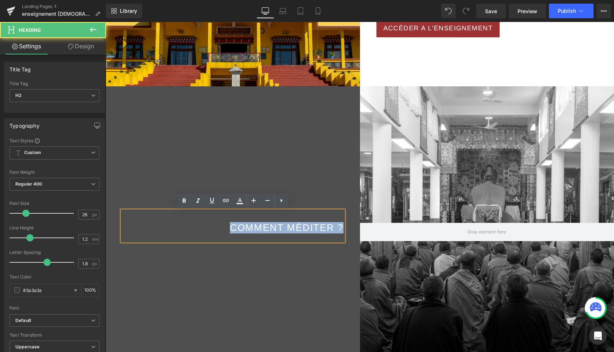
drag, startPoint x: 228, startPoint y: 228, endPoint x: 346, endPoint y: 231, distance: 117.8
click at [346, 231] on div "COMMENT MÉDITER ? Heading" at bounding box center [233, 226] width 233 height 30
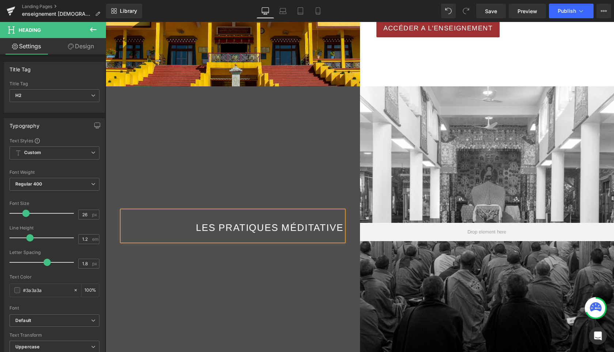
click at [210, 229] on span "LES PRATIQUES MÉDITATIVE" at bounding box center [269, 227] width 147 height 11
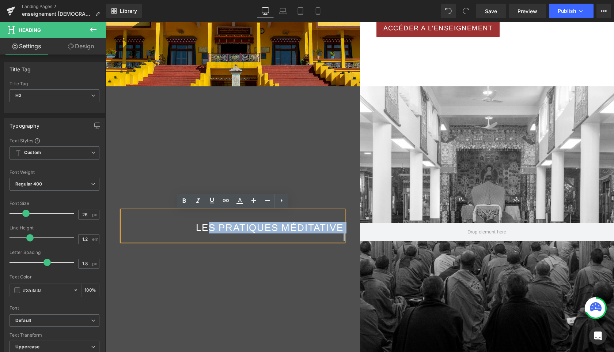
drag, startPoint x: 210, startPoint y: 229, endPoint x: 345, endPoint y: 237, distance: 135.5
click at [344, 237] on div "LES PRATIQUES MÉDITATIVE" at bounding box center [233, 226] width 222 height 30
click at [343, 231] on div "LES PRATIQUES MÉDITATIVE" at bounding box center [233, 226] width 222 height 30
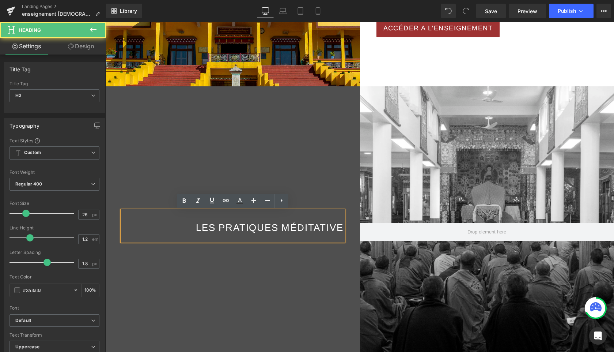
click at [343, 227] on span "LES PRATIQUES MÉDITATIVE" at bounding box center [269, 227] width 147 height 11
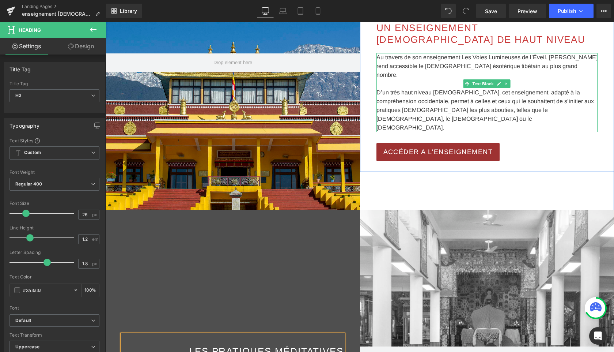
scroll to position [391, 0]
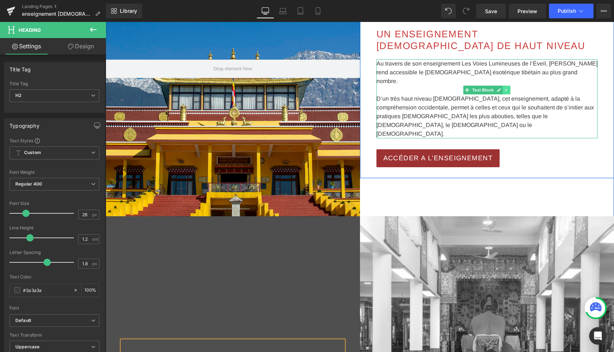
click at [507, 92] on icon at bounding box center [507, 90] width 4 height 4
click at [504, 92] on icon at bounding box center [503, 90] width 4 height 4
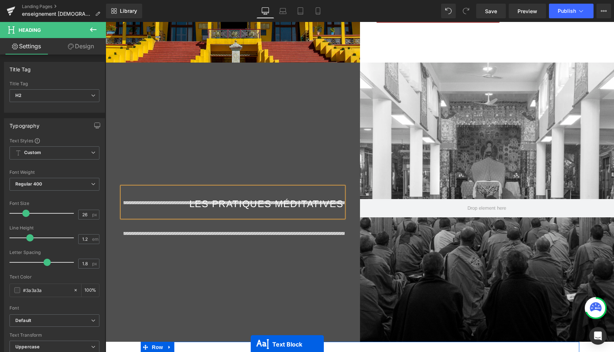
scroll to position [574, 0]
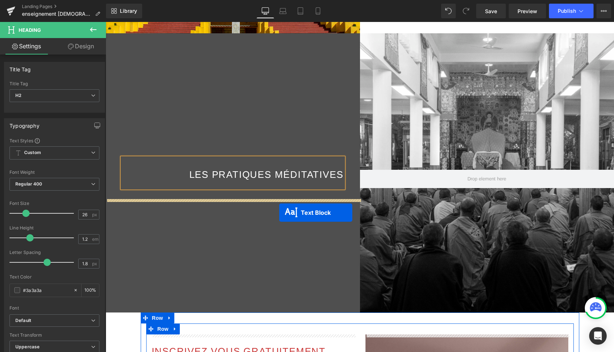
drag, startPoint x: 468, startPoint y: 129, endPoint x: 279, endPoint y: 212, distance: 206.0
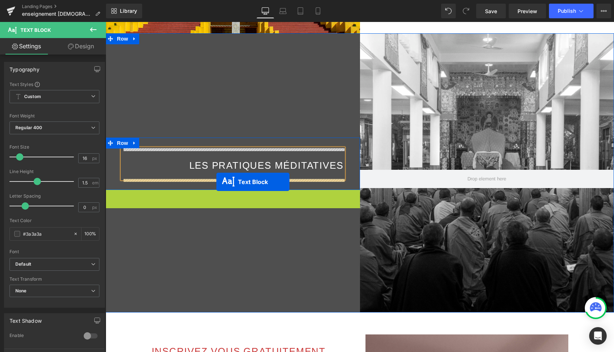
drag, startPoint x: 212, startPoint y: 200, endPoint x: 217, endPoint y: 182, distance: 18.5
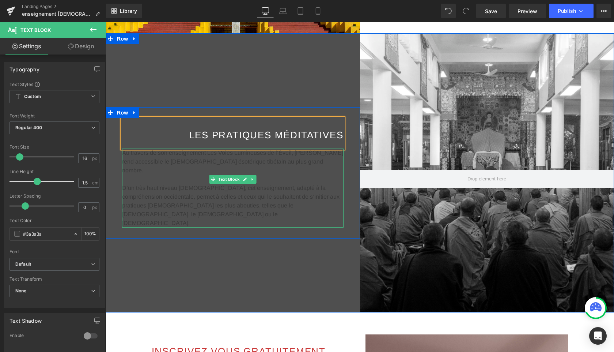
click at [161, 178] on p at bounding box center [233, 179] width 222 height 9
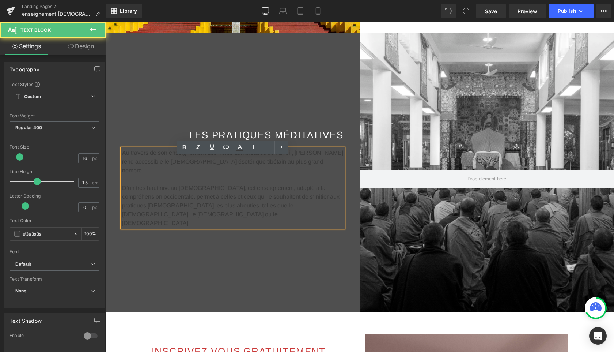
click at [329, 210] on p "D’un très haut niveau [DEMOGRAPHIC_DATA], cet enseignement, adapté à la compréh…" at bounding box center [233, 206] width 222 height 44
click at [309, 215] on p "D’un très haut niveau [DEMOGRAPHIC_DATA], cet enseignement, adapté à la compréh…" at bounding box center [233, 206] width 222 height 44
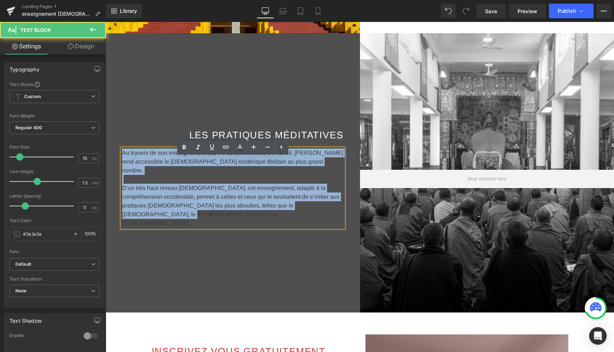
drag, startPoint x: 309, startPoint y: 215, endPoint x: 117, endPoint y: 151, distance: 202.3
click at [117, 151] on div "LES PRATIQUES MÉDITATIVES Heading Au travers de son enseignement Les Voies Lumi…" at bounding box center [233, 172] width 233 height 109
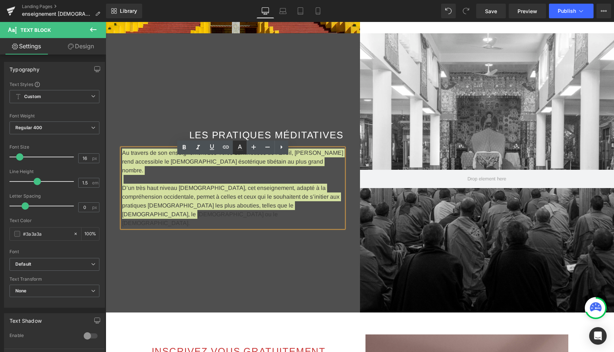
click at [0, 0] on icon at bounding box center [0, 0] width 0 height 0
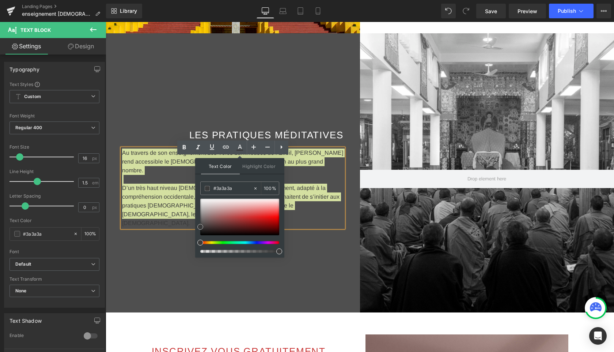
type input "#eae5e5"
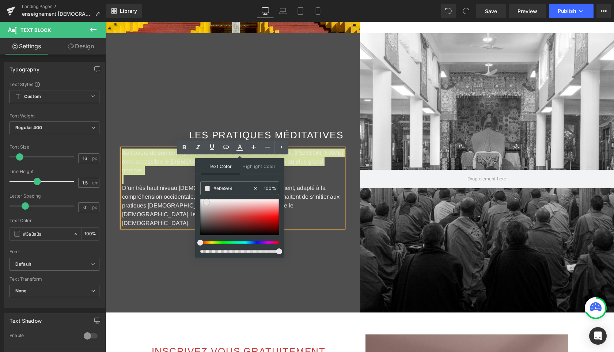
type input "#ffffff"
drag, startPoint x: 312, startPoint y: 224, endPoint x: 194, endPoint y: 194, distance: 122.2
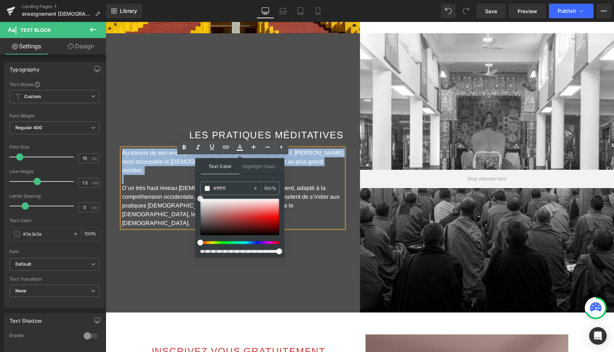
click at [156, 189] on span "D’un très haut niveau [DEMOGRAPHIC_DATA], cet enseignement, adapté à la compréh…" at bounding box center [231, 205] width 218 height 41
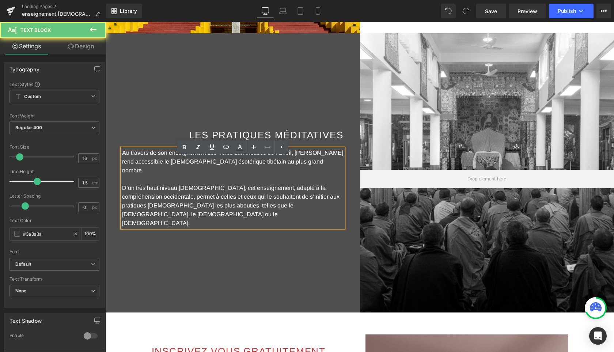
click at [150, 214] on p "D’un très haut niveau [DEMOGRAPHIC_DATA], cet enseignement, adapté à la compréh…" at bounding box center [233, 206] width 222 height 44
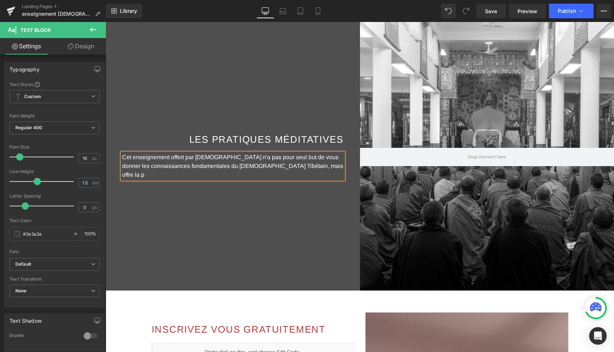
scroll to position [592, 0]
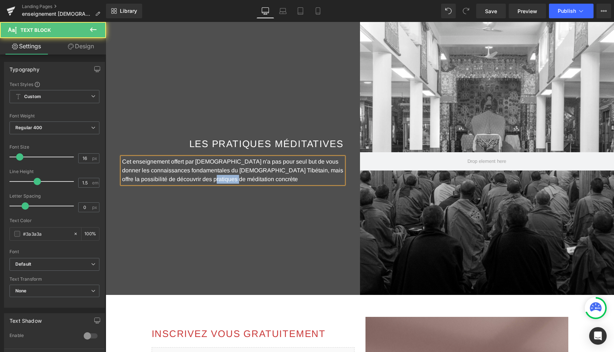
drag, startPoint x: 218, startPoint y: 181, endPoint x: 195, endPoint y: 181, distance: 23.8
click at [195, 181] on span "Cet enseignement offert par [DEMOGRAPHIC_DATA] n'a pas pour seul but de vous do…" at bounding box center [232, 170] width 221 height 24
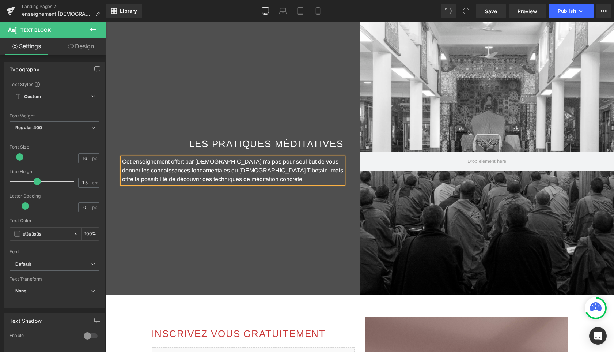
click at [286, 182] on p "Cet enseignement offert par [DEMOGRAPHIC_DATA] n'a pas pour seul but de vous do…" at bounding box center [233, 170] width 222 height 26
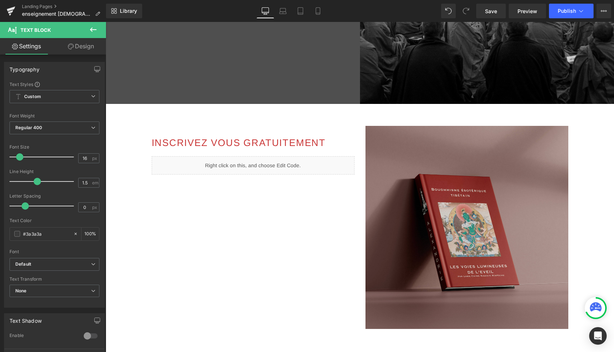
scroll to position [784, 0]
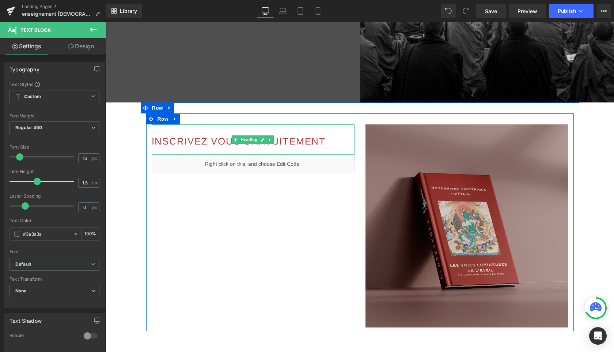
click at [328, 138] on h2 "INSCRIVEZ VOUS GRATUITEMENT" at bounding box center [253, 141] width 203 height 11
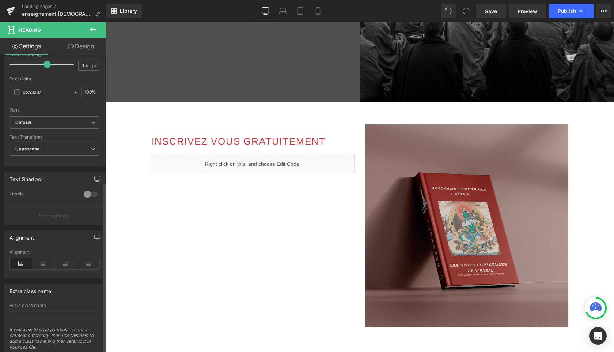
scroll to position [222, 0]
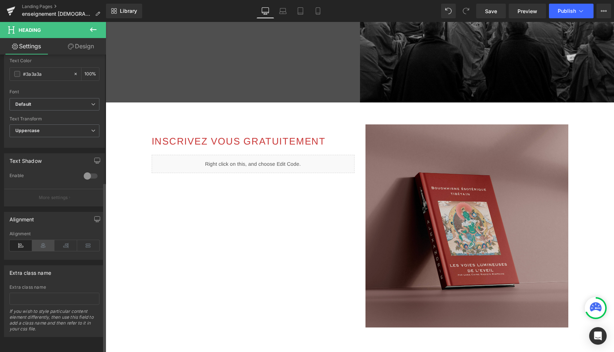
click at [44, 240] on icon at bounding box center [43, 245] width 23 height 11
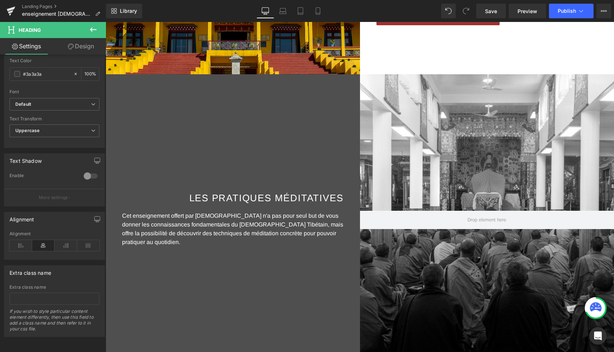
scroll to position [545, 0]
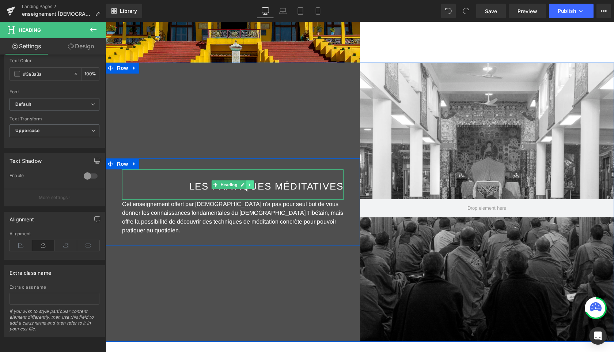
click at [249, 184] on icon at bounding box center [249, 184] width 1 height 3
click at [247, 184] on icon at bounding box center [246, 184] width 4 height 4
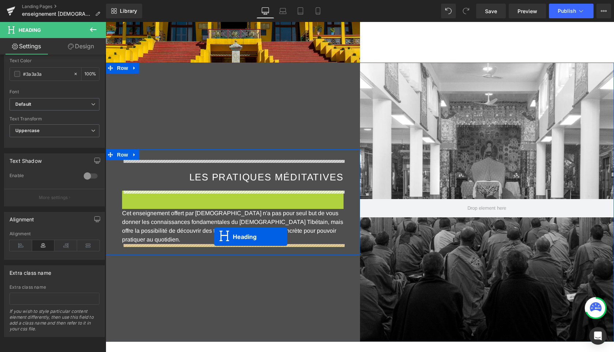
drag, startPoint x: 214, startPoint y: 199, endPoint x: 214, endPoint y: 236, distance: 36.6
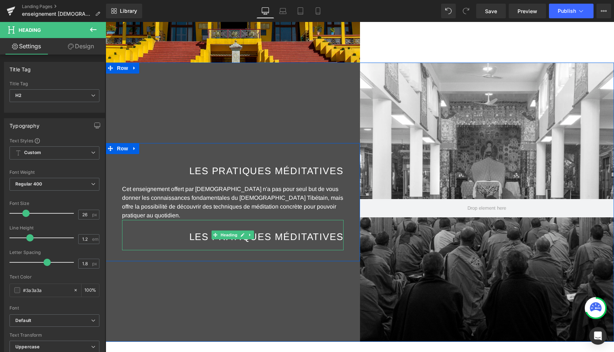
click at [189, 236] on span "LES PRATIQUES MÉDITATIVES" at bounding box center [266, 236] width 154 height 11
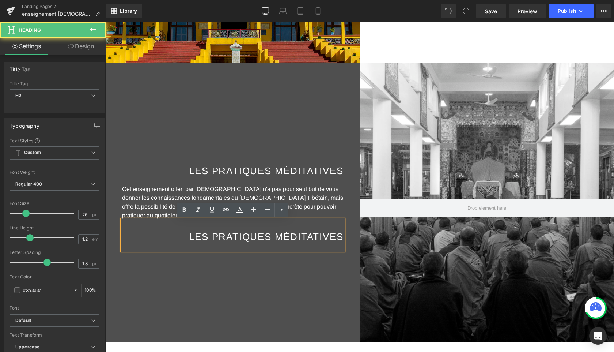
click at [185, 236] on h2 "LES PRATIQUES MÉDITATIVES" at bounding box center [233, 236] width 222 height 11
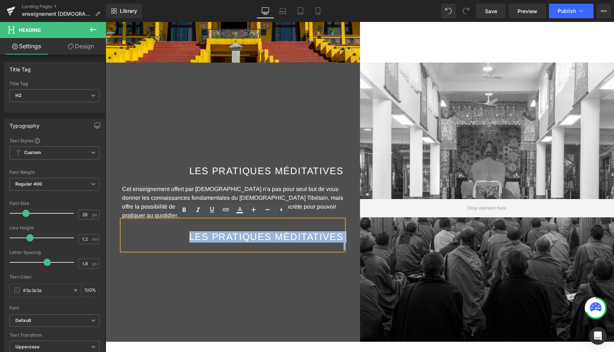
drag, startPoint x: 185, startPoint y: 236, endPoint x: 344, endPoint y: 237, distance: 158.7
click at [344, 237] on div "LES PRATIQUES MÉDITATIVES" at bounding box center [233, 235] width 222 height 30
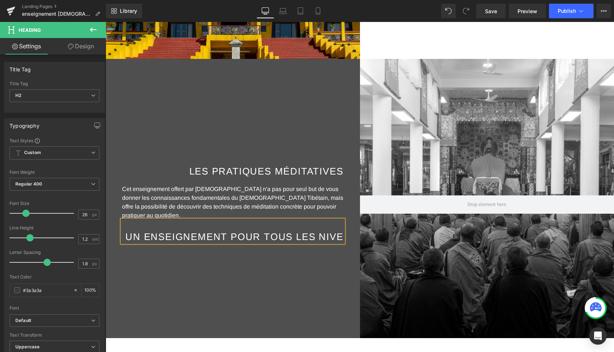
scroll to position [543, 0]
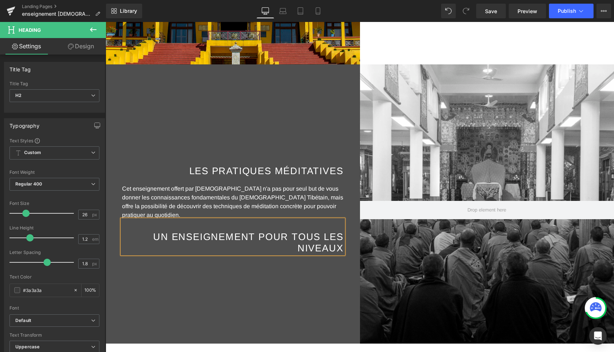
click at [308, 269] on div "LES PRATIQUES MÉDITATIVES Heading Cet enseignement offert par [DEMOGRAPHIC_DATA…" at bounding box center [233, 203] width 255 height 279
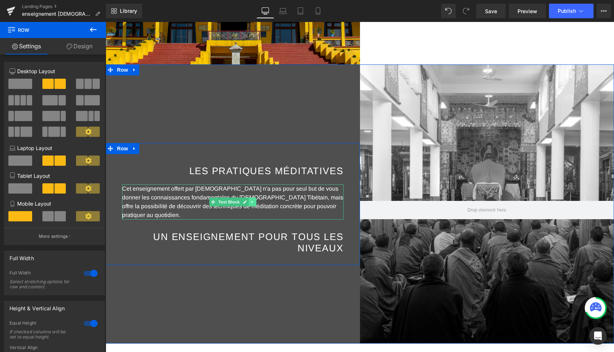
click at [252, 200] on icon at bounding box center [253, 202] width 4 height 4
click at [247, 201] on icon at bounding box center [249, 202] width 4 height 4
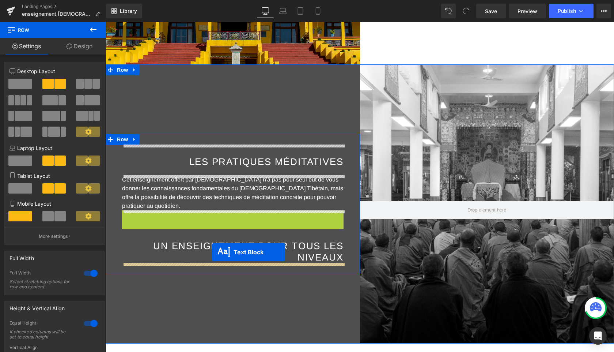
drag, startPoint x: 212, startPoint y: 220, endPoint x: 212, endPoint y: 251, distance: 31.5
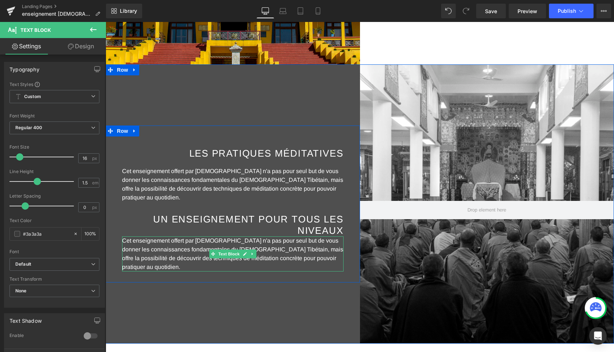
click at [186, 257] on span "Cet enseignement offert par [DEMOGRAPHIC_DATA] n'a pas pour seul but de vous do…" at bounding box center [232, 253] width 221 height 33
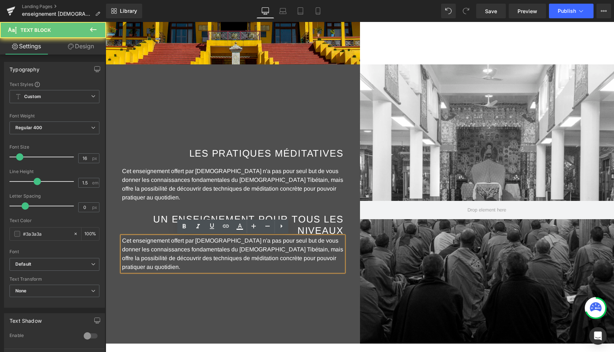
click at [162, 268] on p "Cet enseignement offert par [DEMOGRAPHIC_DATA] n'a pas pour seul but de vous do…" at bounding box center [233, 253] width 222 height 35
drag, startPoint x: 162, startPoint y: 268, endPoint x: 118, endPoint y: 242, distance: 51.2
click at [118, 242] on div "LES PRATIQUES MÉDITATIVES Heading Cet enseignement offert par [DEMOGRAPHIC_DATA…" at bounding box center [233, 203] width 233 height 135
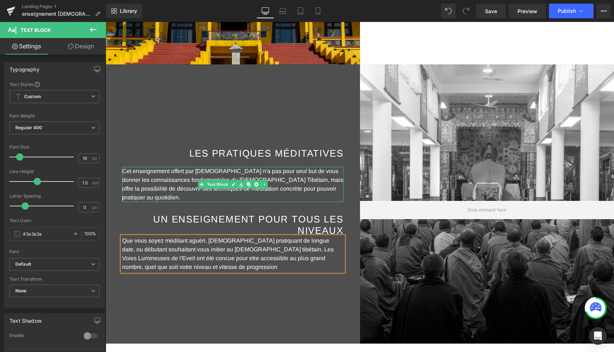
drag, startPoint x: 131, startPoint y: 177, endPoint x: 124, endPoint y: 172, distance: 9.1
click at [124, 172] on p "Cet enseignement offert par [DEMOGRAPHIC_DATA] n'a pas pour seul but de vous do…" at bounding box center [233, 184] width 222 height 35
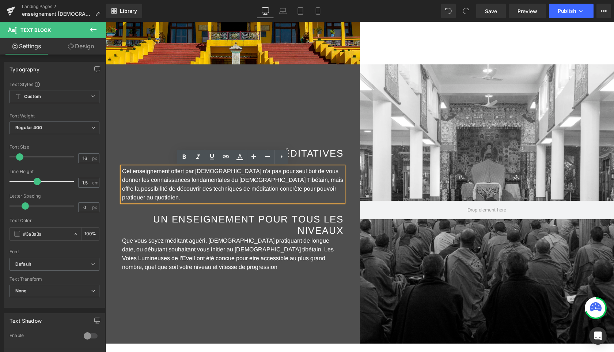
copy span "Cet enseignement offert par [DEMOGRAPHIC_DATA] n'a pas pour seul but de vous do…"
click at [160, 250] on span "Que vous soyez méditant aguéri, [DEMOGRAPHIC_DATA] pratiquant de longue date, o…" at bounding box center [228, 253] width 212 height 33
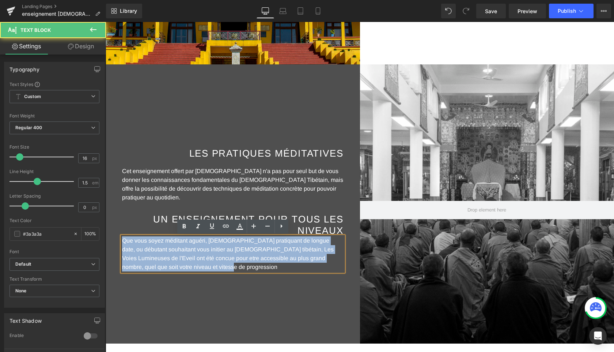
drag, startPoint x: 189, startPoint y: 268, endPoint x: 117, endPoint y: 241, distance: 77.2
click at [117, 241] on div "LES PRATIQUES MÉDITATIVES Heading Cet enseignement offert par [DEMOGRAPHIC_DATA…" at bounding box center [233, 203] width 233 height 135
copy span "Que vous soyez méditant aguéri, [DEMOGRAPHIC_DATA] pratiquant de longue date, o…"
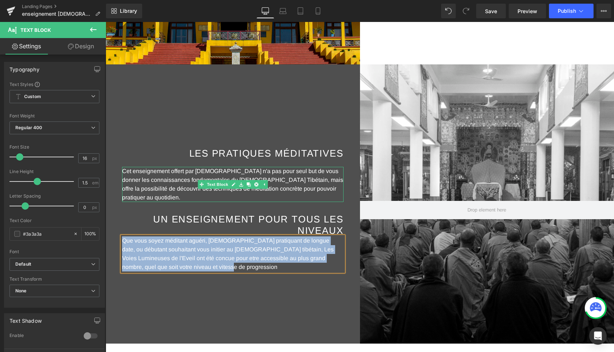
click at [178, 188] on span "Cet enseignement offert par [DEMOGRAPHIC_DATA] n'a pas pour seul but de vous do…" at bounding box center [232, 184] width 221 height 33
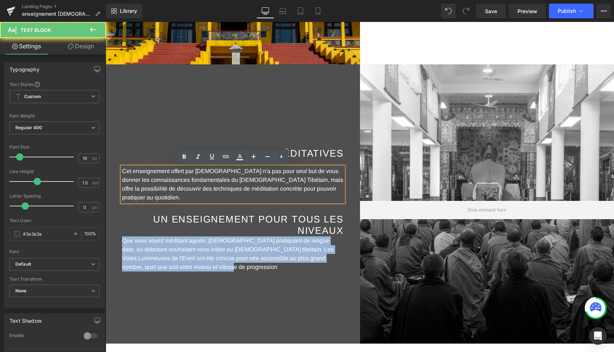
click at [168, 195] on p "Cet enseignement offert par [DEMOGRAPHIC_DATA] n'a pas pour seul but de vous do…" at bounding box center [233, 184] width 222 height 35
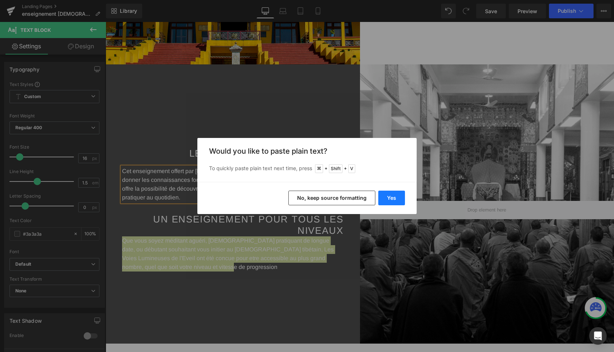
click at [398, 198] on button "Yes" at bounding box center [392, 198] width 27 height 15
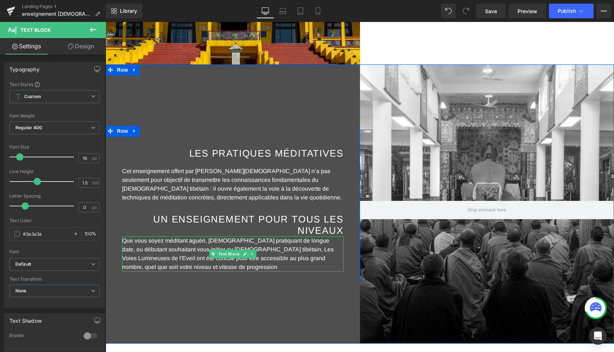
click at [188, 242] on span "Que vous soyez méditant aguéri, [DEMOGRAPHIC_DATA] pratiquant de longue date, o…" at bounding box center [228, 253] width 212 height 33
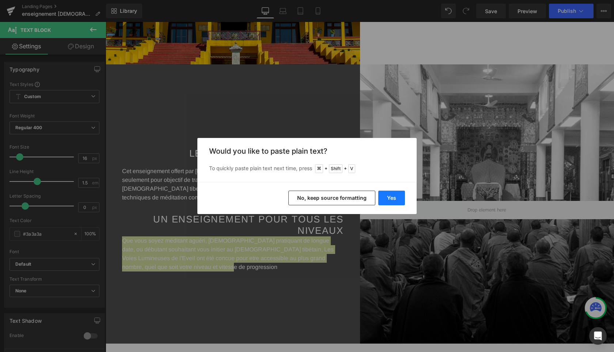
click at [393, 201] on button "Yes" at bounding box center [392, 198] width 27 height 15
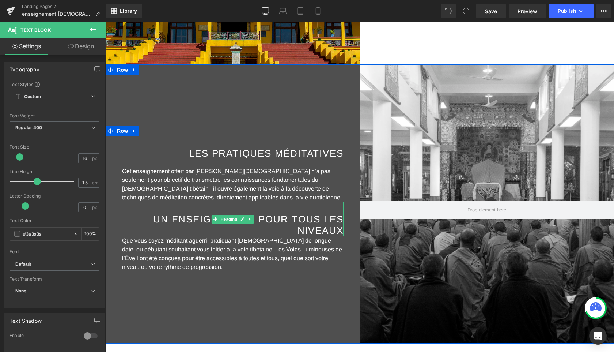
click at [340, 232] on span "UN ENSEIGNEMENT POUR TOUS LES NIVEAUX" at bounding box center [248, 225] width 190 height 22
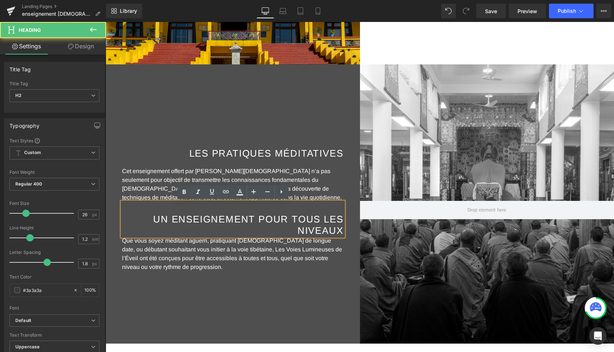
click at [341, 232] on span "UN ENSEIGNEMENT POUR TOUS LES NIVEAUX" at bounding box center [248, 225] width 190 height 22
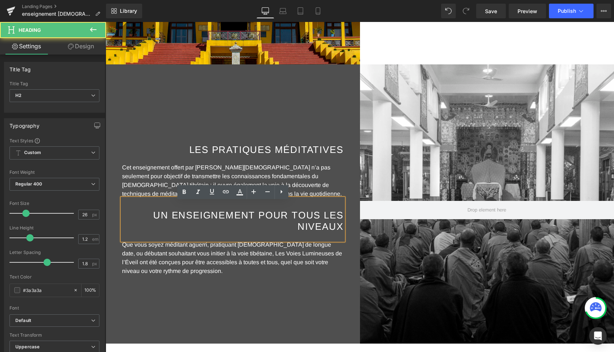
scroll to position [539, 0]
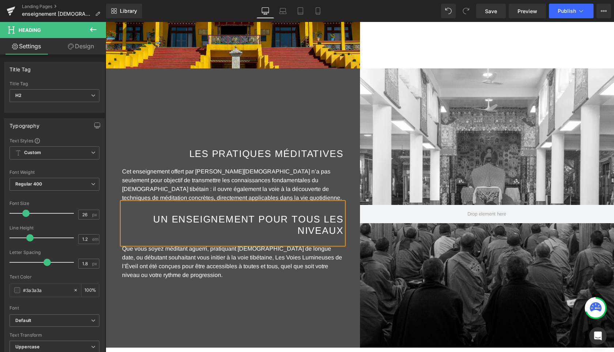
click at [320, 294] on div "LES PRATIQUES MÉDITATIVES Heading Cet enseignement offert par [PERSON_NAME][DEM…" at bounding box center [233, 207] width 255 height 279
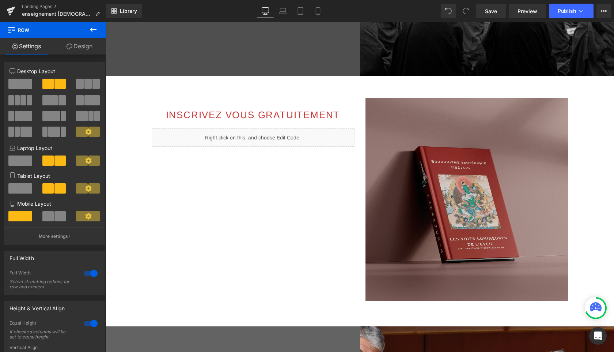
scroll to position [812, 0]
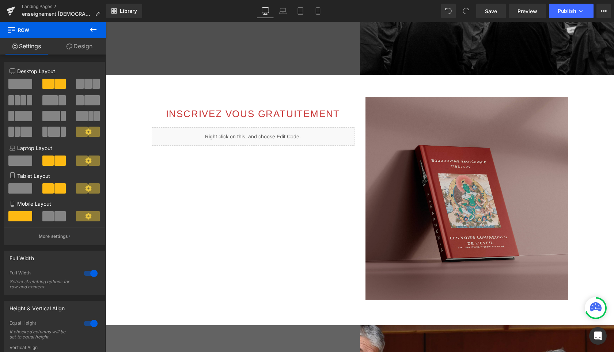
click at [93, 29] on icon at bounding box center [93, 29] width 9 height 9
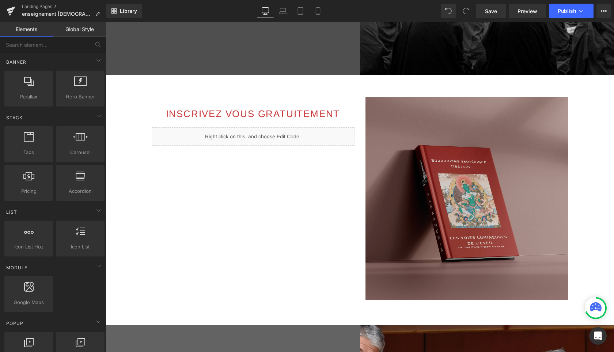
scroll to position [174, 0]
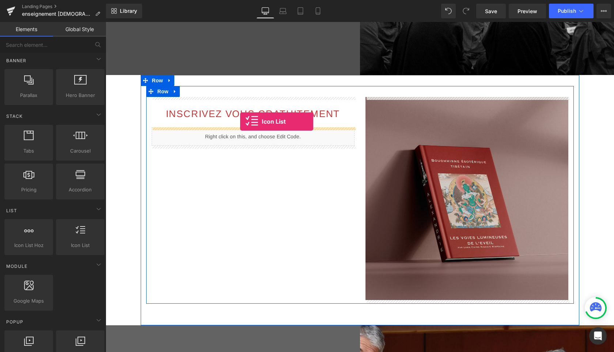
drag, startPoint x: 182, startPoint y: 261, endPoint x: 240, endPoint y: 121, distance: 151.3
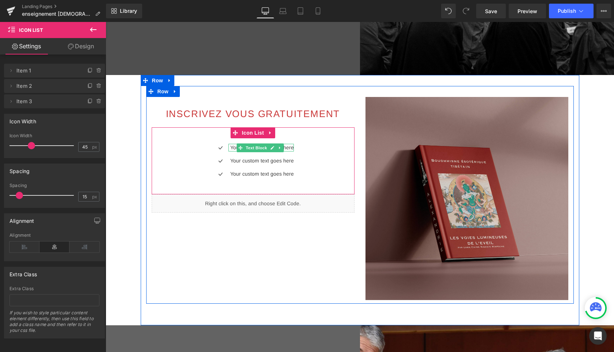
click at [290, 147] on p "Your custom text goes here" at bounding box center [262, 148] width 64 height 8
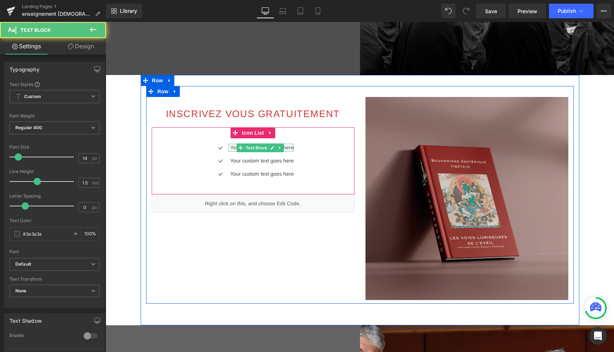
click at [234, 147] on p "Your custom text goes here" at bounding box center [262, 148] width 64 height 8
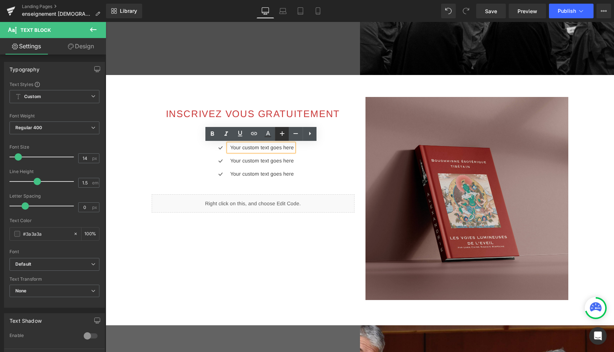
type input "16"
click at [233, 151] on p "Your custom text goes here" at bounding box center [262, 148] width 70 height 9
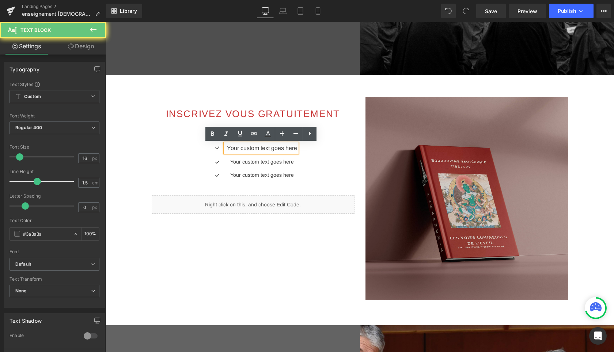
click at [227, 149] on p "Your custom text goes here" at bounding box center [262, 148] width 70 height 9
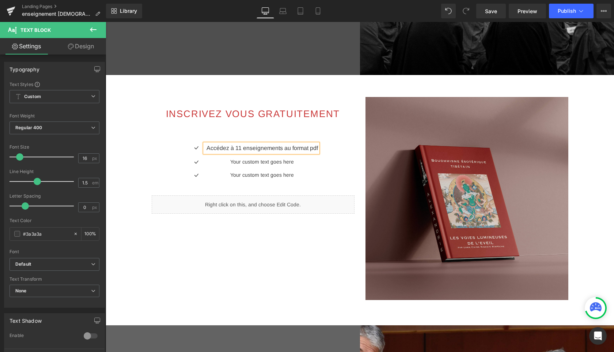
click at [194, 138] on div "Icon Accédez à 11 enseignements au format pdf Text Block Icon Your custom text …" at bounding box center [253, 161] width 203 height 68
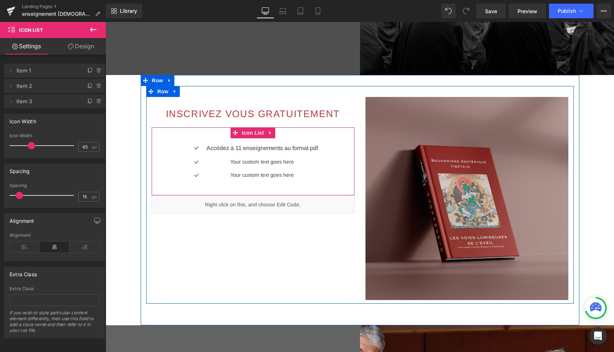
click at [231, 141] on div "Icon Accédez à 11 enseignements au format pdf Text Block Icon Your custom text …" at bounding box center [253, 161] width 203 height 68
click at [253, 135] on span "Icon List" at bounding box center [253, 132] width 26 height 11
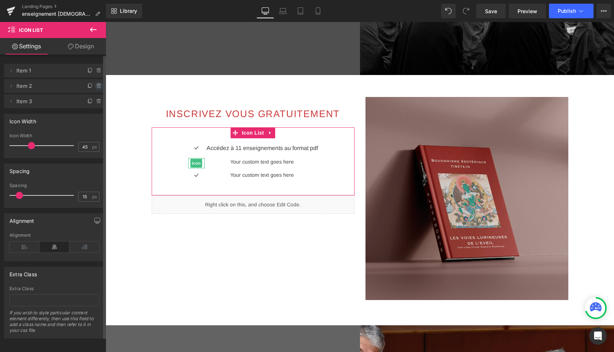
click at [96, 85] on icon at bounding box center [99, 86] width 6 height 6
click at [95, 85] on button "Delete" at bounding box center [91, 87] width 23 height 10
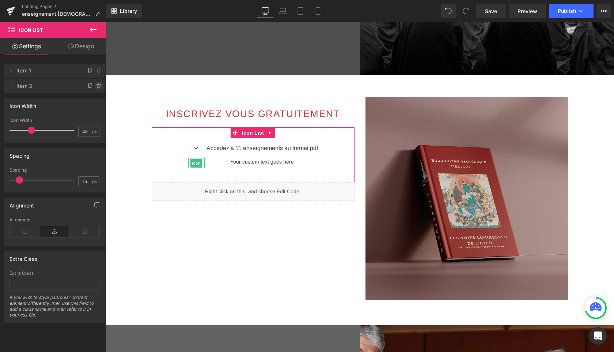
click at [96, 86] on icon at bounding box center [99, 86] width 6 height 6
click at [95, 86] on button "Delete" at bounding box center [91, 87] width 23 height 10
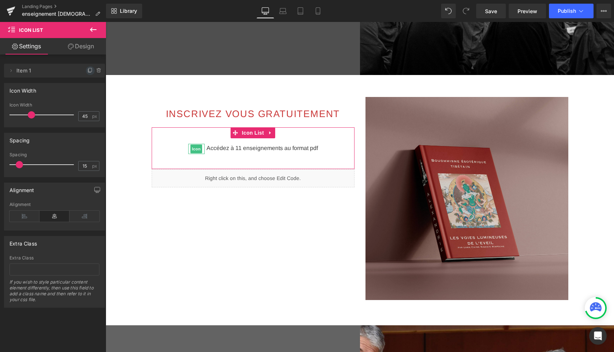
click at [87, 70] on icon at bounding box center [90, 71] width 6 height 6
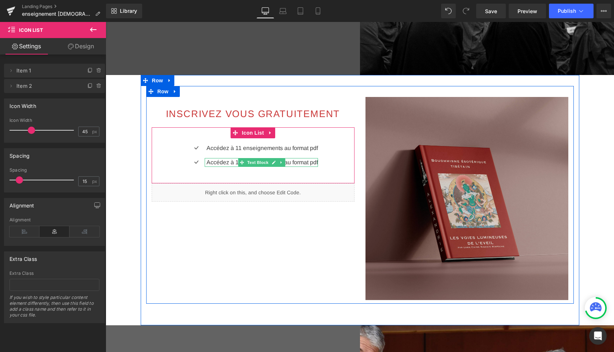
click at [208, 163] on p "Accédez à 11 enseignements au format pdf" at bounding box center [263, 162] width 112 height 9
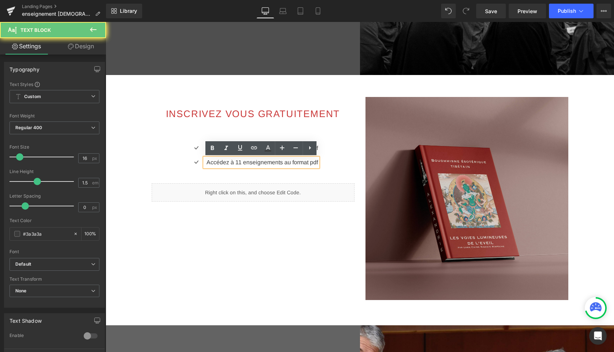
click at [217, 163] on p "Accédez à 11 enseignements au format pdf" at bounding box center [263, 162] width 112 height 9
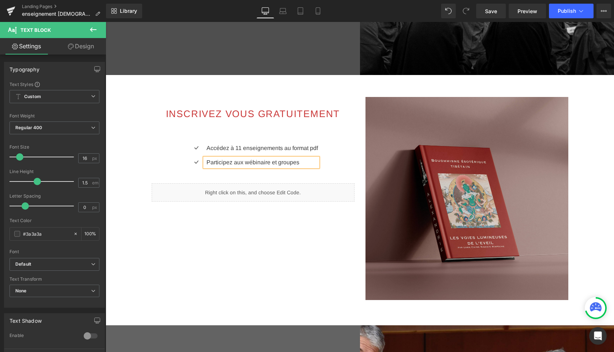
click at [268, 164] on p "Participez aux wébinaire et groupes" at bounding box center [263, 162] width 112 height 9
click at [305, 162] on p "Participez aux wébinaires et groupes" at bounding box center [263, 162] width 112 height 9
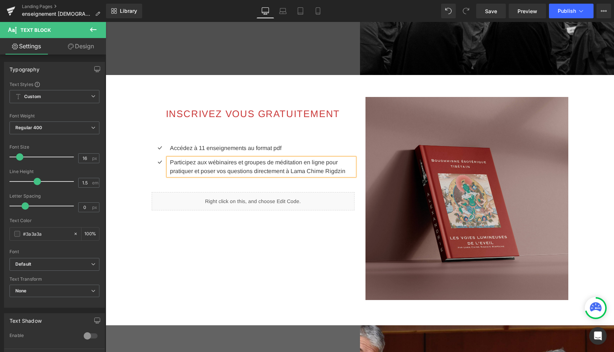
click at [308, 180] on ul "Icon Accédez à 11 enseignements au format pdf Text Block Icon Participez aux wé…" at bounding box center [253, 162] width 203 height 37
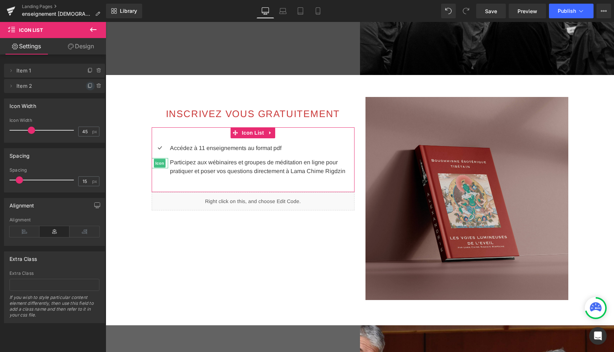
click at [87, 86] on icon at bounding box center [90, 86] width 6 height 6
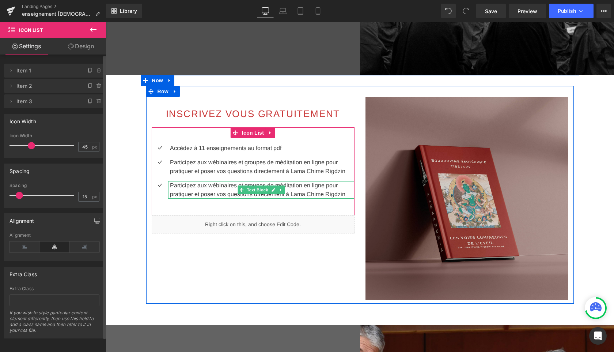
click at [185, 188] on p "Participez aux wébinaires et groupes de méditation en ligne pour pratiquer et p…" at bounding box center [262, 190] width 185 height 18
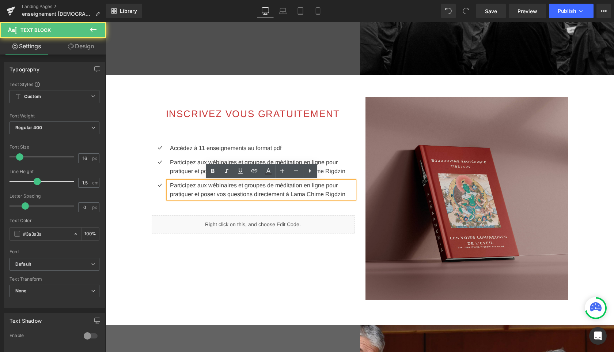
click at [349, 195] on p "Participez aux wébinaires et groupes de méditation en ligne pour pratiquer et p…" at bounding box center [262, 190] width 185 height 18
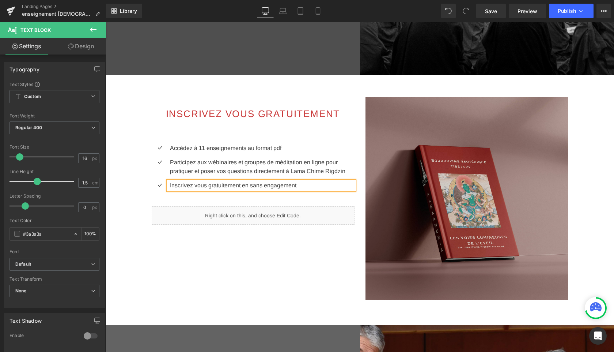
click at [301, 275] on div "INSCRIVEZ VOUS GRATUITEMENT Heading Icon Accédez à 11 enseignements au format p…" at bounding box center [360, 195] width 428 height 218
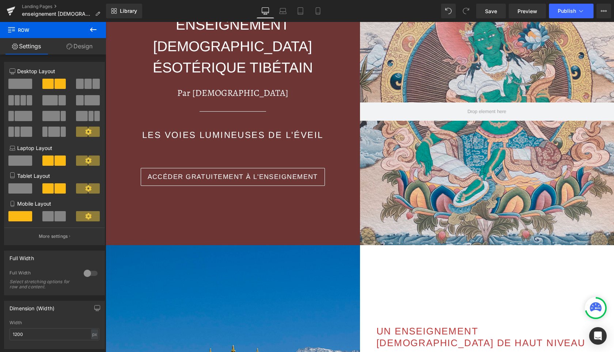
scroll to position [120, 0]
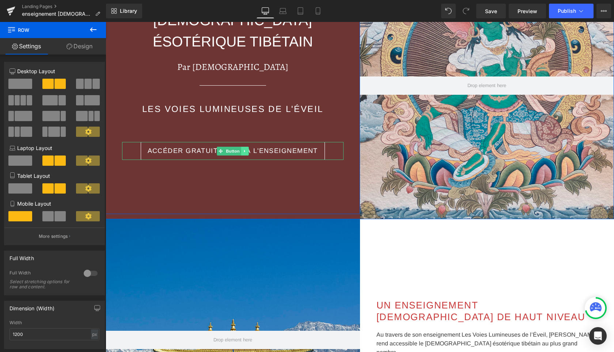
click at [248, 147] on link at bounding box center [245, 151] width 8 height 9
click at [242, 149] on icon at bounding box center [241, 151] width 4 height 4
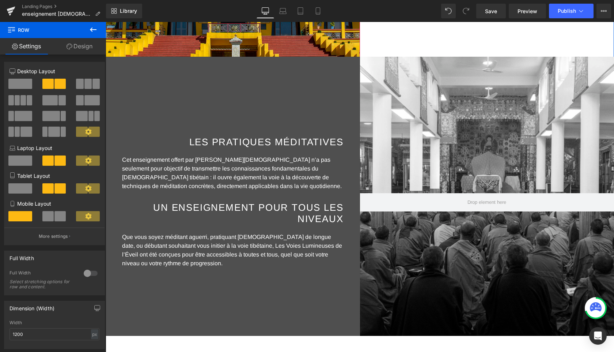
scroll to position [572, 0]
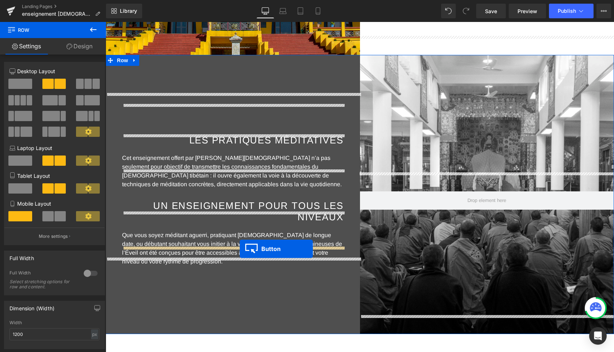
drag, startPoint x: 221, startPoint y: 154, endPoint x: 240, endPoint y: 248, distance: 96.6
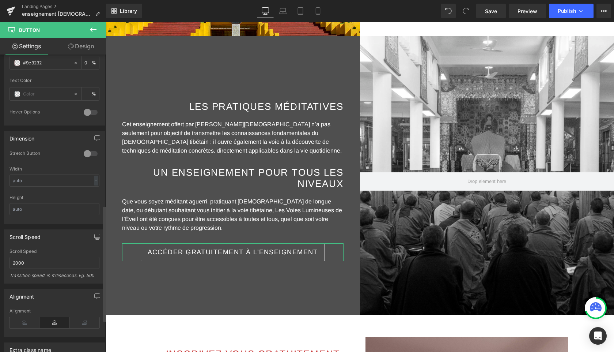
scroll to position [385, 0]
click at [84, 321] on icon at bounding box center [84, 321] width 30 height 11
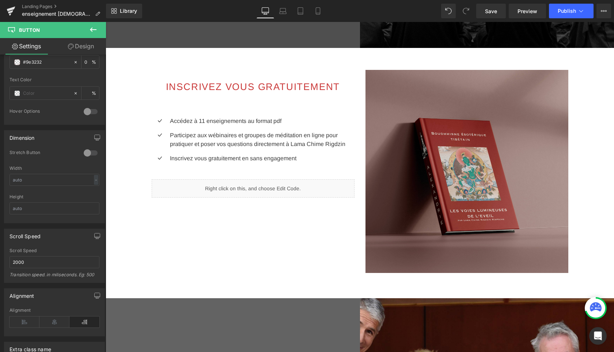
scroll to position [839, 0]
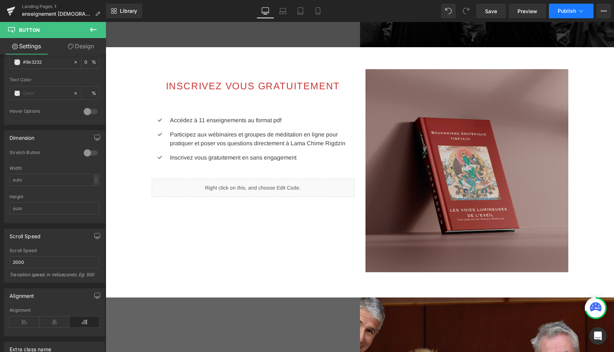
click at [571, 10] on span "Publish" at bounding box center [567, 11] width 18 height 6
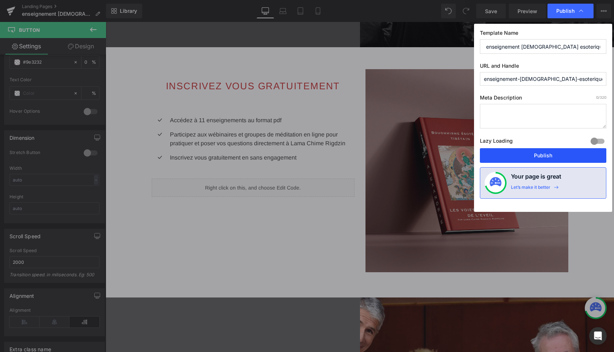
click at [549, 157] on button "Publish" at bounding box center [543, 155] width 127 height 15
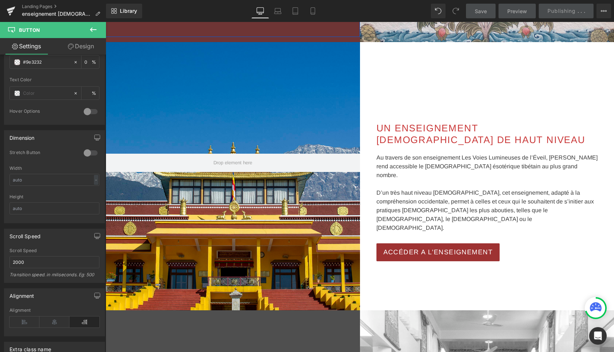
scroll to position [0, 0]
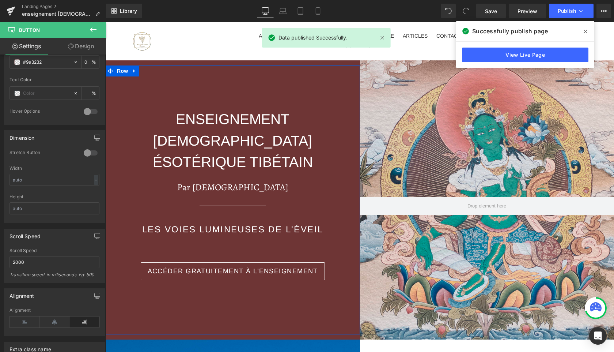
click at [586, 30] on icon at bounding box center [586, 32] width 4 height 6
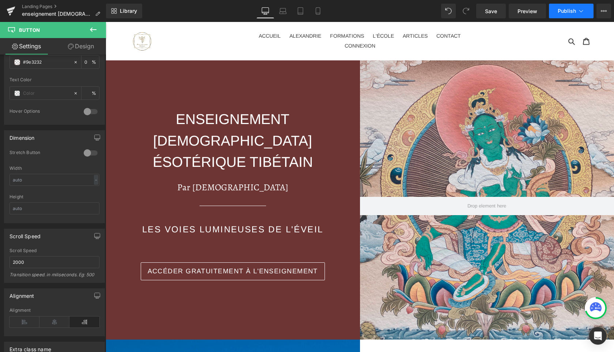
click at [566, 14] on span "Publish" at bounding box center [567, 11] width 18 height 6
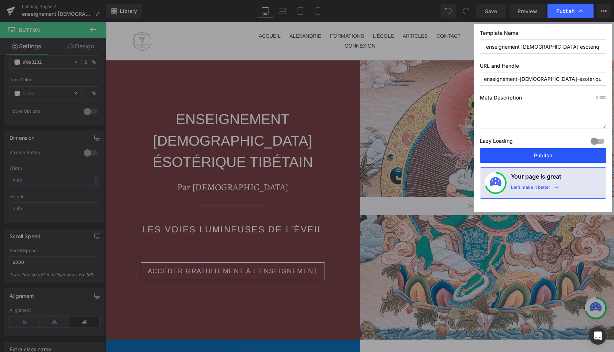
click at [529, 153] on button "Publish" at bounding box center [543, 155] width 127 height 15
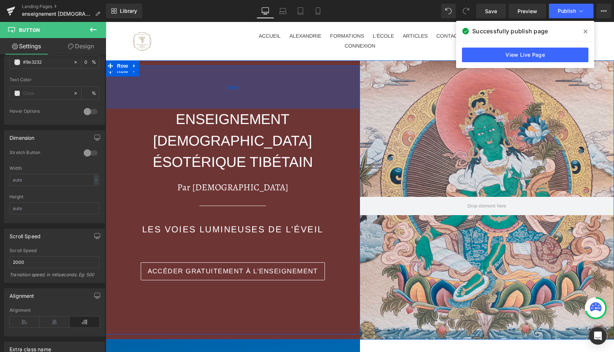
click at [232, 94] on div "118px" at bounding box center [233, 86] width 255 height 43
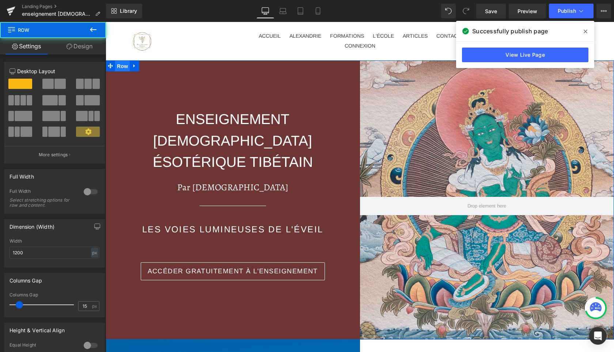
click at [123, 68] on span "Row" at bounding box center [122, 66] width 15 height 11
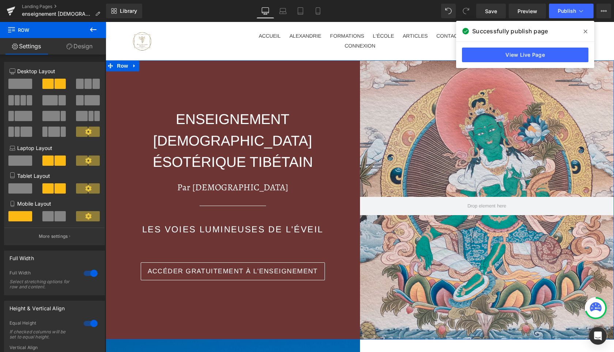
click at [77, 46] on link "Design" at bounding box center [79, 46] width 53 height 16
click at [0, 0] on div "Background" at bounding box center [0, 0] width 0 height 0
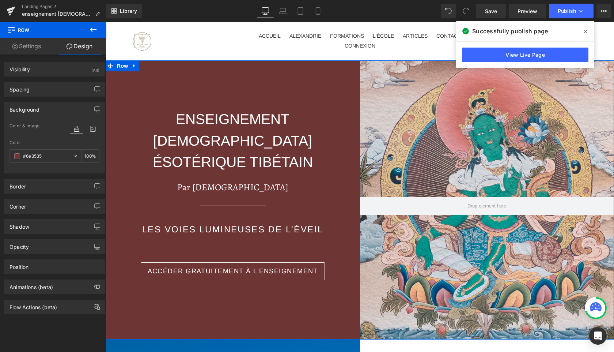
type input "#6e3535"
type input "100"
click at [55, 156] on input "#6e3535" at bounding box center [46, 156] width 47 height 8
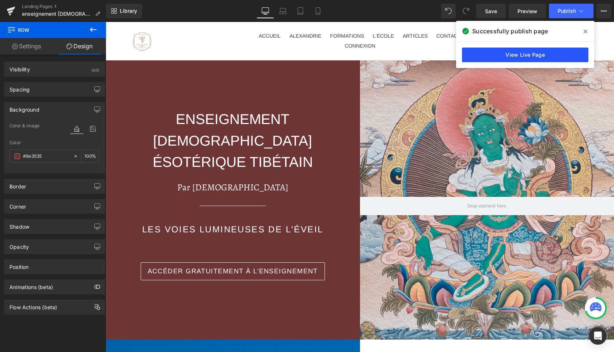
click at [503, 57] on link "View Live Page" at bounding box center [525, 55] width 127 height 15
